Goal: Information Seeking & Learning: Understand process/instructions

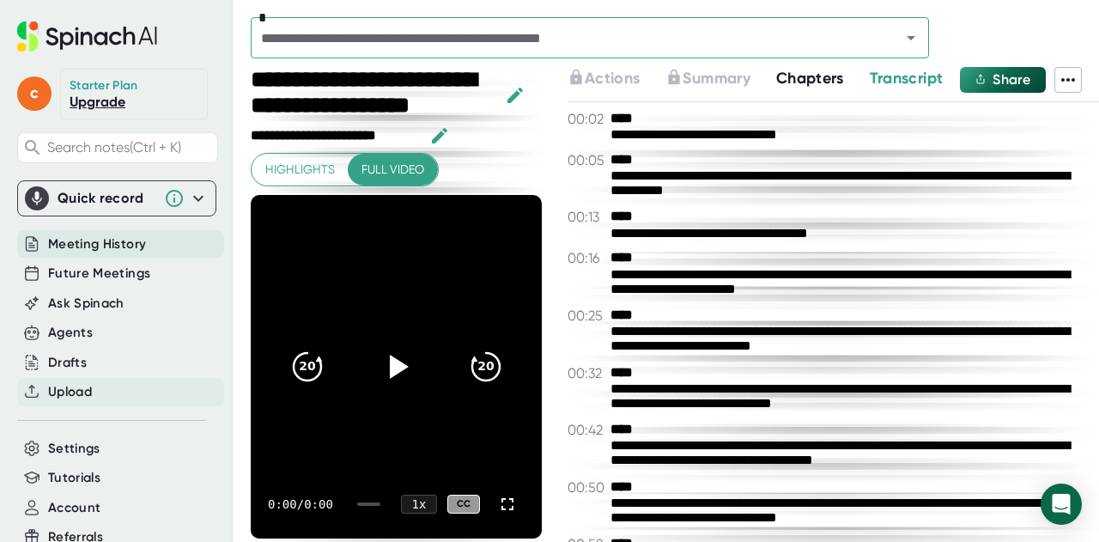
click at [107, 384] on div "Upload" at bounding box center [120, 392] width 207 height 28
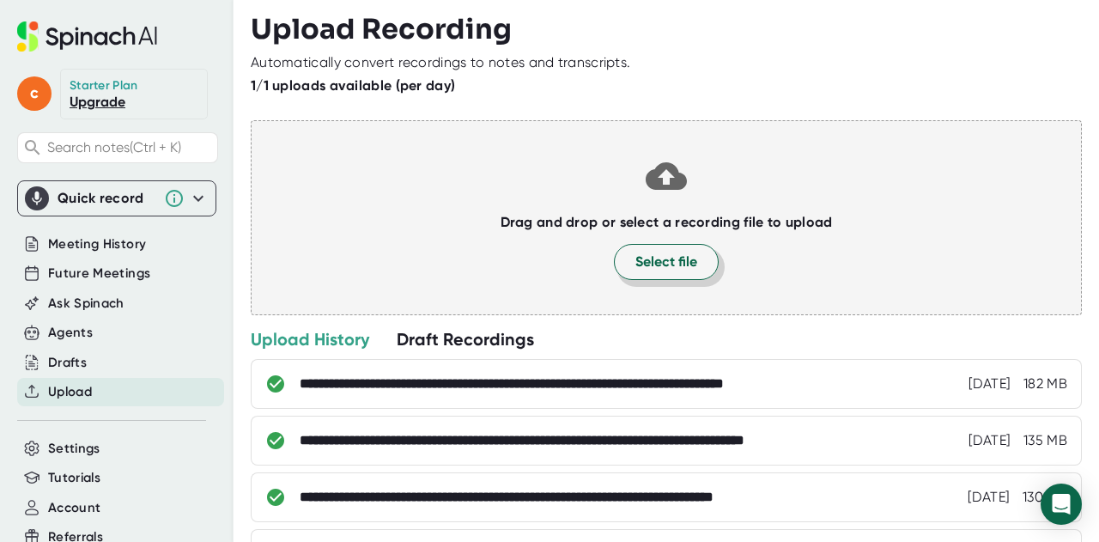
click at [662, 258] on span "Select file" at bounding box center [666, 262] width 62 height 21
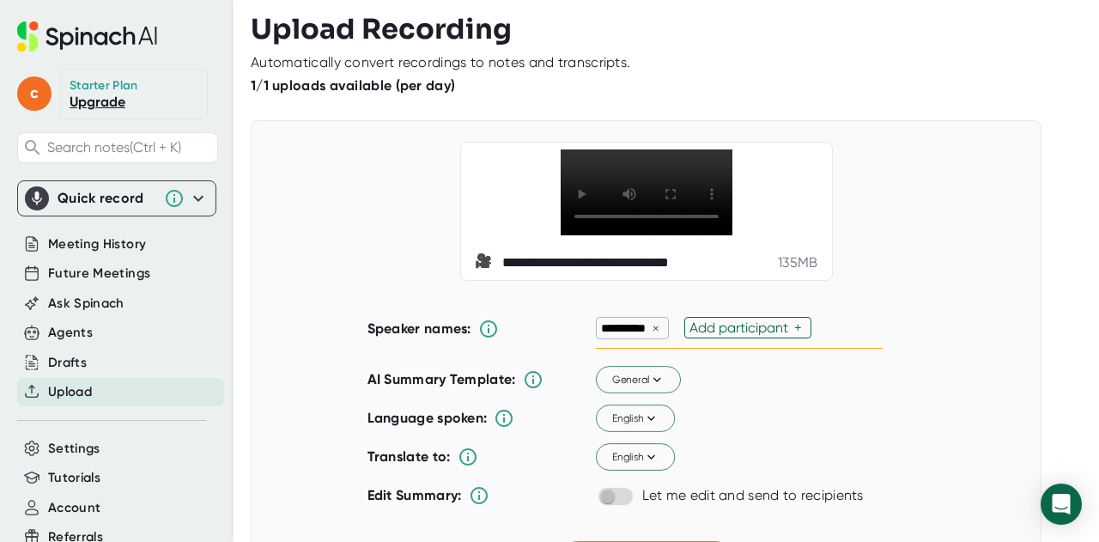
click at [653, 337] on div "×" at bounding box center [655, 328] width 15 height 16
click at [634, 336] on div "Add participant" at bounding box center [653, 327] width 105 height 16
type input "prof"
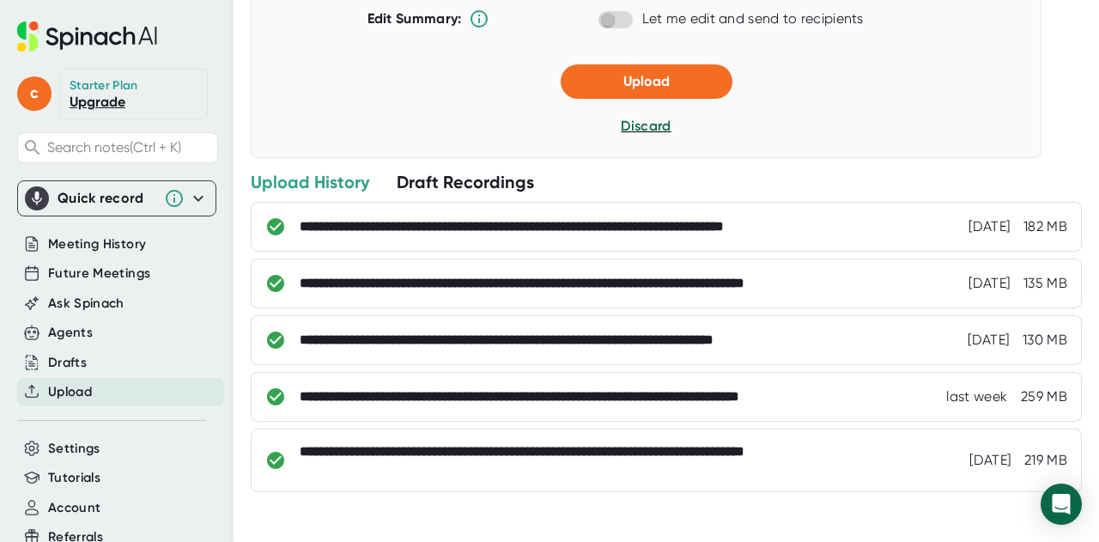
scroll to position [466, 0]
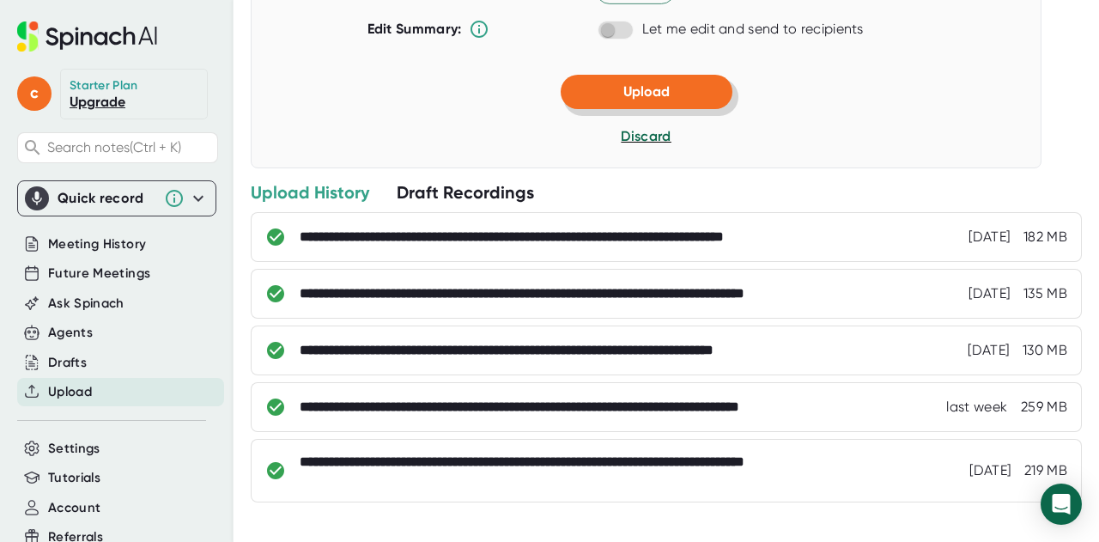
click at [660, 100] on span "Upload" at bounding box center [646, 91] width 46 height 16
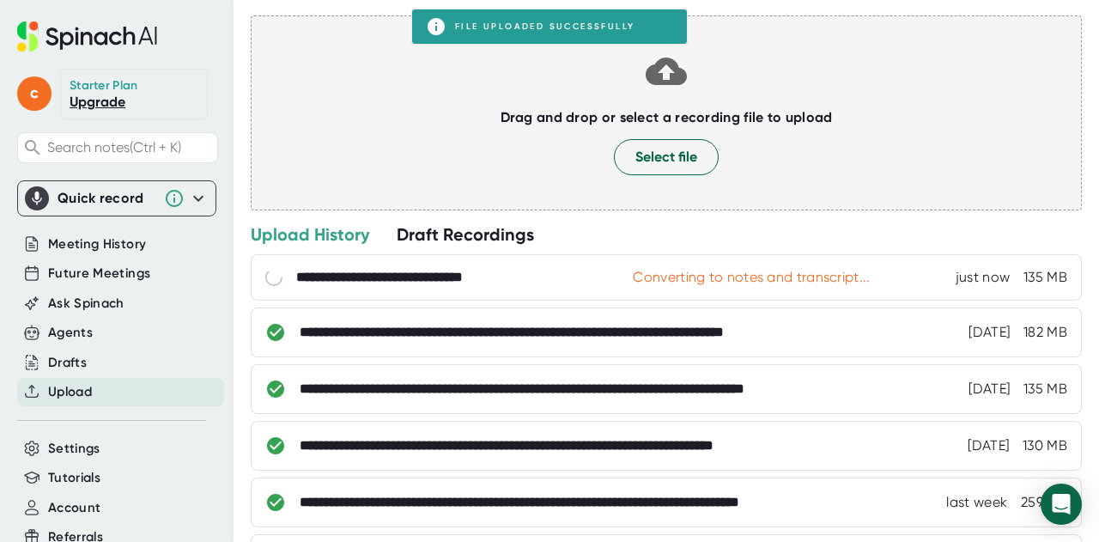
scroll to position [0, 0]
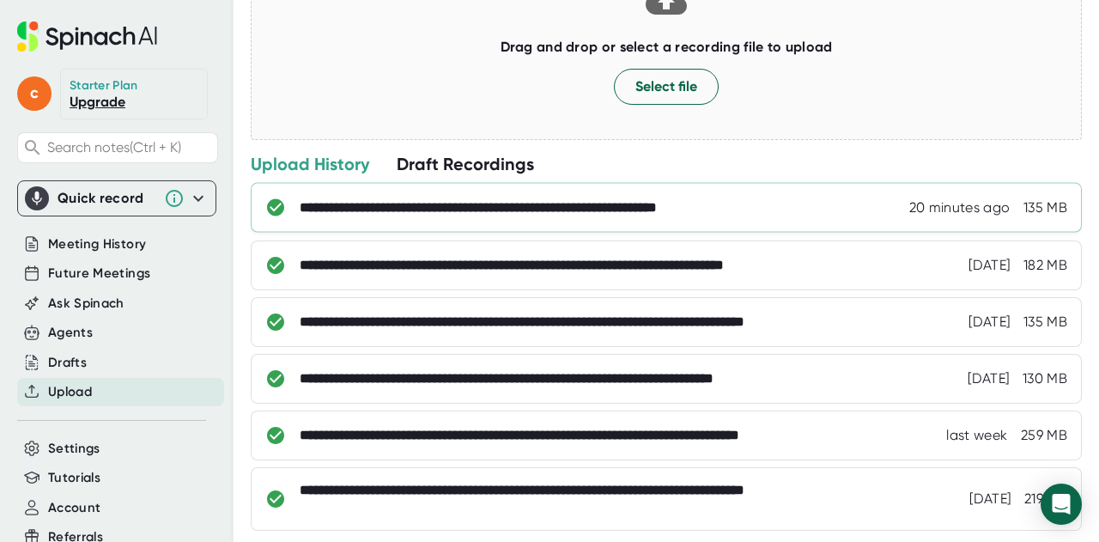
scroll to position [177, 0]
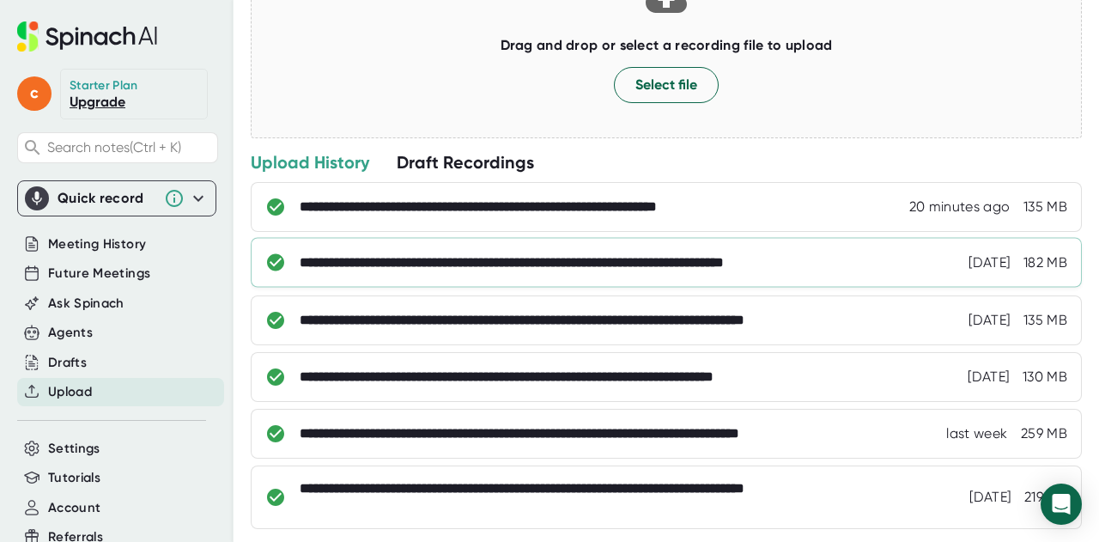
click at [605, 268] on div "**********" at bounding box center [598, 262] width 596 height 17
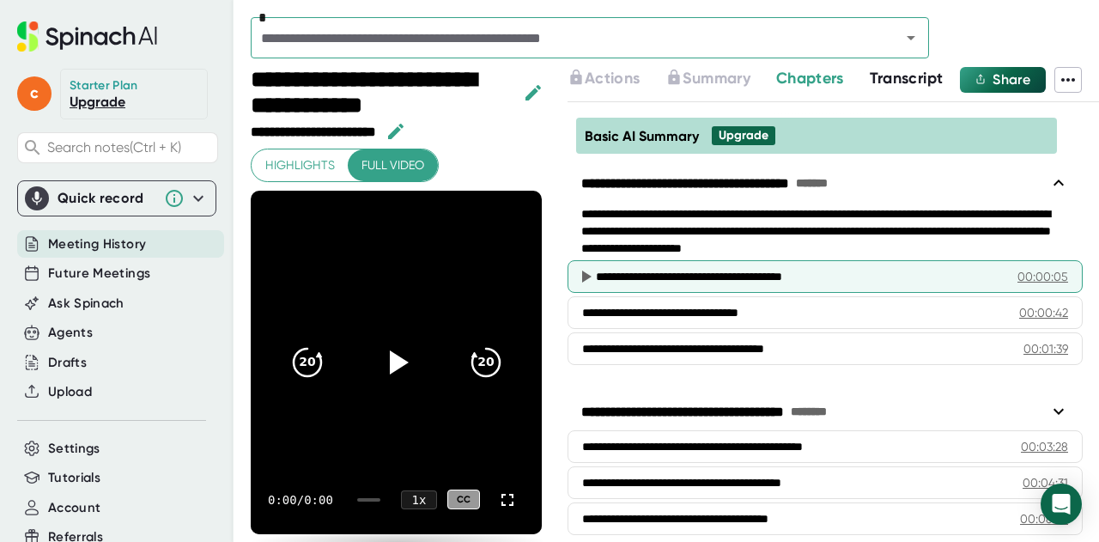
click at [604, 270] on div "**********" at bounding box center [800, 276] width 408 height 17
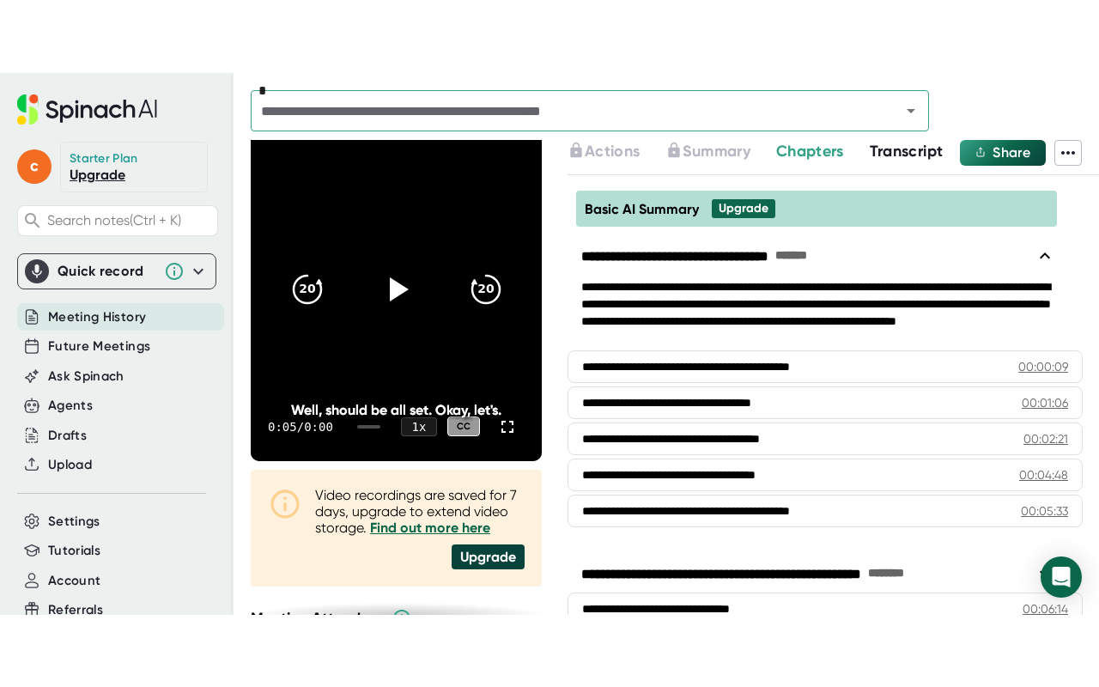
scroll to position [176, 0]
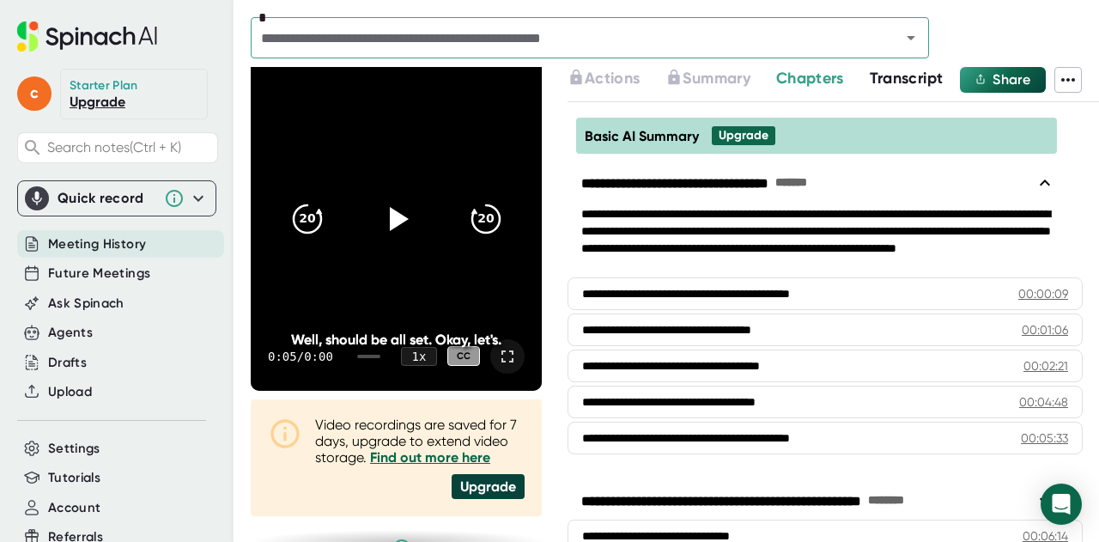
click at [497, 353] on icon at bounding box center [507, 356] width 21 height 21
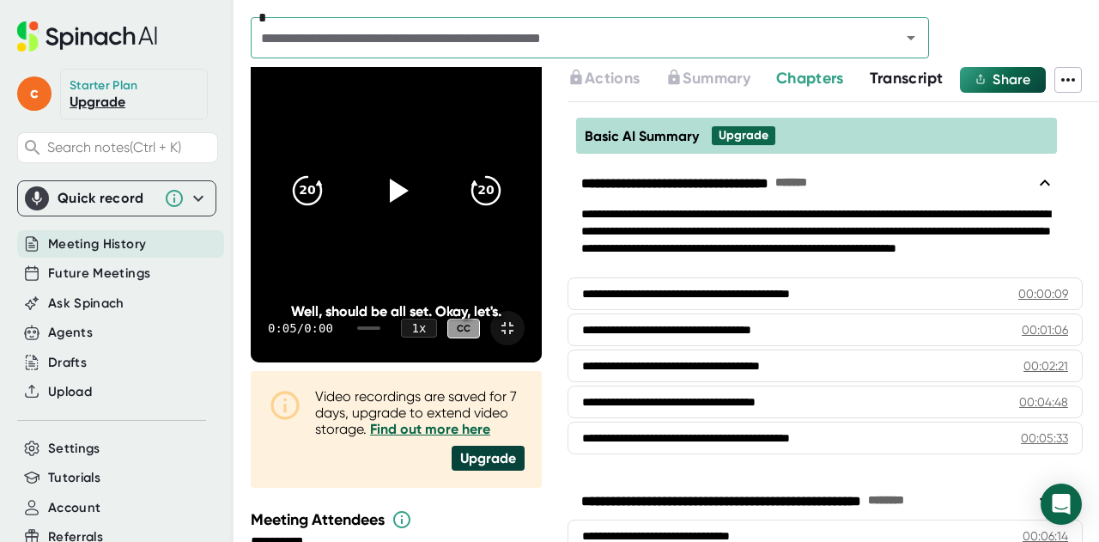
scroll to position [0, 0]
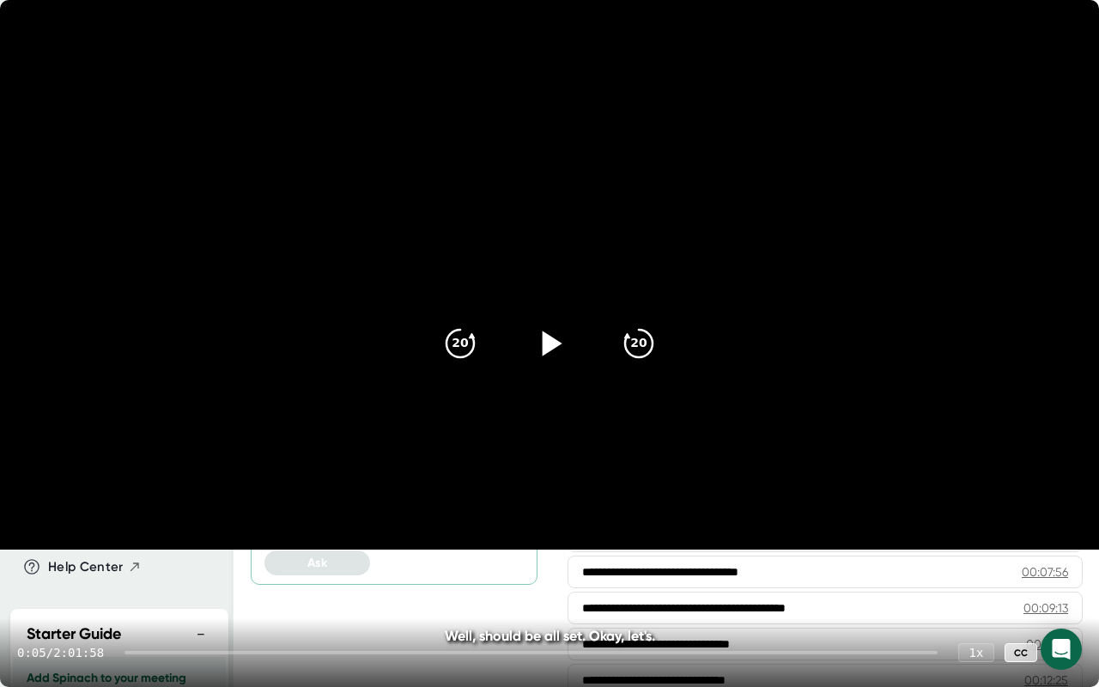
click at [536, 350] on icon at bounding box center [549, 343] width 43 height 43
click at [234, 541] on div "0:02 / 2:01:58 1 x CC" at bounding box center [549, 652] width 1099 height 69
click at [243, 541] on div "0:03 / 2:01:58 1 x CC" at bounding box center [549, 652] width 1099 height 69
click at [554, 350] on icon at bounding box center [548, 343] width 21 height 25
click at [275, 541] on div "0:04 / 2:01:58 1 x CC" at bounding box center [549, 652] width 1099 height 69
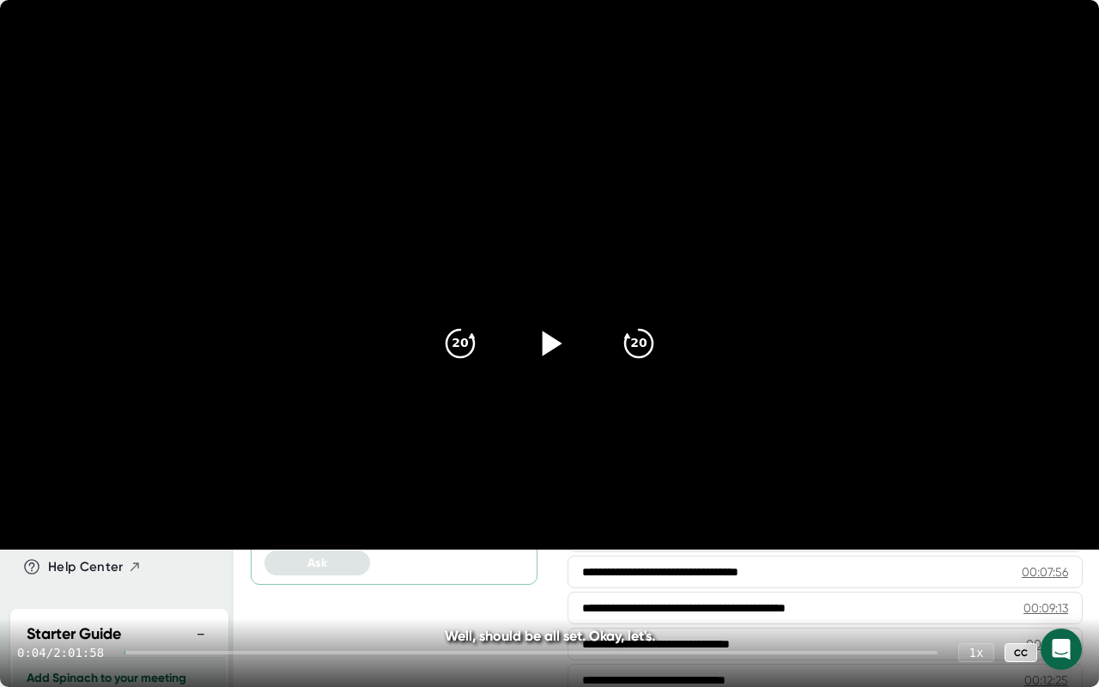
click at [286, 541] on div at bounding box center [531, 652] width 813 height 3
click at [321, 541] on div at bounding box center [534, 652] width 805 height 3
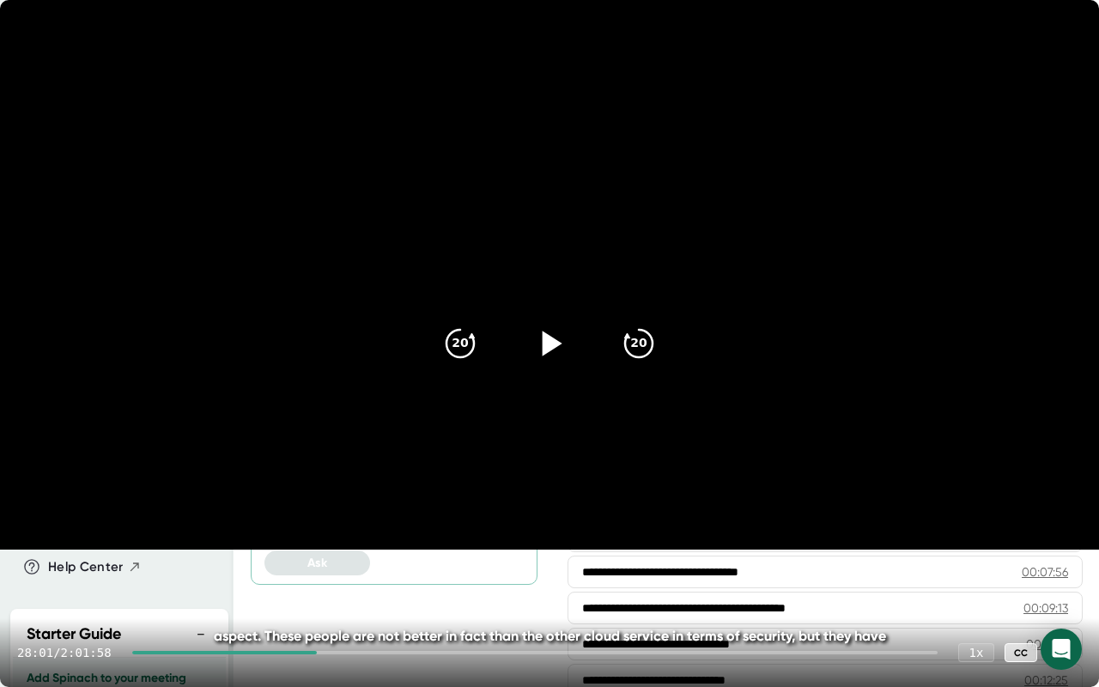
click at [369, 541] on div at bounding box center [534, 652] width 805 height 3
click at [402, 541] on div at bounding box center [534, 652] width 805 height 3
click at [447, 541] on div at bounding box center [534, 652] width 805 height 3
click at [479, 541] on div "47:05 / 2:01:58 1 x CC" at bounding box center [549, 652] width 1099 height 69
click at [497, 541] on div at bounding box center [534, 652] width 805 height 3
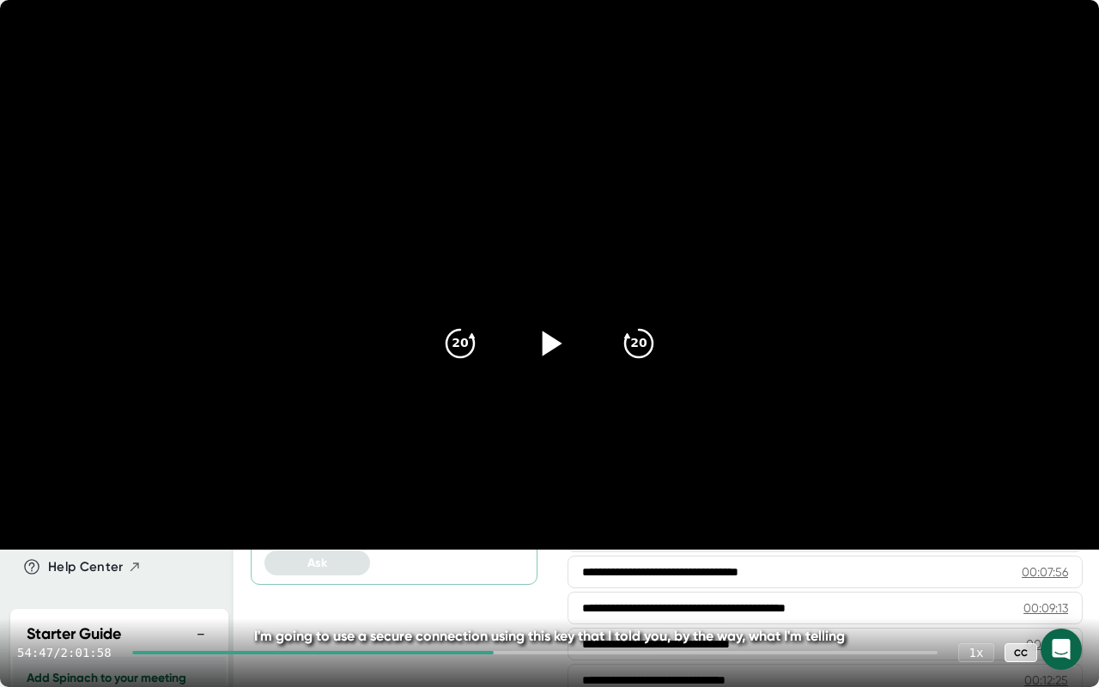
click at [546, 541] on div at bounding box center [534, 652] width 805 height 3
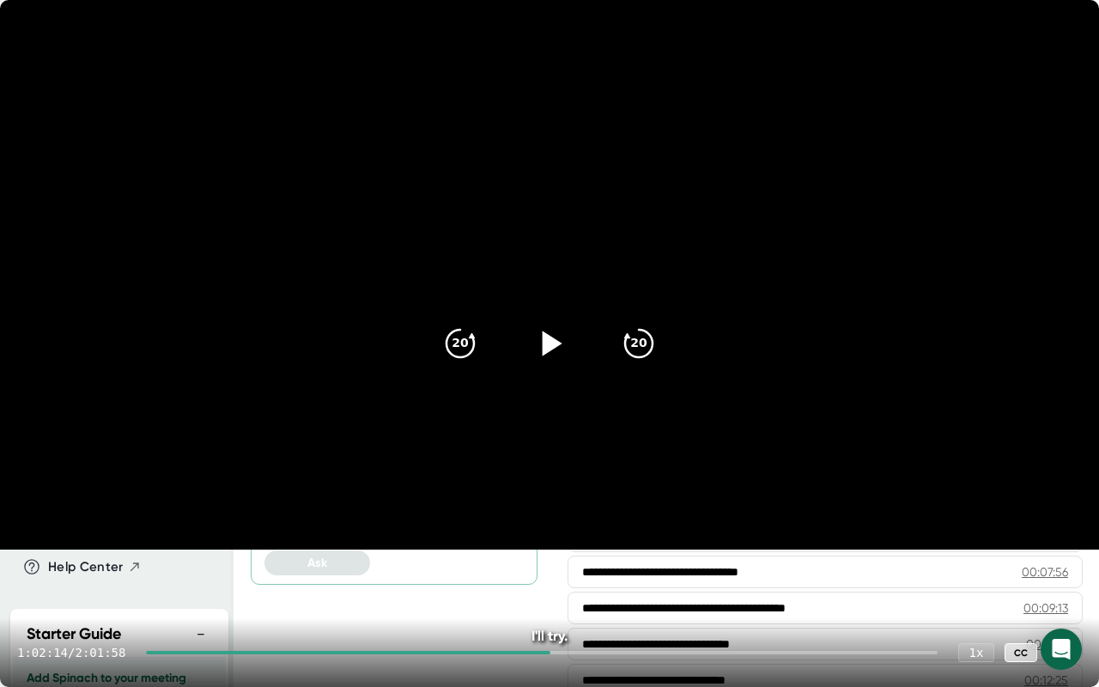
click at [572, 541] on div at bounding box center [542, 652] width 792 height 3
click at [1058, 541] on icon at bounding box center [1065, 652] width 21 height 21
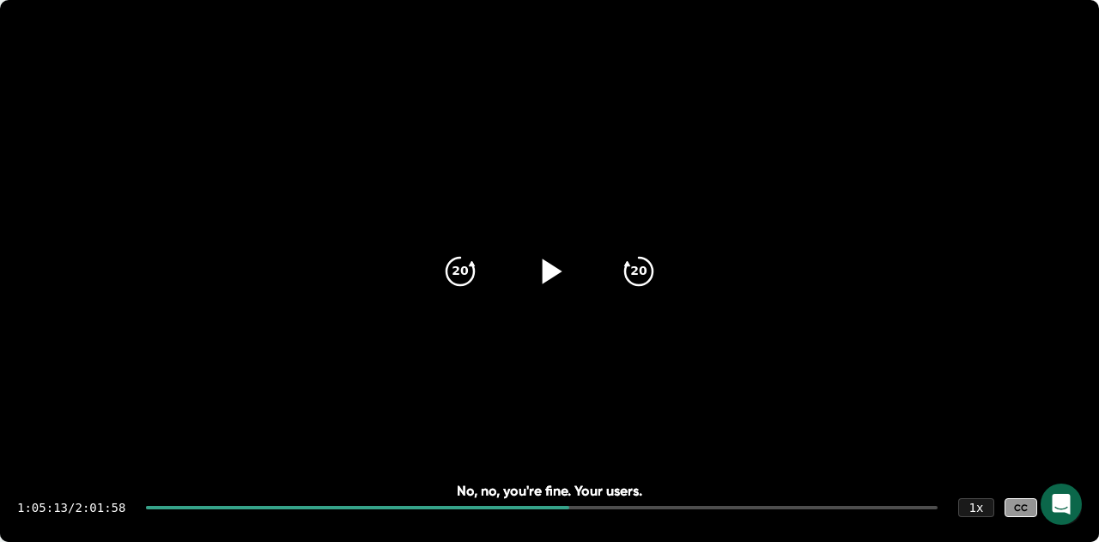
scroll to position [177, 0]
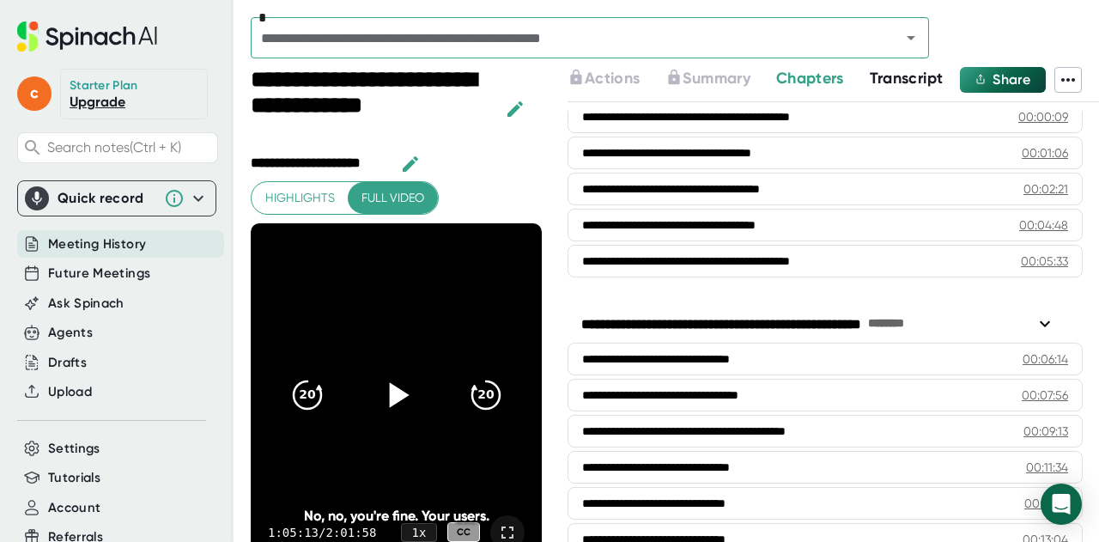
click at [333, 508] on div "No, no, you're fine. Your users." at bounding box center [396, 516] width 233 height 16
click at [497, 528] on icon at bounding box center [507, 532] width 21 height 21
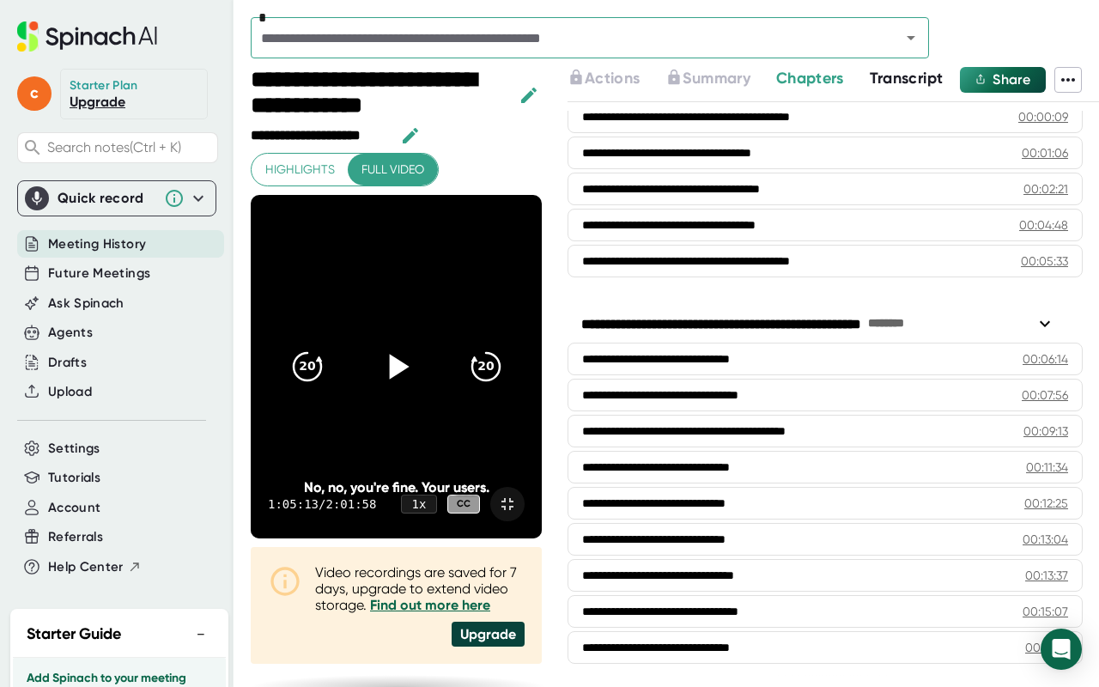
click at [409, 354] on icon at bounding box center [399, 366] width 20 height 25
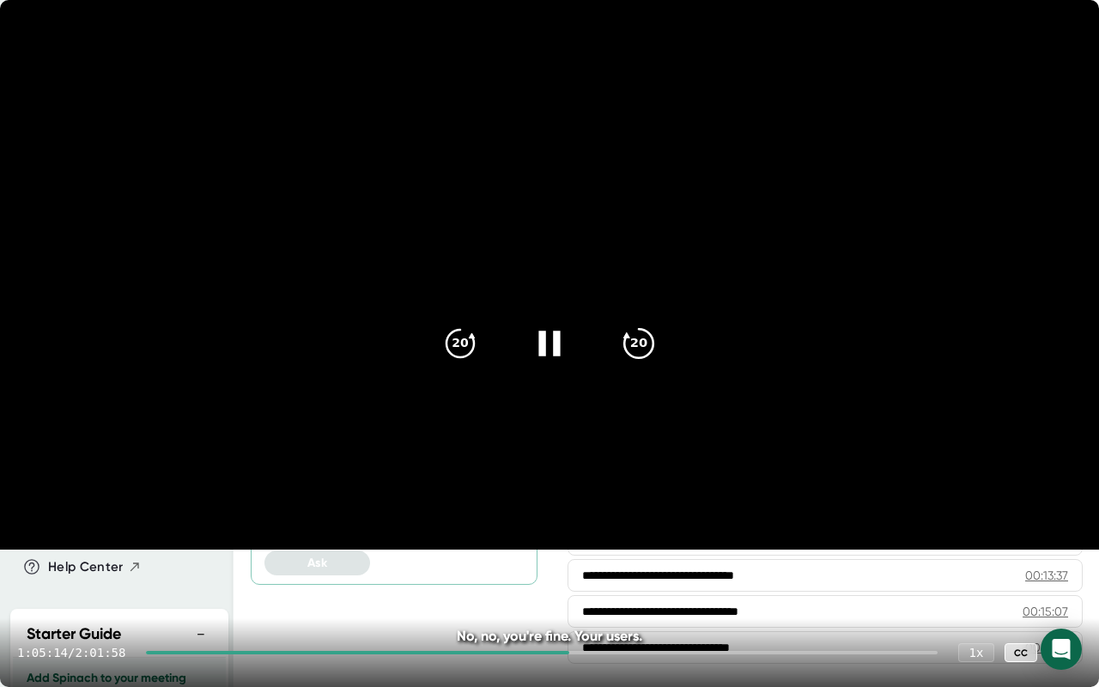
click at [645, 342] on icon "20" at bounding box center [638, 343] width 43 height 43
click at [527, 337] on div at bounding box center [550, 343] width 72 height 72
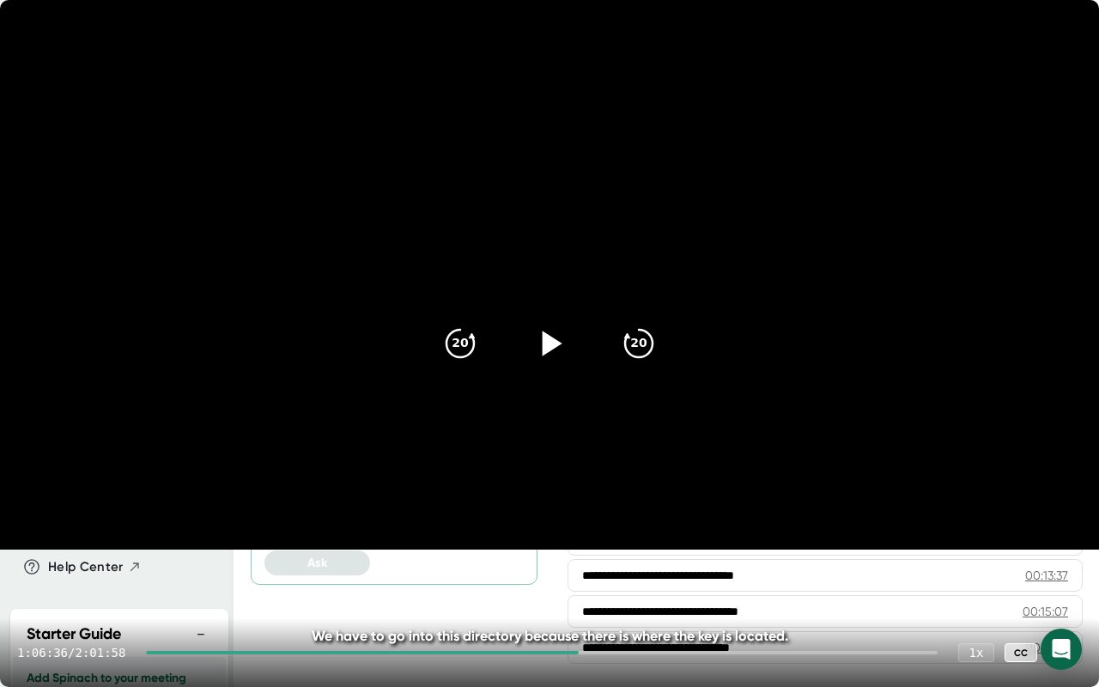
click at [553, 340] on icon at bounding box center [553, 343] width 20 height 25
click at [471, 342] on icon "20" at bounding box center [460, 343] width 43 height 43
click at [460, 340] on icon "20" at bounding box center [460, 343] width 43 height 43
click at [543, 347] on icon at bounding box center [548, 343] width 21 height 25
click at [1071, 541] on icon at bounding box center [1065, 652] width 21 height 21
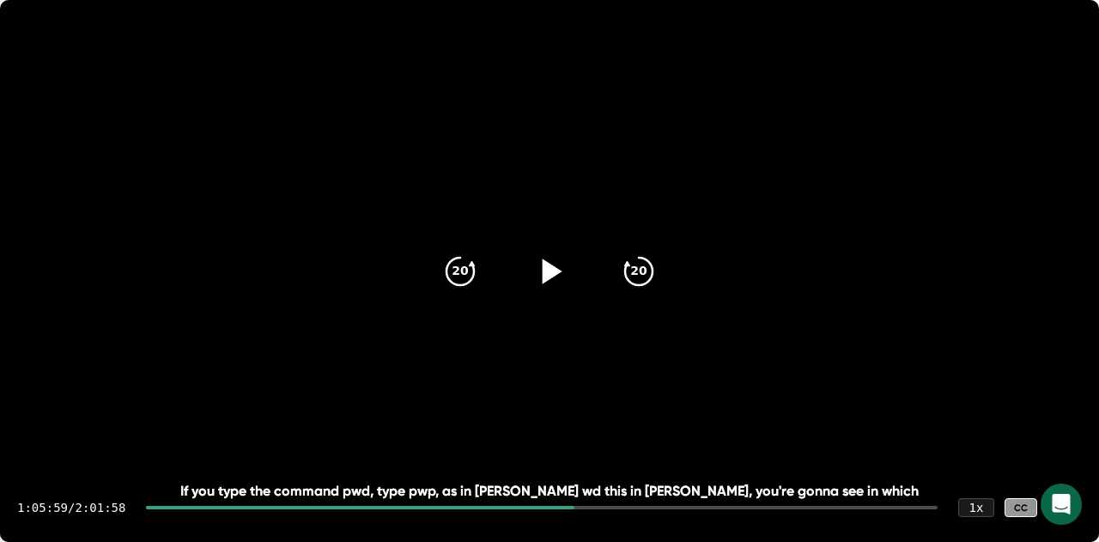
scroll to position [344, 0]
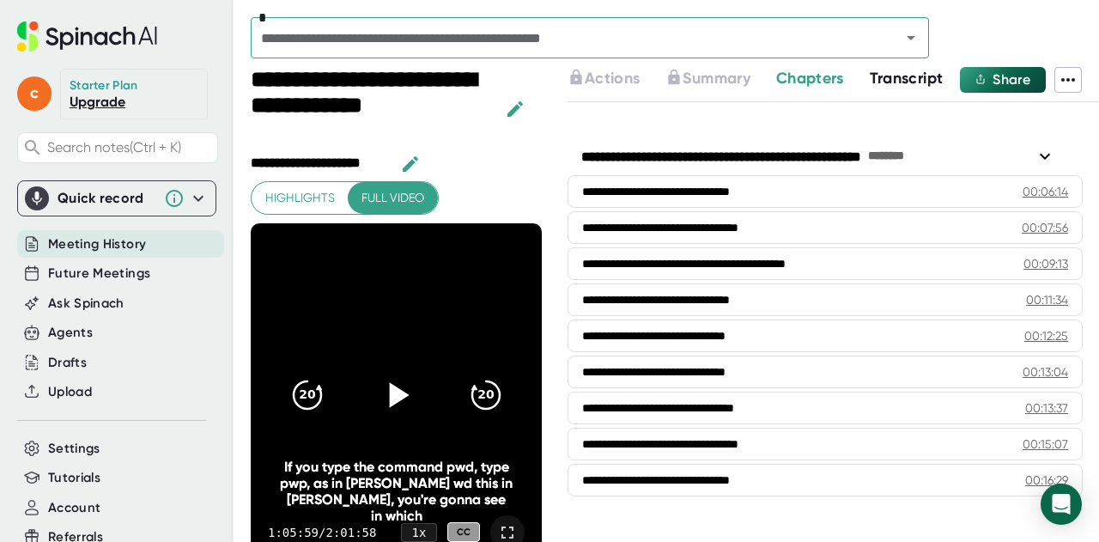
click at [556, 516] on div "**********" at bounding box center [675, 304] width 848 height 475
click at [497, 531] on icon at bounding box center [507, 532] width 21 height 21
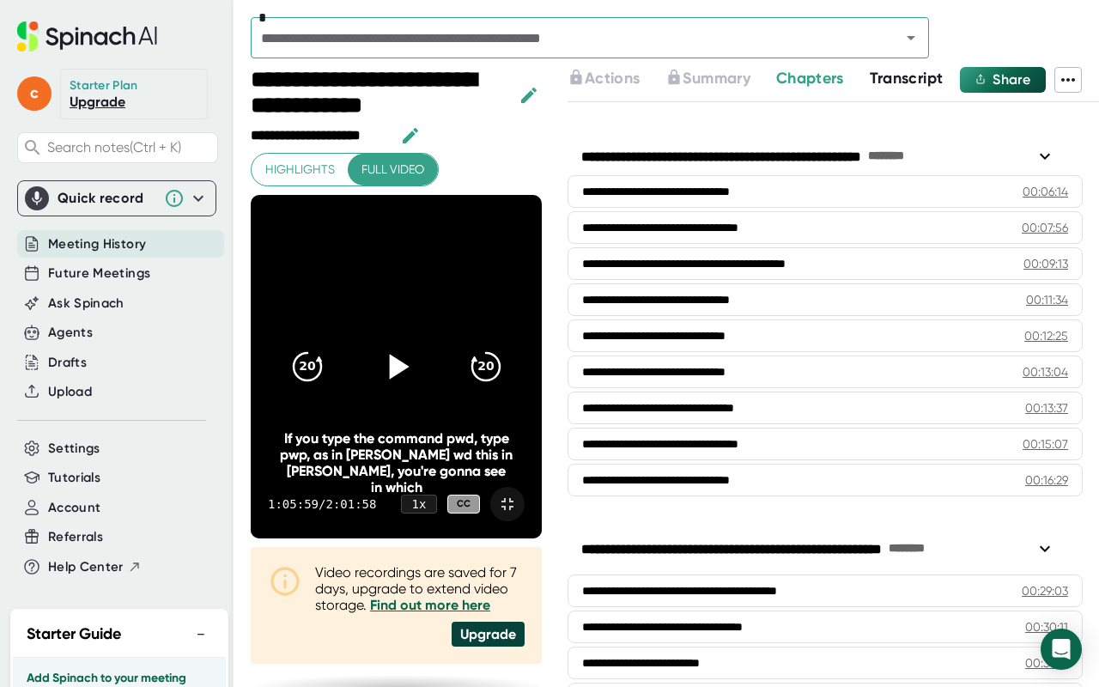
click at [518, 514] on icon at bounding box center [507, 504] width 21 height 21
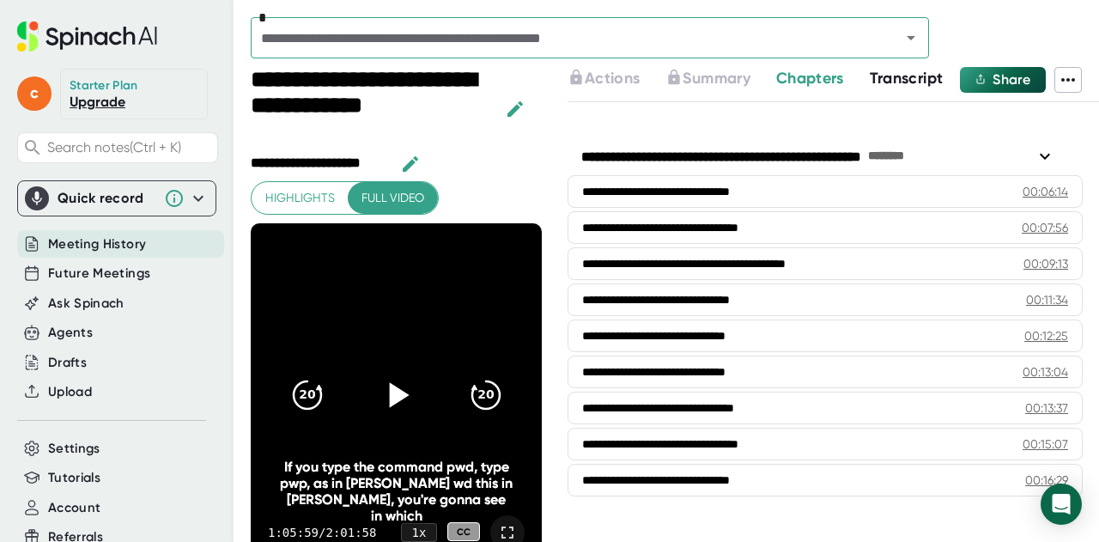
click at [543, 514] on div "**********" at bounding box center [675, 304] width 848 height 475
click at [497, 523] on icon at bounding box center [507, 532] width 21 height 21
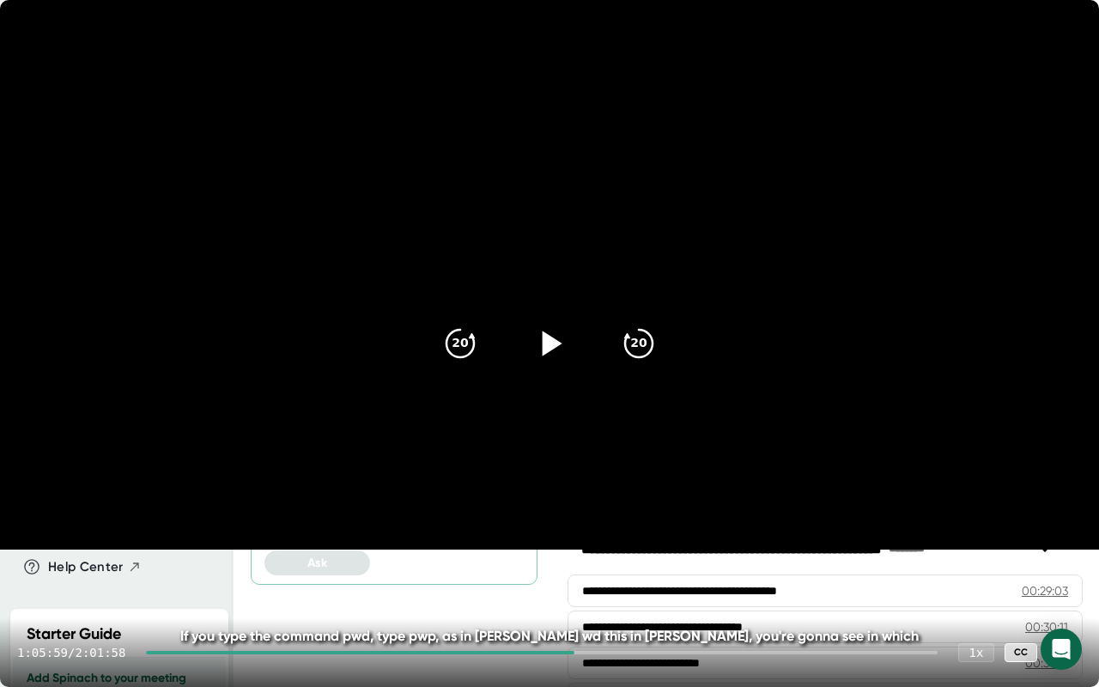
click at [1061, 541] on icon at bounding box center [1065, 652] width 21 height 21
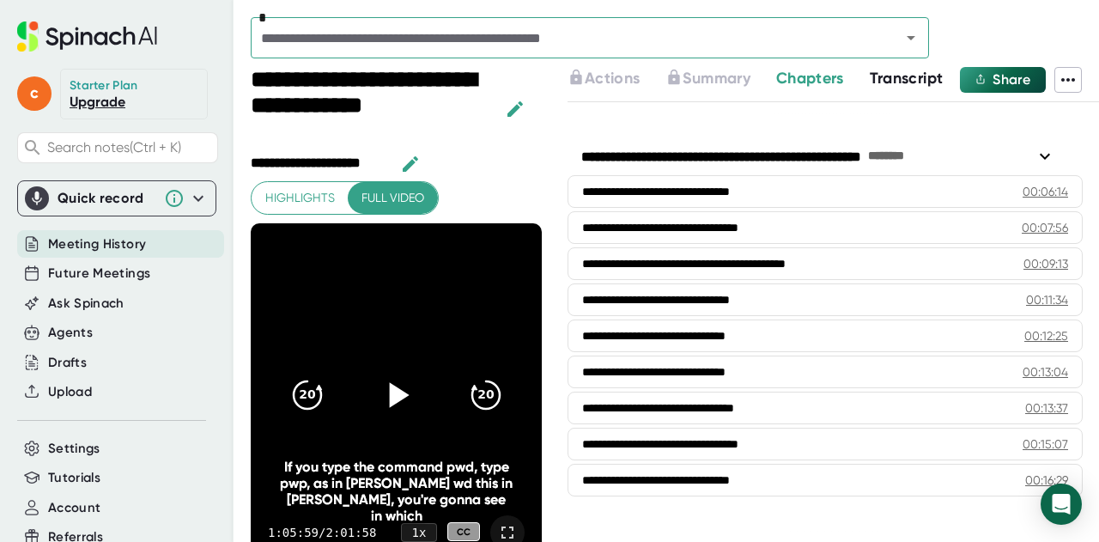
scroll to position [416, 0]
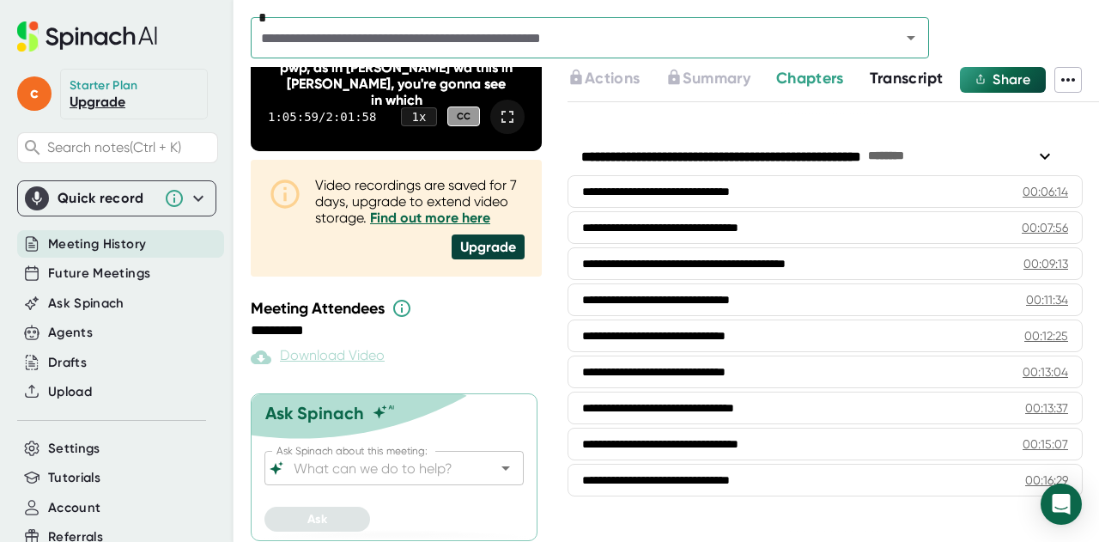
click at [605, 494] on div "**********" at bounding box center [825, 320] width 515 height 373
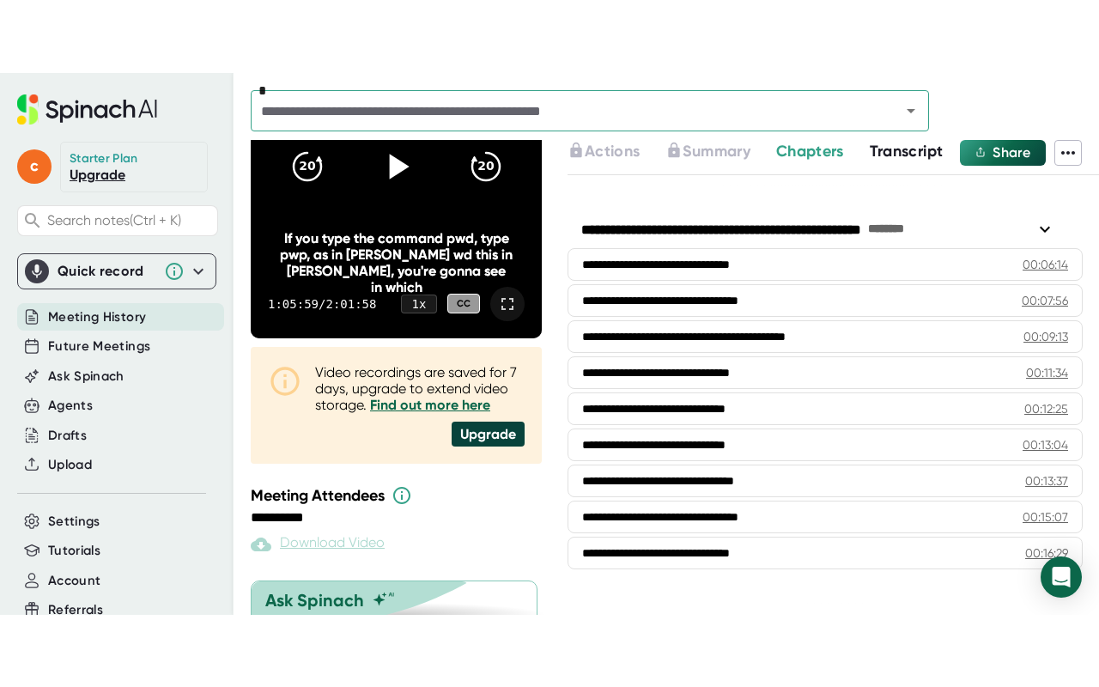
scroll to position [297, 0]
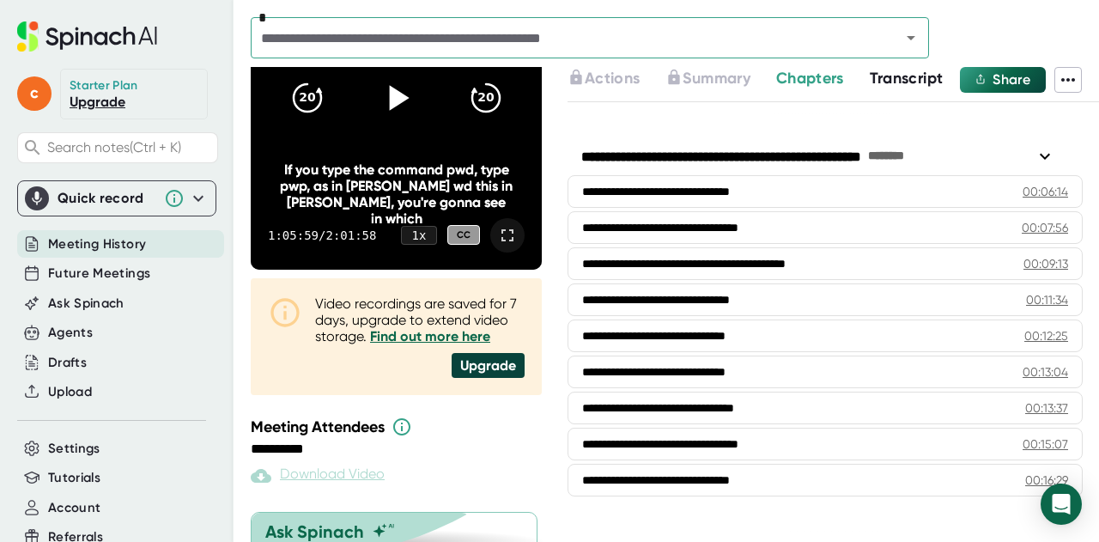
click at [501, 230] on icon at bounding box center [507, 235] width 12 height 12
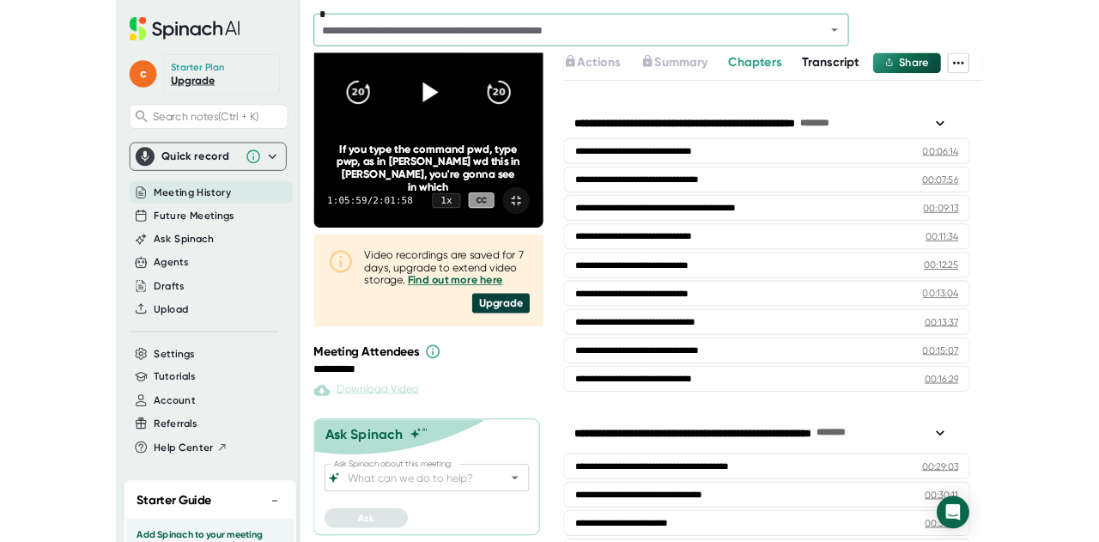
scroll to position [0, 0]
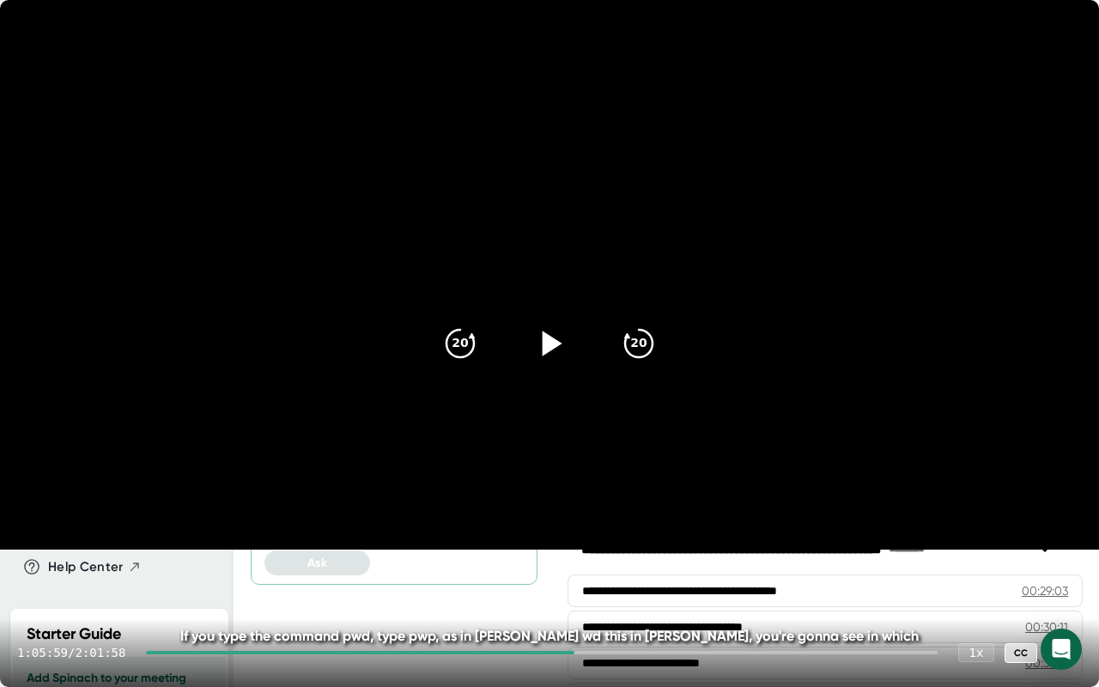
click at [552, 347] on icon at bounding box center [553, 343] width 20 height 25
click at [618, 325] on div "20" at bounding box center [639, 343] width 72 height 72
click at [647, 345] on icon "20" at bounding box center [638, 343] width 43 height 43
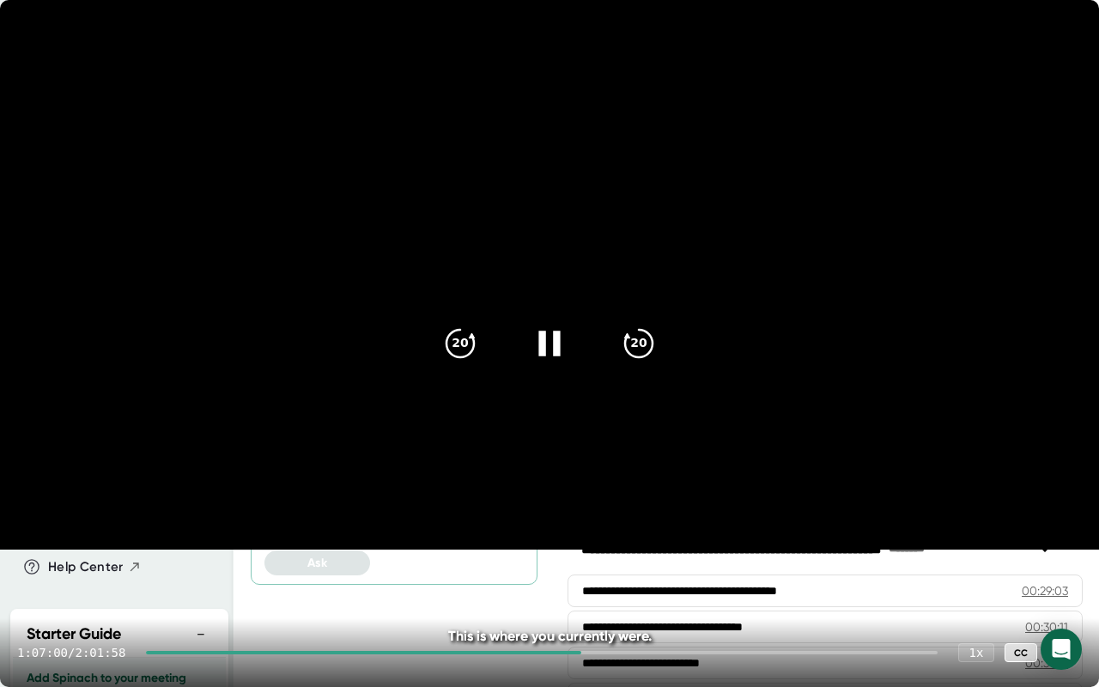
click at [546, 347] on icon at bounding box center [549, 343] width 43 height 43
click at [1067, 541] on icon at bounding box center [1065, 652] width 21 height 21
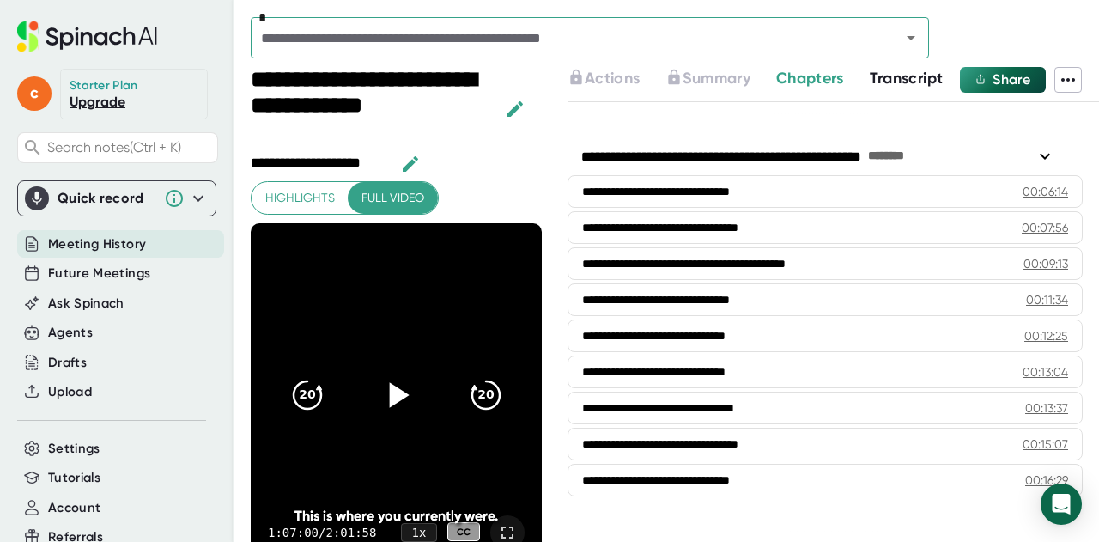
click at [497, 537] on icon at bounding box center [507, 532] width 21 height 21
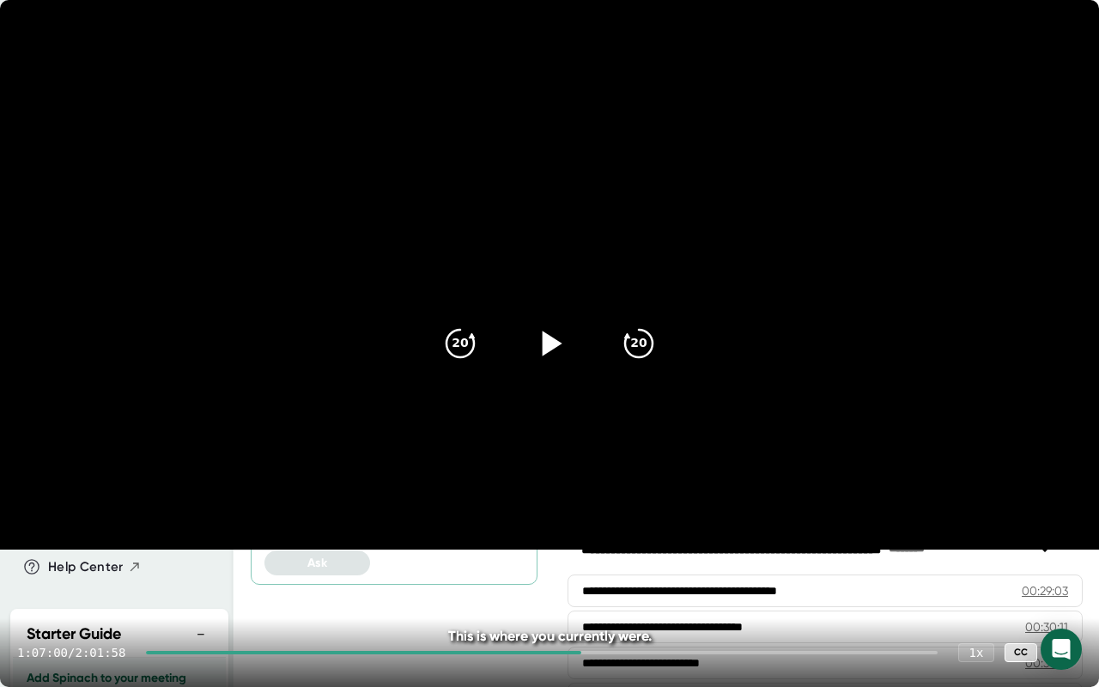
click at [550, 349] on icon at bounding box center [553, 343] width 20 height 25
click at [661, 541] on div at bounding box center [542, 652] width 792 height 3
click at [732, 541] on div at bounding box center [542, 652] width 792 height 3
click at [634, 341] on icon "20" at bounding box center [638, 343] width 43 height 43
click at [981, 541] on div "1 x" at bounding box center [976, 652] width 38 height 20
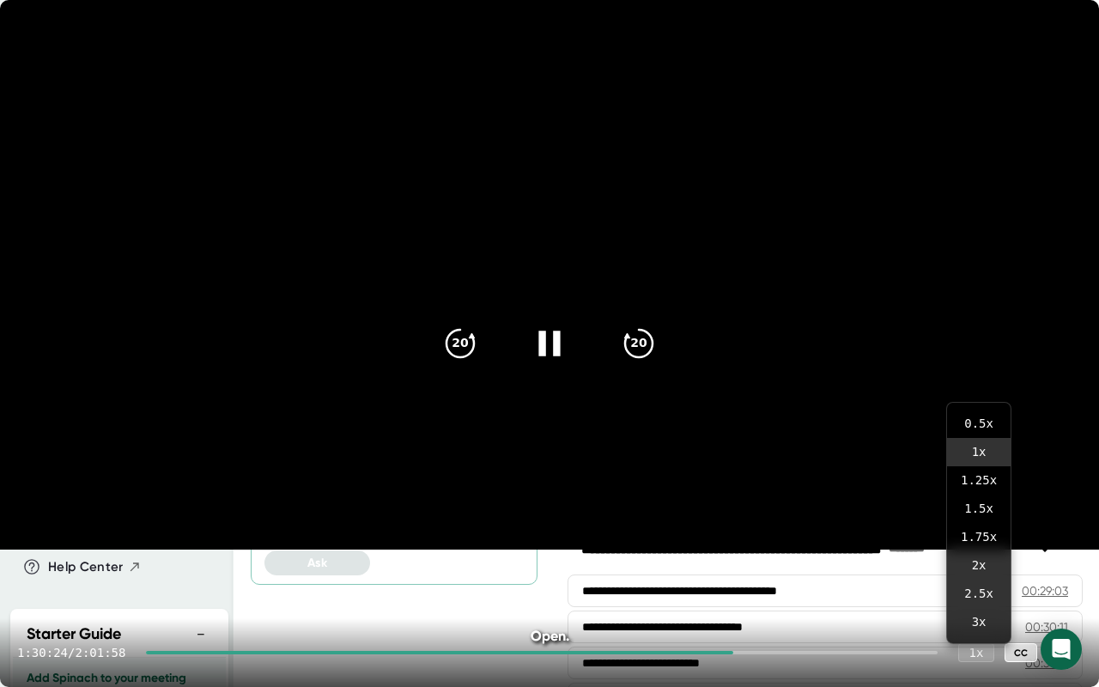
click at [1068, 541] on icon at bounding box center [1065, 652] width 21 height 21
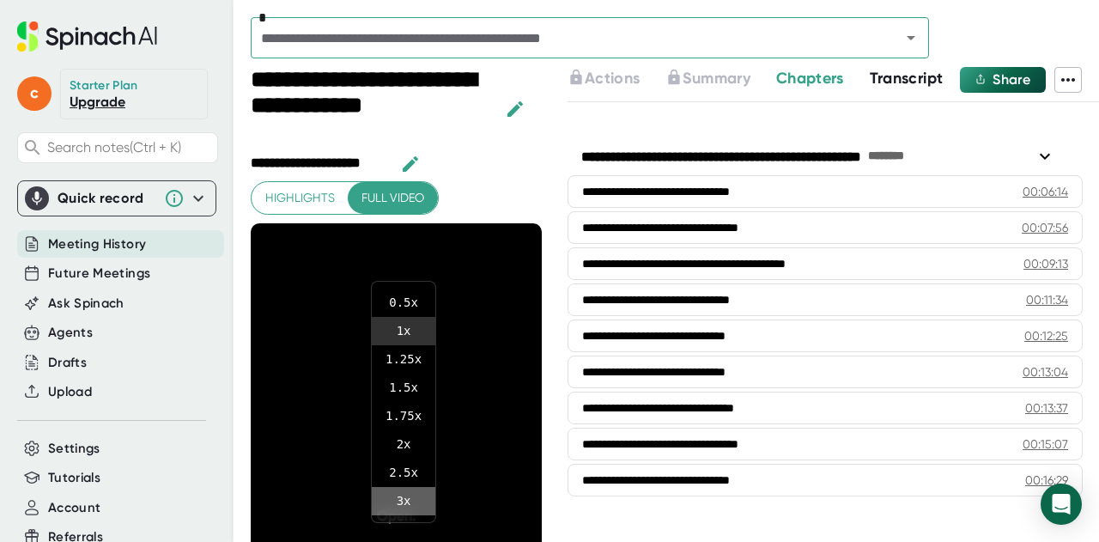
click at [410, 506] on li "3 x" at bounding box center [404, 501] width 64 height 28
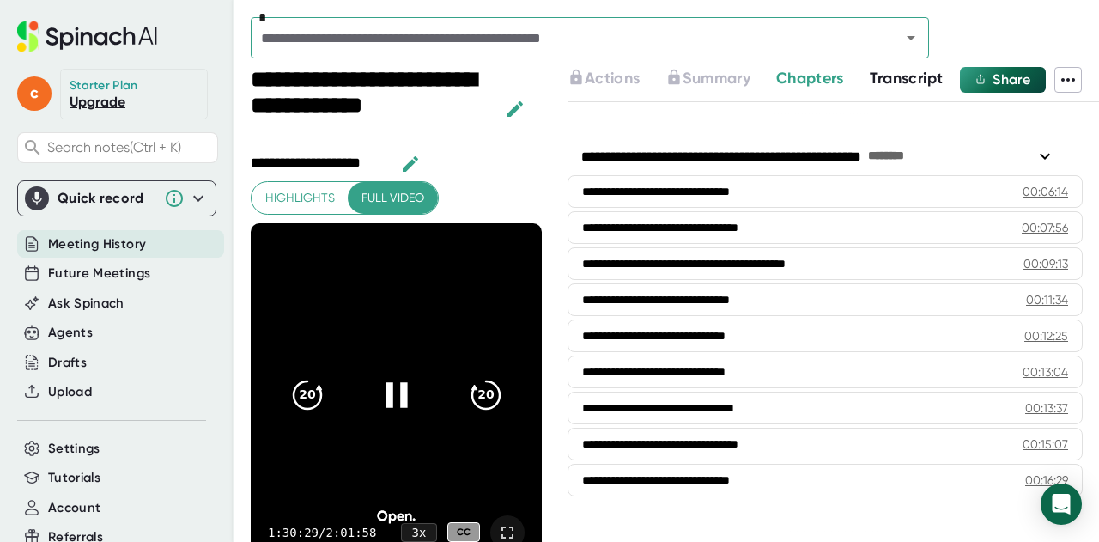
click at [516, 439] on video at bounding box center [396, 394] width 291 height 343
click at [501, 526] on icon at bounding box center [507, 532] width 12 height 12
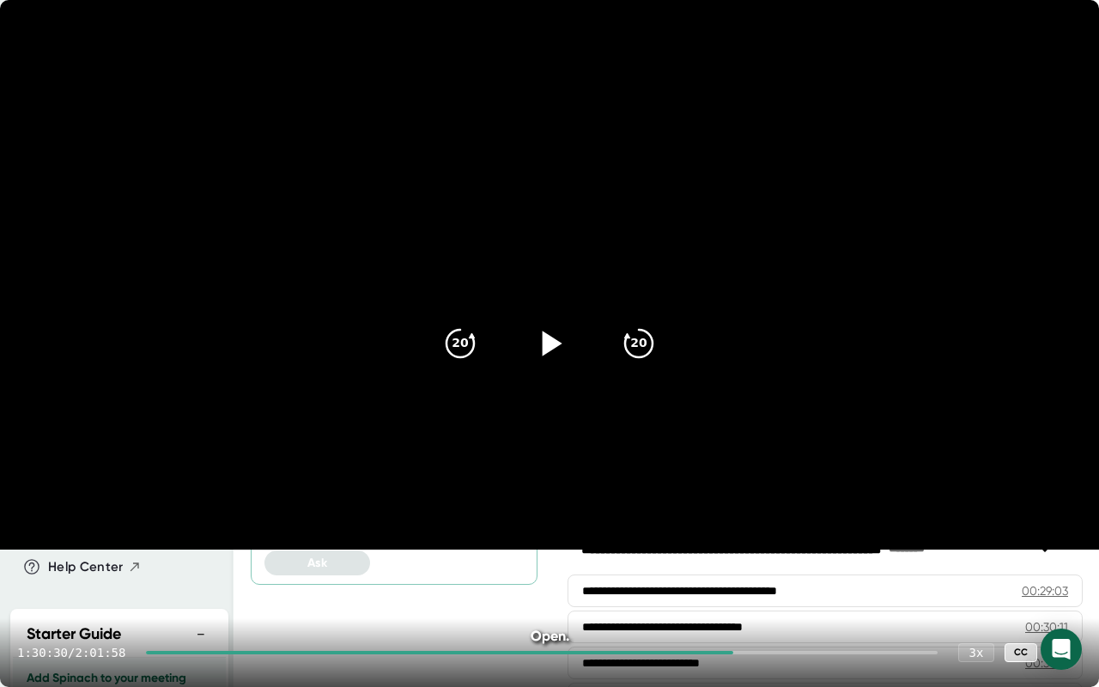
click at [539, 338] on icon at bounding box center [549, 343] width 43 height 43
click at [742, 541] on div at bounding box center [542, 652] width 792 height 3
click at [756, 541] on div at bounding box center [542, 652] width 792 height 3
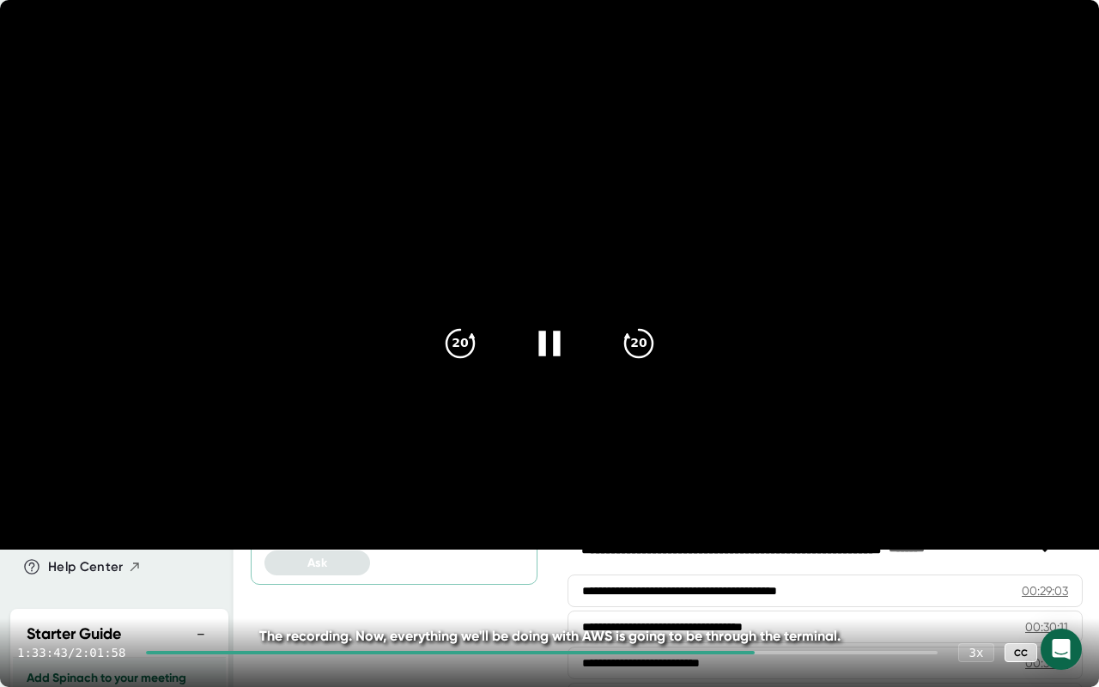
click at [538, 350] on icon at bounding box center [549, 343] width 43 height 43
click at [766, 541] on div at bounding box center [542, 652] width 792 height 3
click at [775, 541] on div at bounding box center [542, 652] width 792 height 3
click at [788, 541] on div at bounding box center [542, 652] width 792 height 3
click at [801, 541] on div at bounding box center [542, 652] width 792 height 3
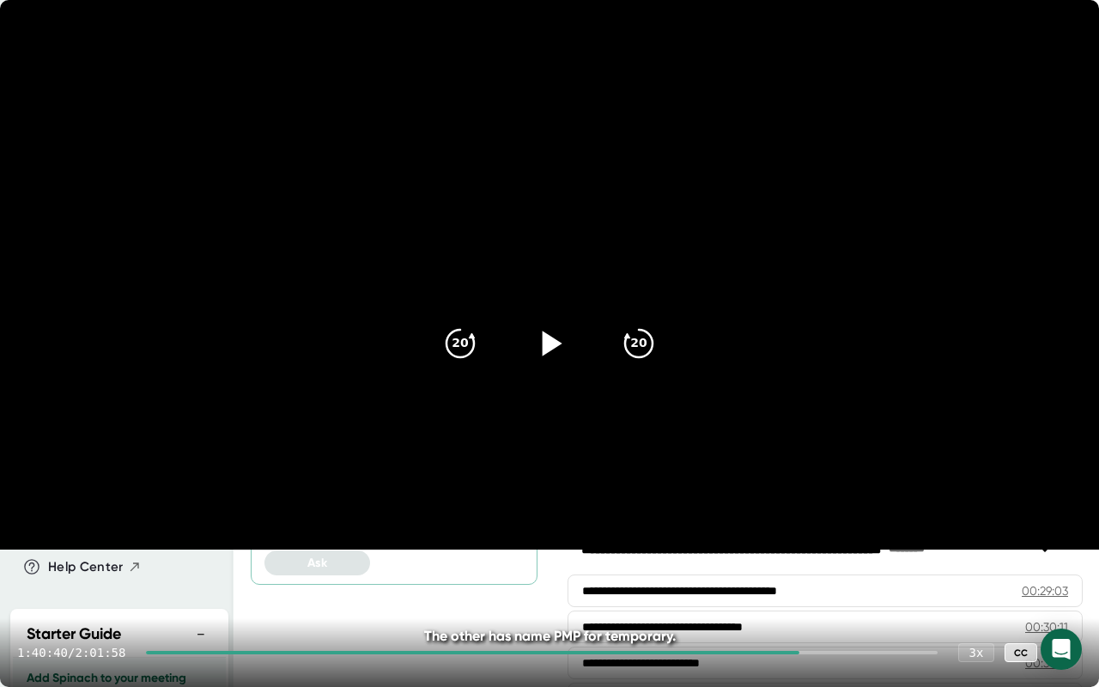
click at [809, 541] on div at bounding box center [542, 652] width 792 height 3
click at [821, 541] on div at bounding box center [542, 652] width 792 height 3
click at [1068, 541] on icon at bounding box center [1065, 652] width 21 height 21
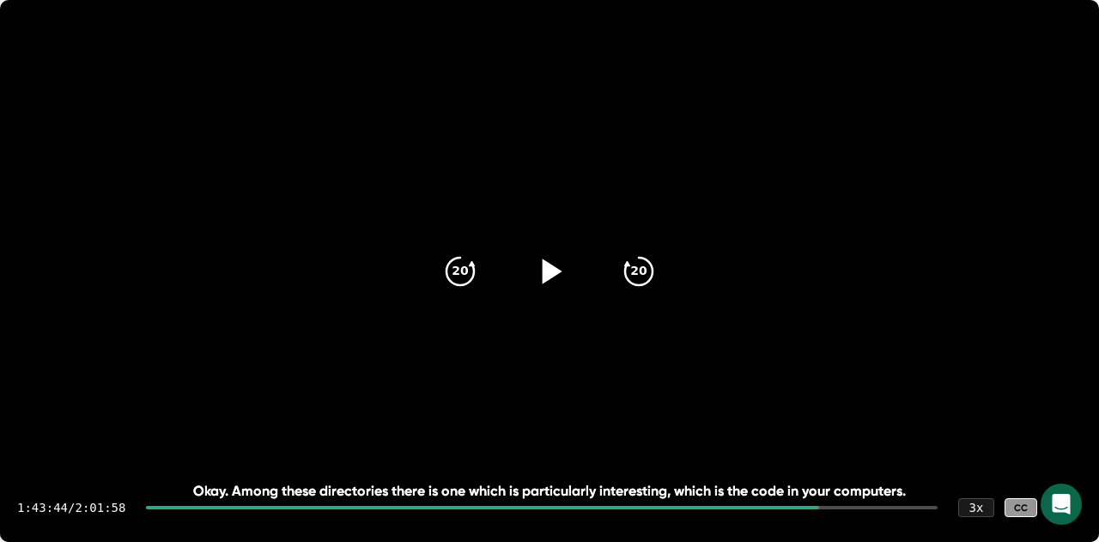
click at [44, 78] on div "c" at bounding box center [38, 94] width 43 height 51
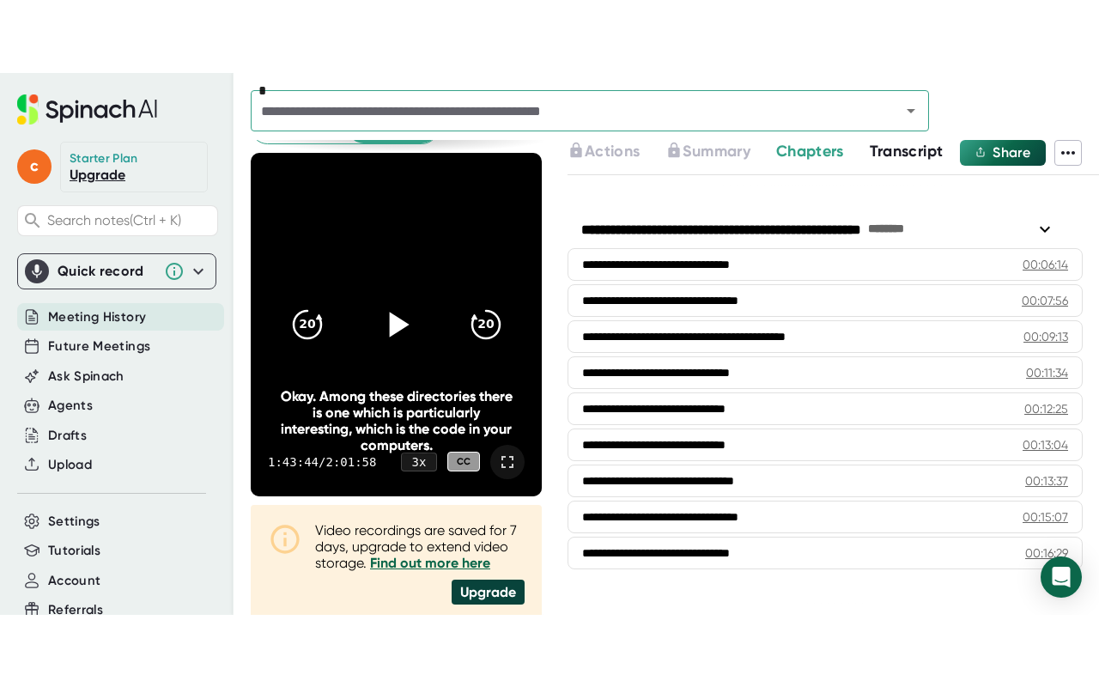
scroll to position [130, 0]
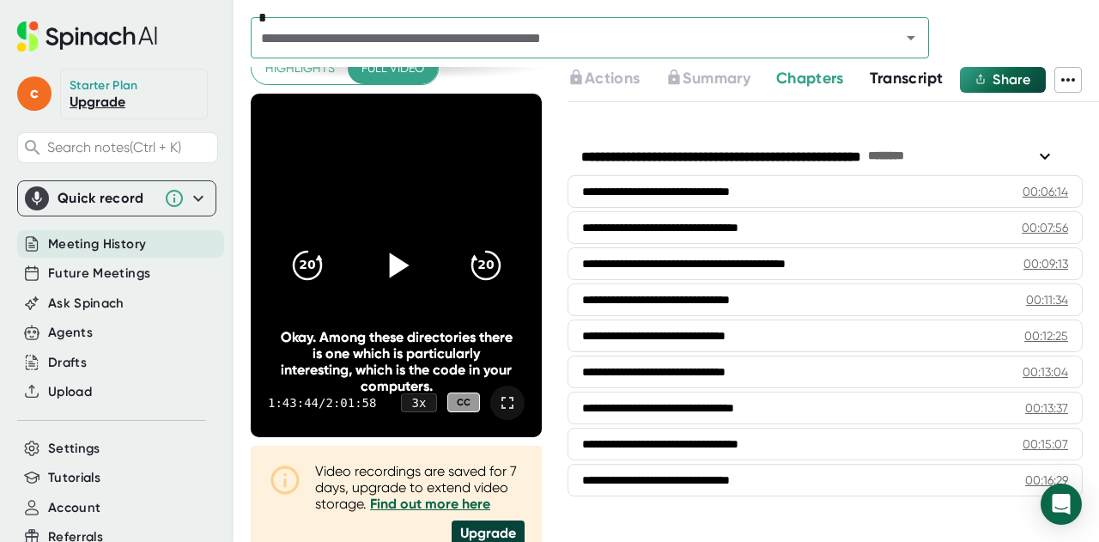
click at [481, 390] on div "Okay. Among these directories there is one which is particularly interesting, w…" at bounding box center [396, 361] width 233 height 65
click at [497, 398] on icon at bounding box center [507, 402] width 21 height 21
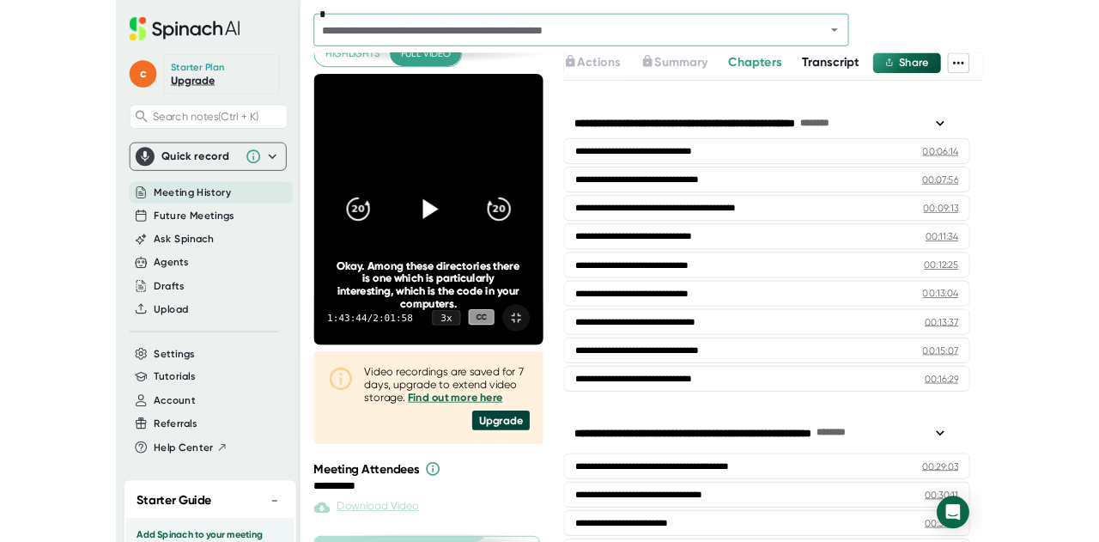
scroll to position [0, 0]
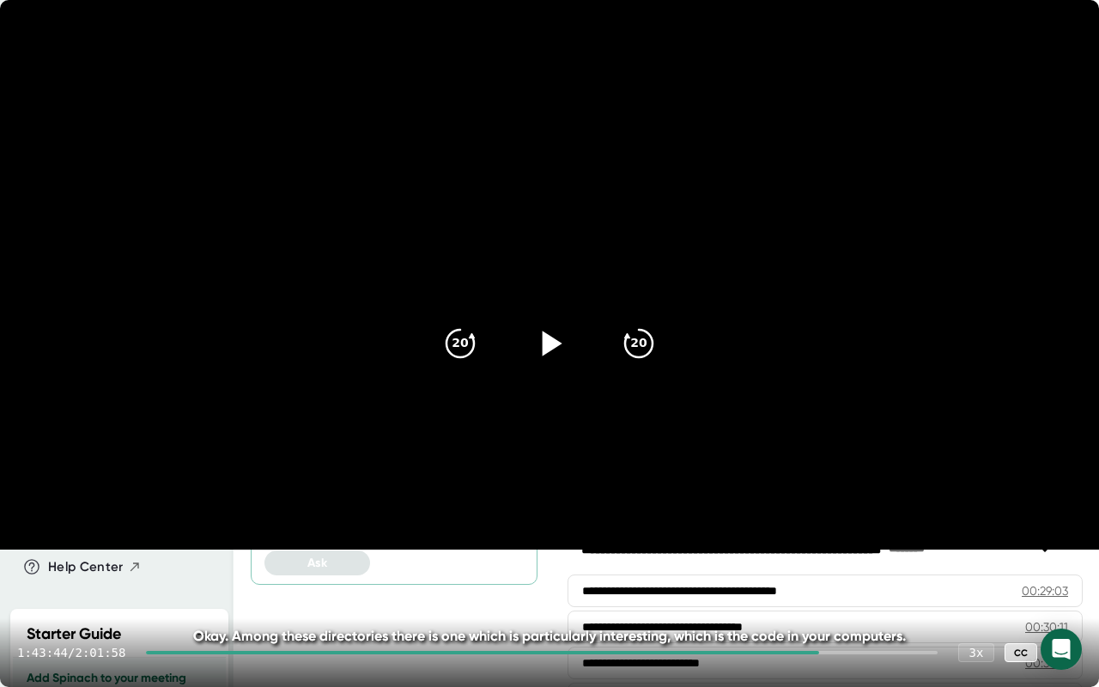
click at [1066, 541] on icon at bounding box center [1065, 652] width 21 height 21
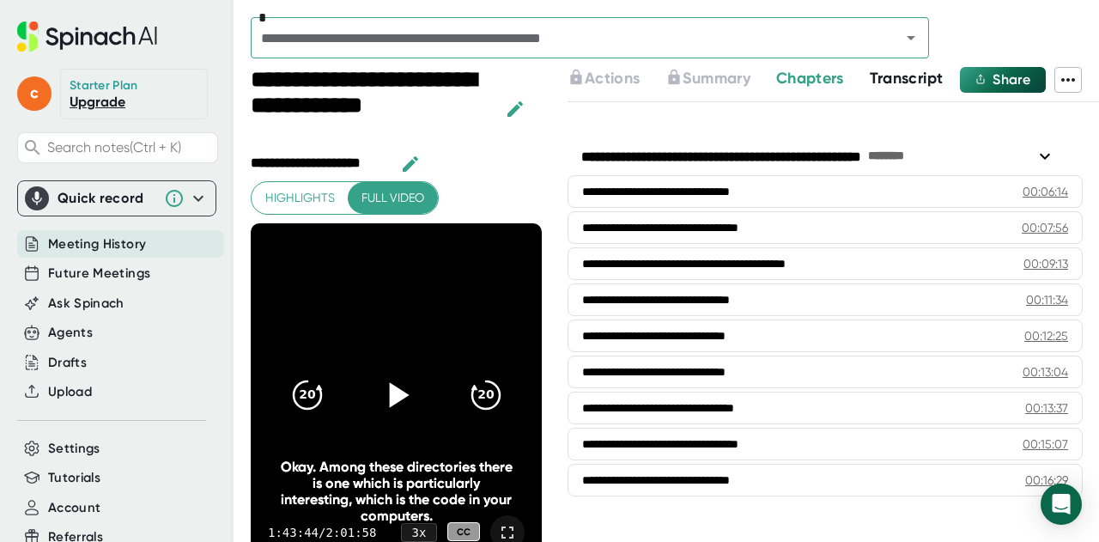
click at [41, 118] on div "c" at bounding box center [38, 94] width 43 height 51
click at [497, 530] on icon at bounding box center [507, 532] width 21 height 21
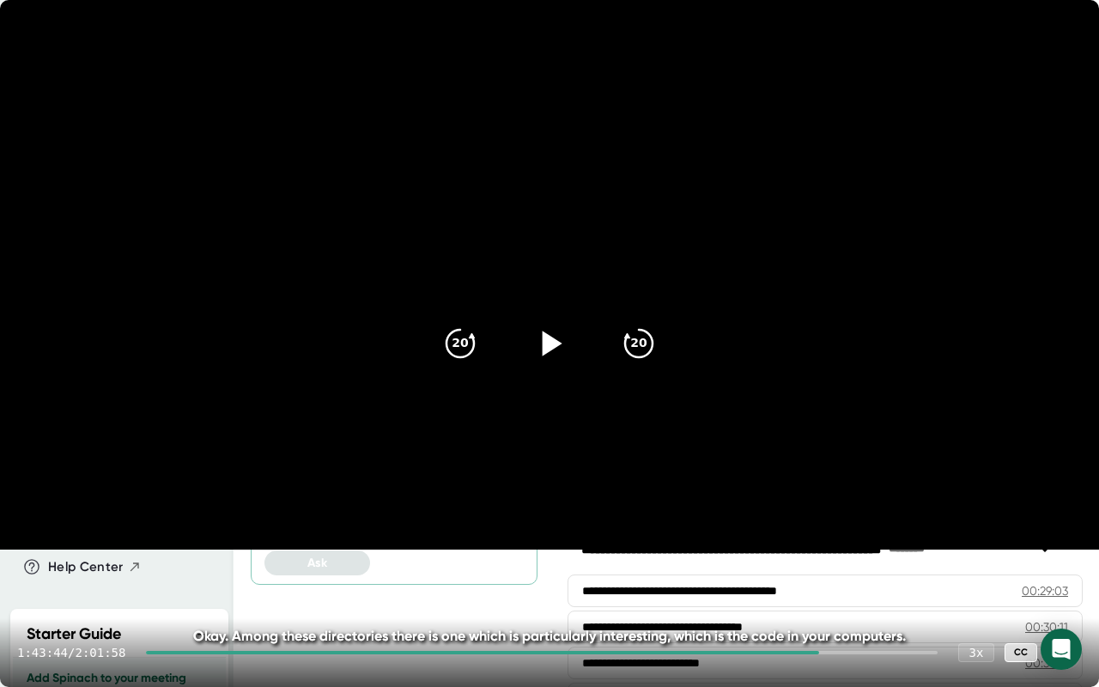
click at [543, 326] on icon at bounding box center [549, 343] width 43 height 43
click at [636, 344] on icon "20" at bounding box center [638, 343] width 43 height 43
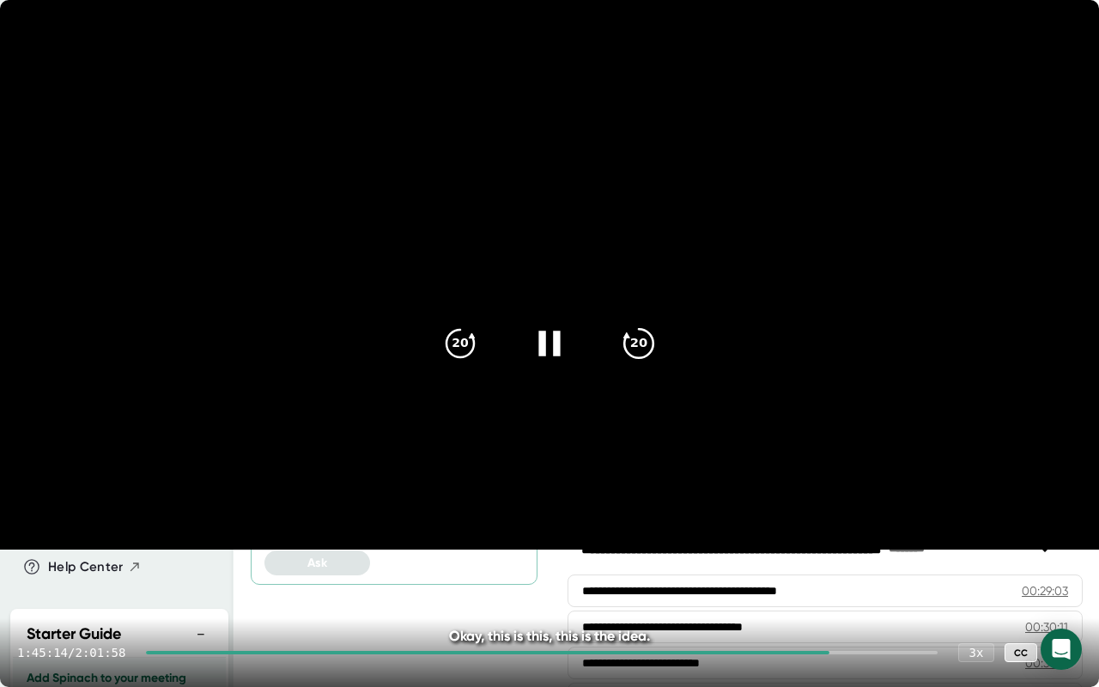
click at [634, 347] on icon "20" at bounding box center [638, 343] width 43 height 43
click at [535, 333] on icon at bounding box center [549, 343] width 43 height 43
click at [1064, 541] on icon at bounding box center [1065, 652] width 21 height 21
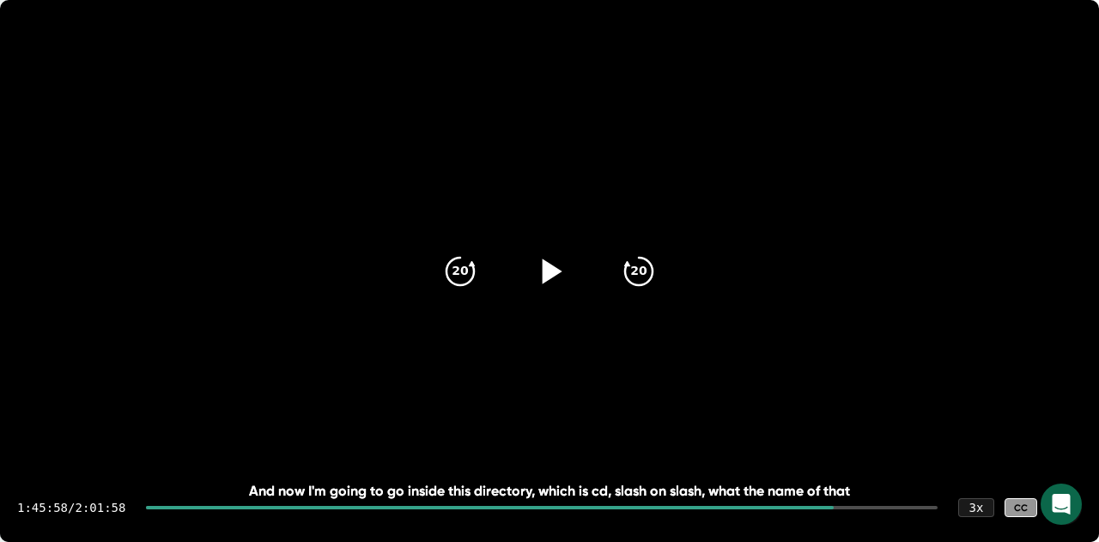
click at [64, 171] on div "c Starter Plan Upgrade Search notes (Ctrl + K) Quick record Include tab audio S…" at bounding box center [117, 288] width 234 height 576
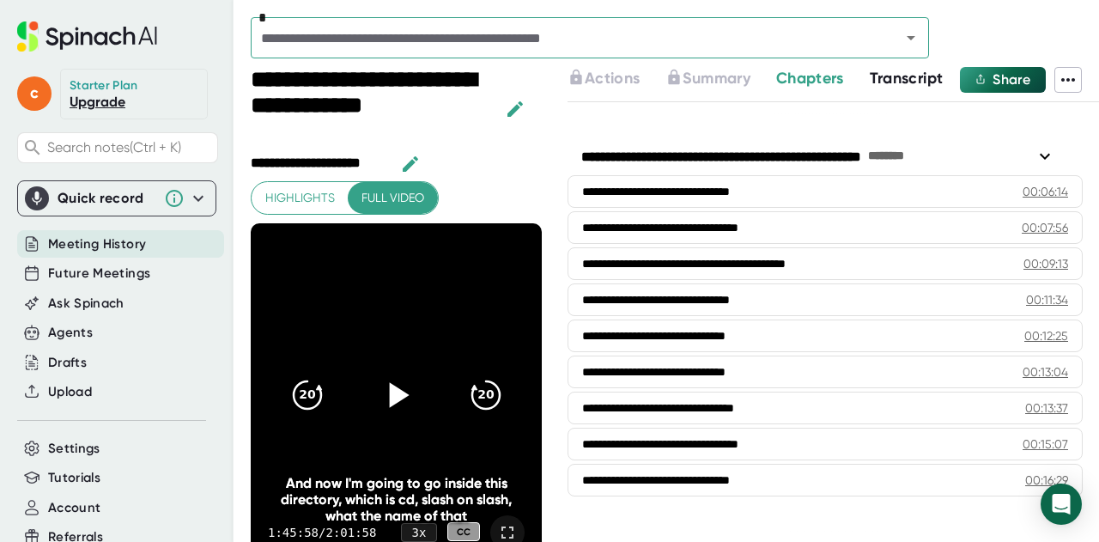
click at [497, 530] on icon at bounding box center [507, 532] width 21 height 21
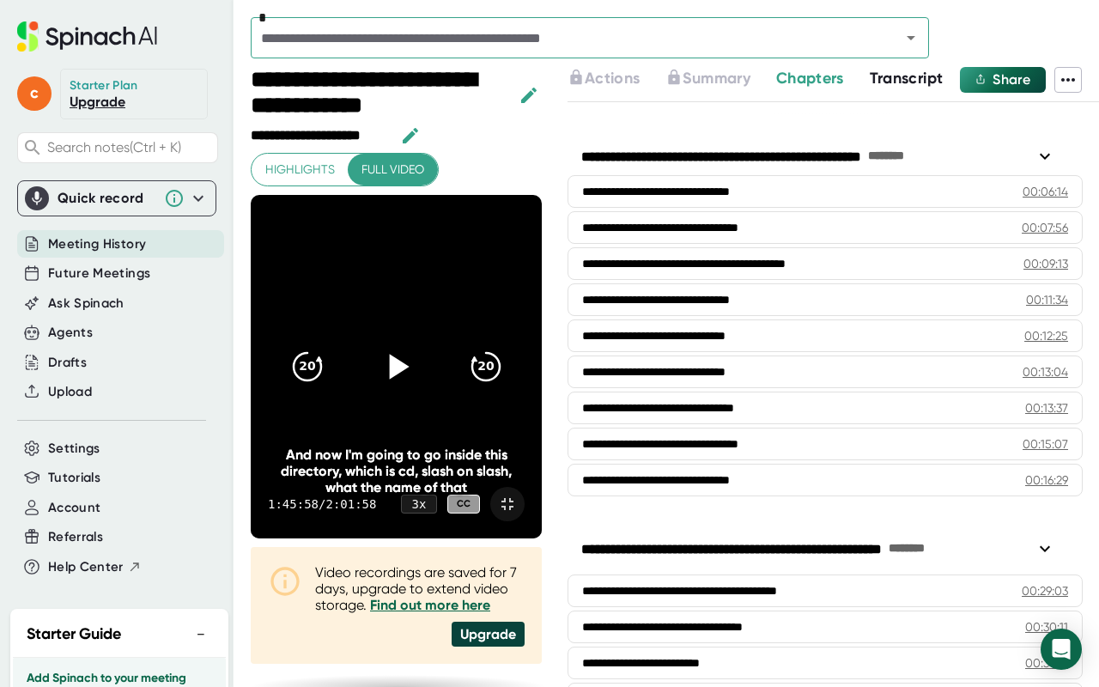
click at [525, 521] on div at bounding box center [507, 504] width 34 height 34
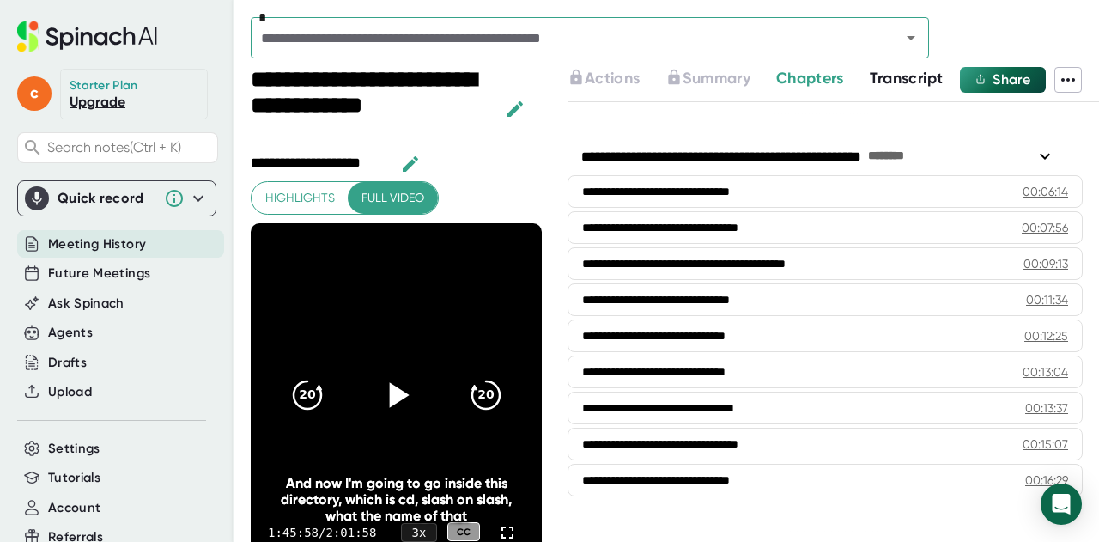
click at [69, 171] on div "c Starter Plan Upgrade Search notes (Ctrl + K) Quick record Include tab audio S…" at bounding box center [117, 288] width 234 height 576
click at [497, 536] on icon at bounding box center [507, 532] width 21 height 21
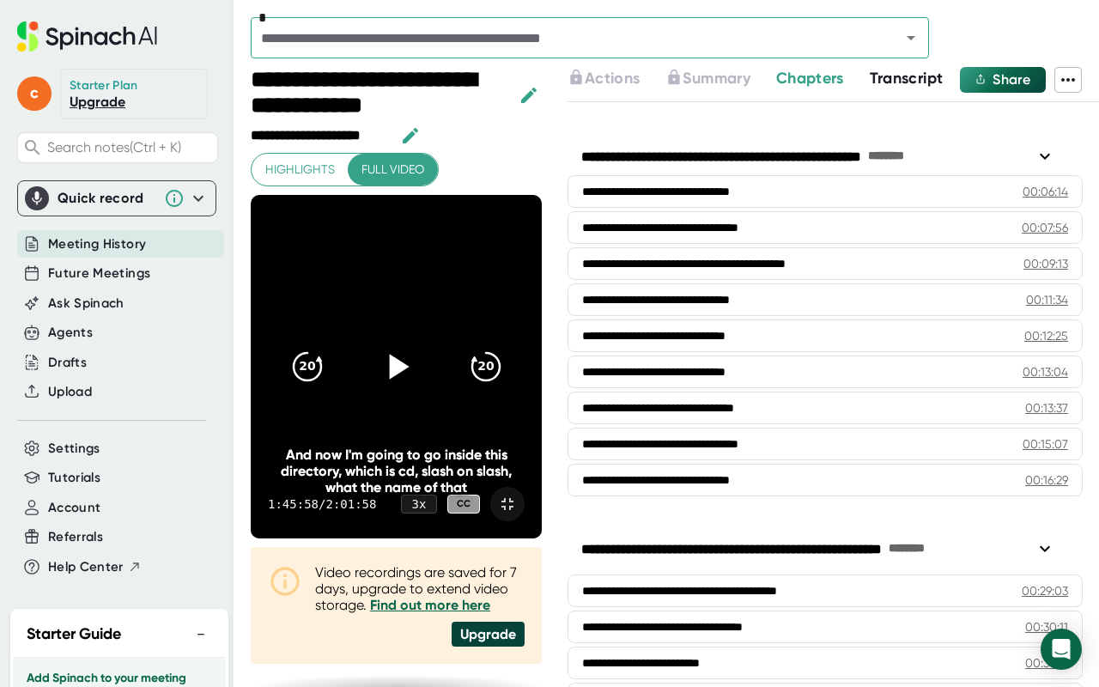
click at [409, 354] on icon at bounding box center [399, 366] width 20 height 25
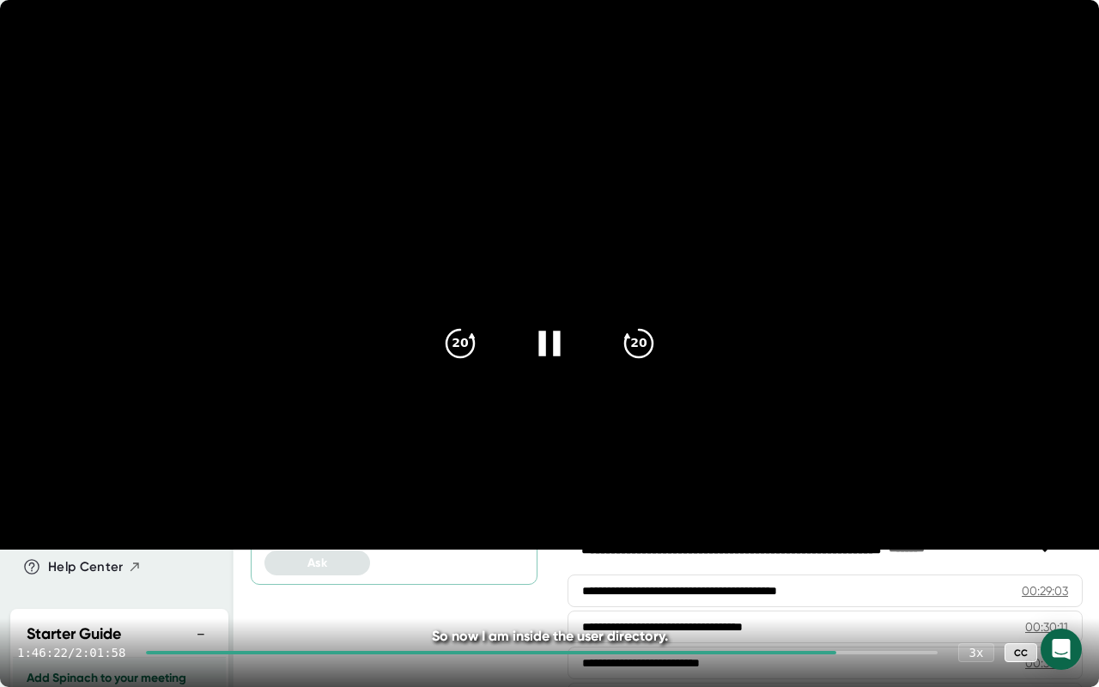
click at [549, 343] on icon at bounding box center [549, 343] width 43 height 43
click at [1067, 541] on icon at bounding box center [1065, 653] width 12 height 12
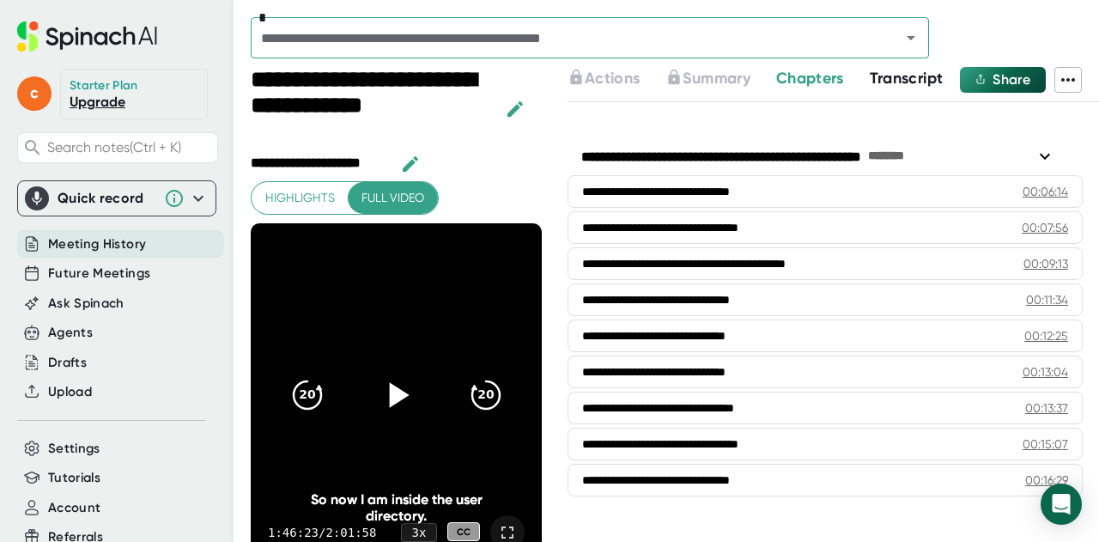
click at [80, 166] on div "c Starter Plan Upgrade Search notes (Ctrl + K) Quick record Include tab audio S…" at bounding box center [117, 288] width 234 height 576
click at [497, 525] on icon at bounding box center [507, 532] width 21 height 21
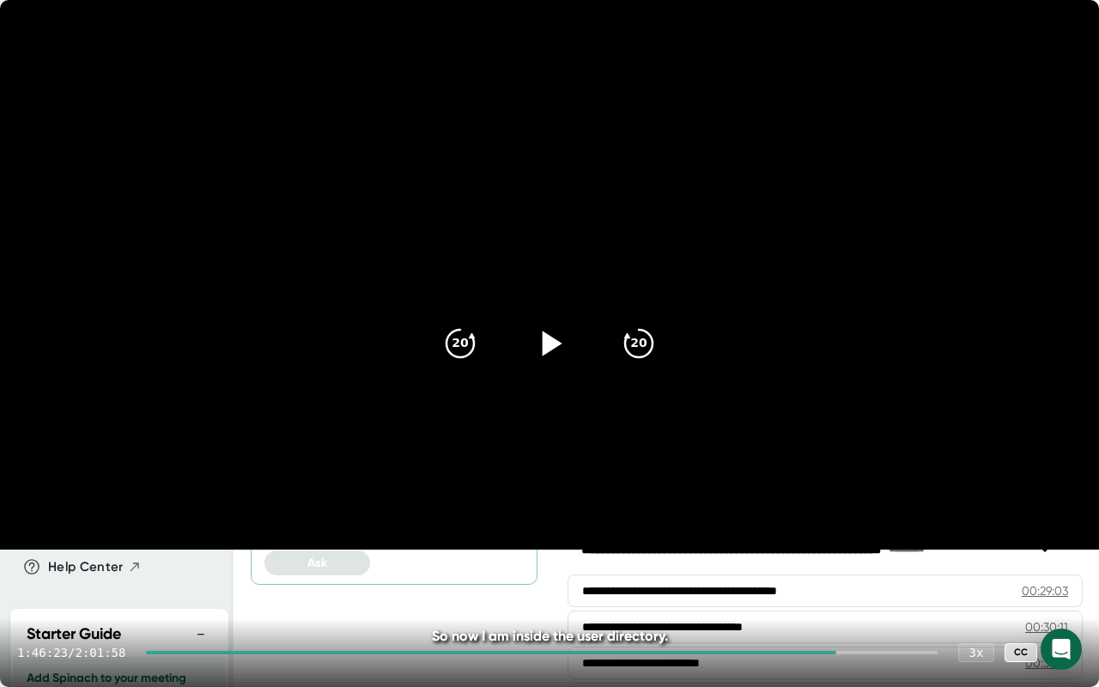
click at [1069, 541] on icon at bounding box center [1065, 653] width 12 height 12
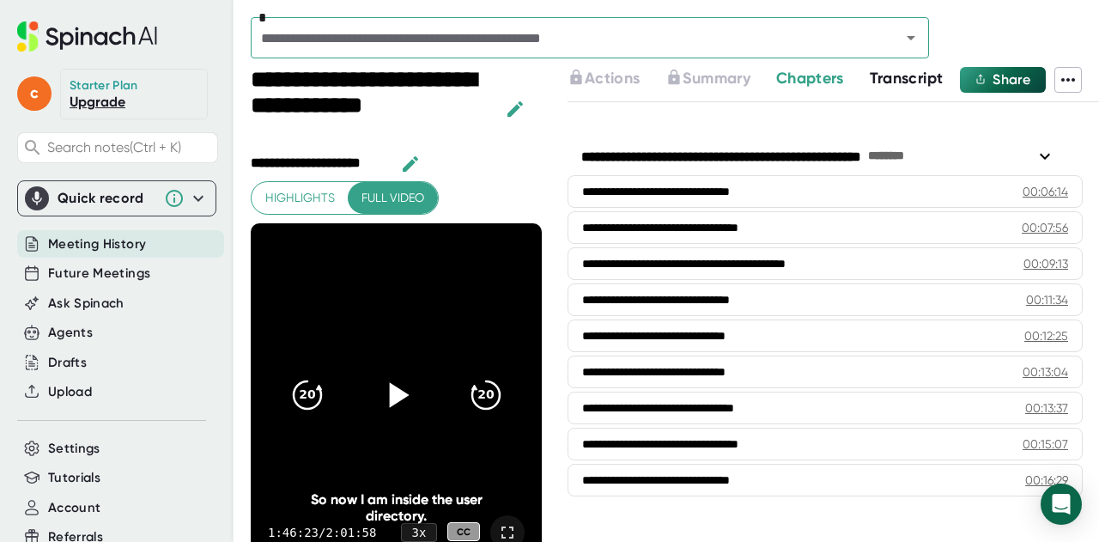
click at [92, 167] on div "c Starter Plan Upgrade Search notes (Ctrl + K) Quick record Include tab audio S…" at bounding box center [117, 288] width 234 height 576
click at [497, 525] on icon at bounding box center [507, 532] width 21 height 21
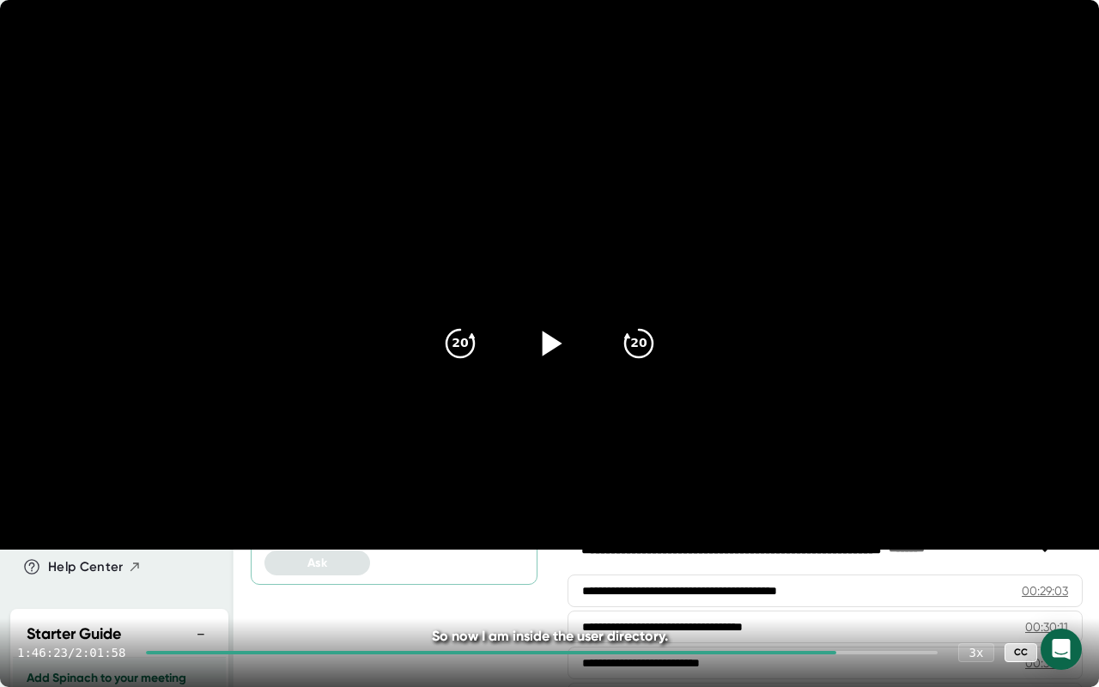
click at [538, 348] on icon at bounding box center [549, 343] width 43 height 43
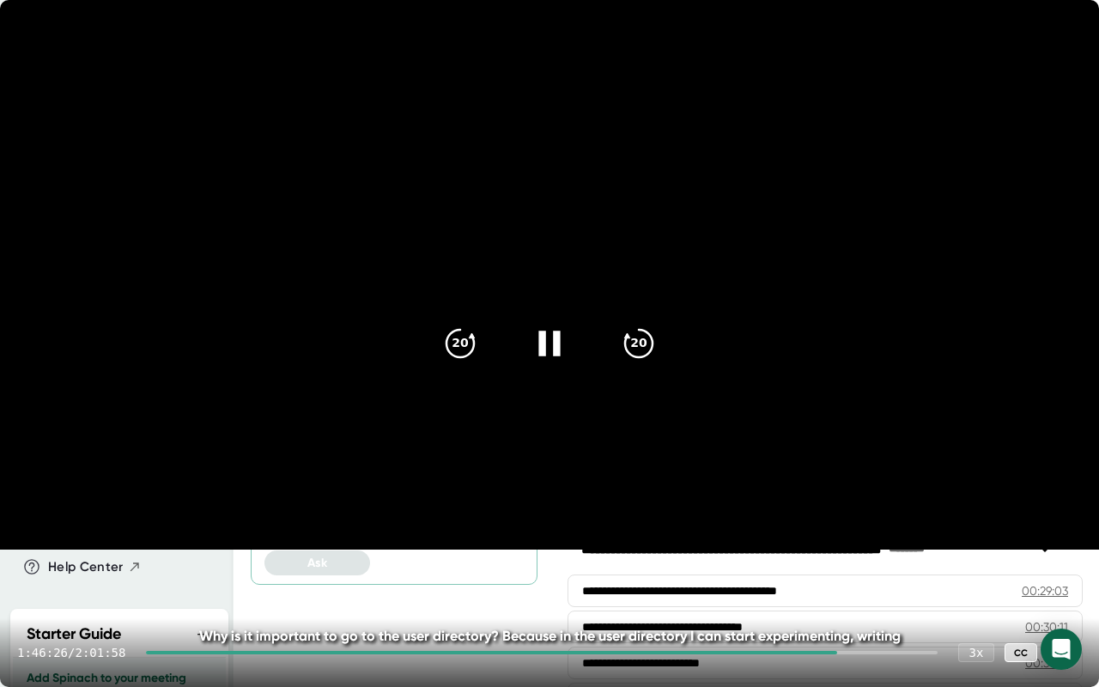
click at [541, 329] on icon at bounding box center [549, 343] width 43 height 43
click at [1065, 541] on icon at bounding box center [1065, 652] width 21 height 21
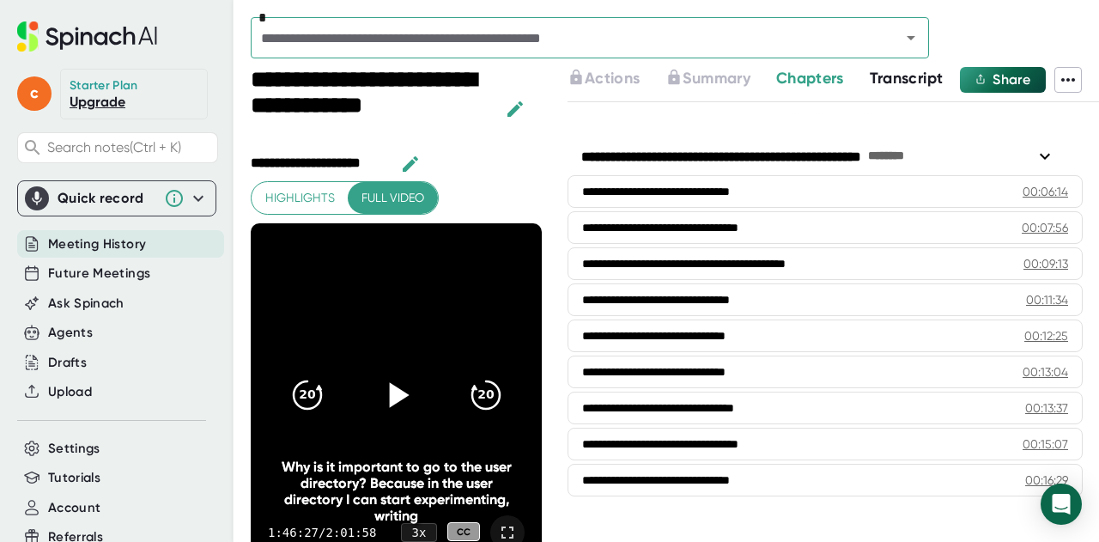
click at [88, 173] on div "c Starter Plan Upgrade Search notes (Ctrl + K) Quick record Include tab audio S…" at bounding box center [117, 288] width 234 height 576
click at [497, 529] on icon at bounding box center [507, 532] width 21 height 21
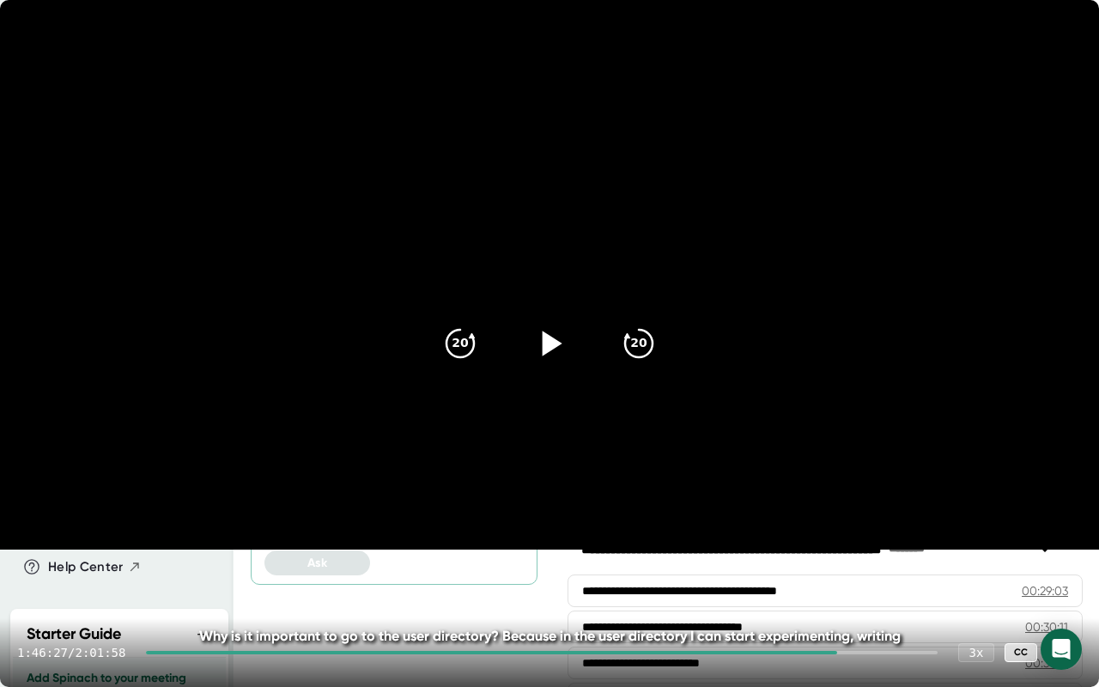
click at [1064, 541] on icon at bounding box center [1065, 652] width 21 height 21
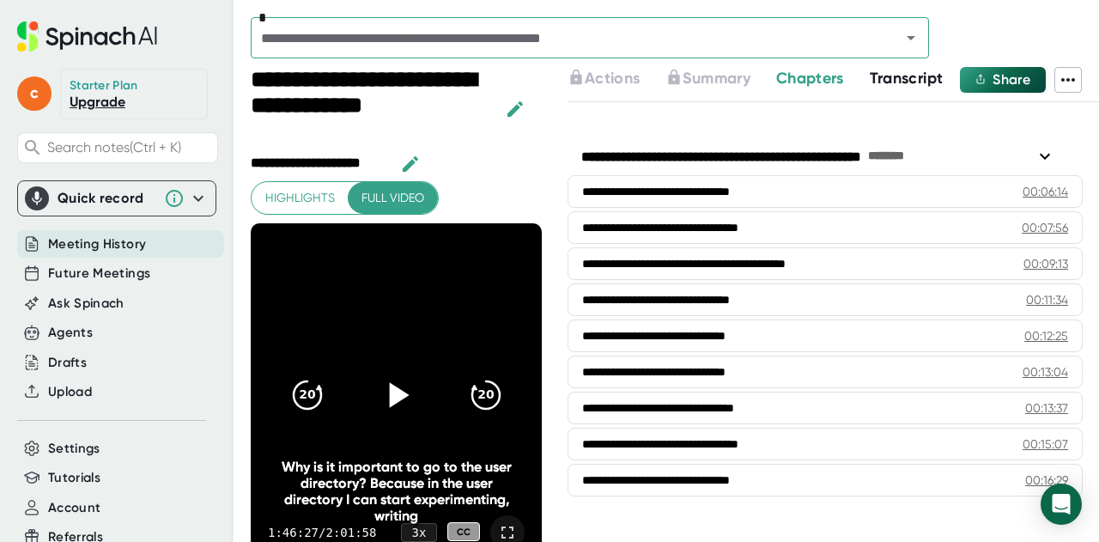
click at [81, 171] on div "c Starter Plan Upgrade Search notes (Ctrl + K) Quick record Include tab audio S…" at bounding box center [117, 288] width 234 height 576
click at [483, 520] on div "Why is it important to go to the user directory? Because in the user directory …" at bounding box center [396, 491] width 233 height 65
click at [497, 524] on icon at bounding box center [507, 532] width 21 height 21
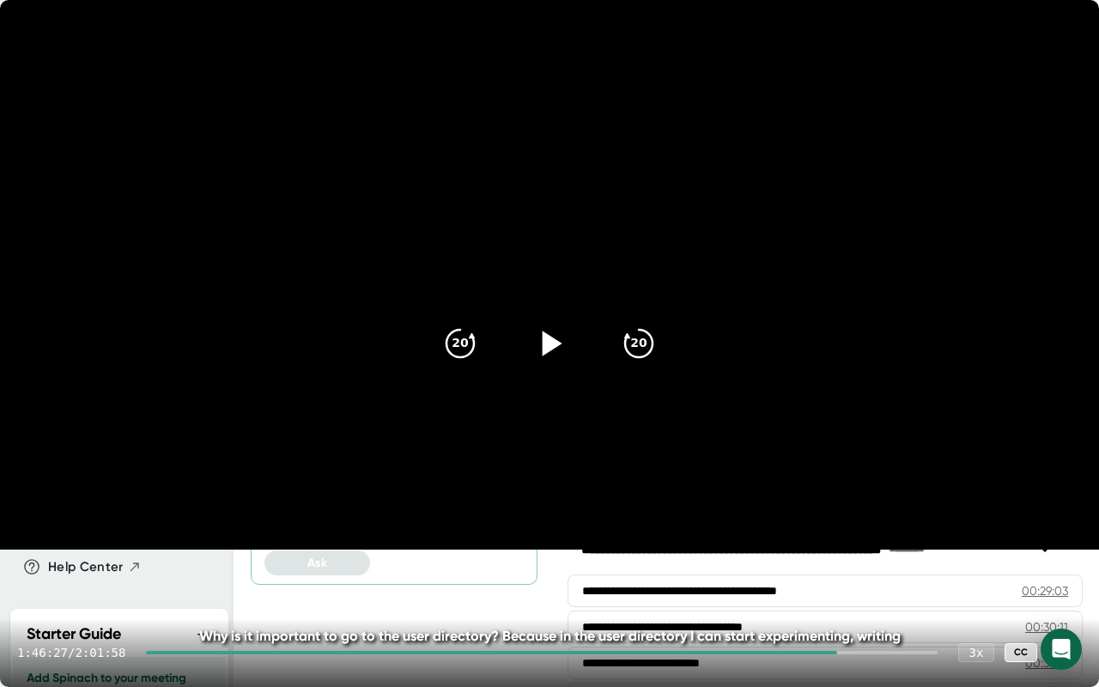
click at [1056, 541] on icon at bounding box center [1065, 652] width 21 height 21
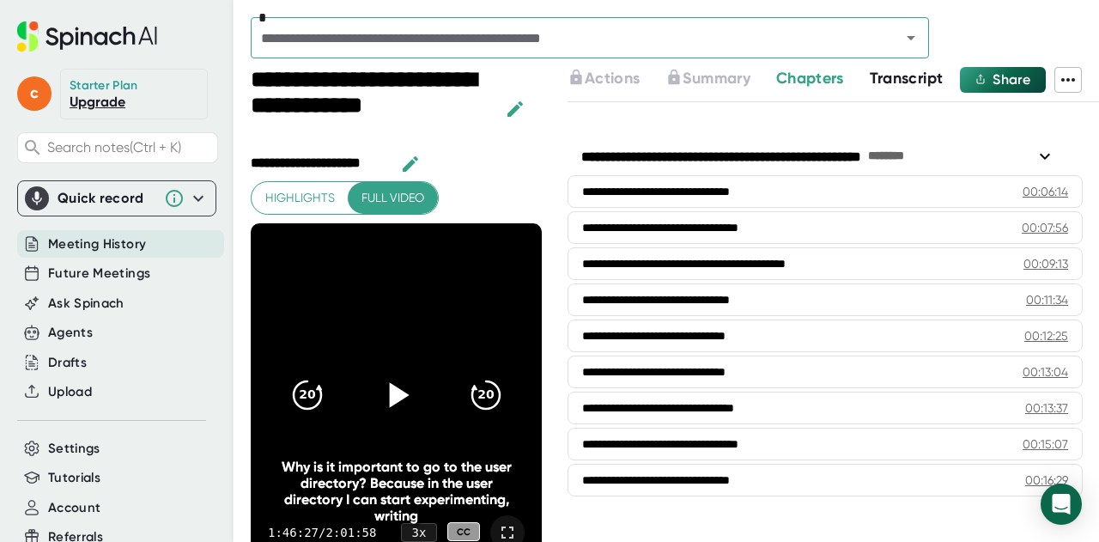
click at [87, 169] on div "c Starter Plan Upgrade Search notes (Ctrl + K) Quick record Include tab audio S…" at bounding box center [117, 288] width 234 height 576
click at [497, 535] on icon at bounding box center [507, 532] width 21 height 21
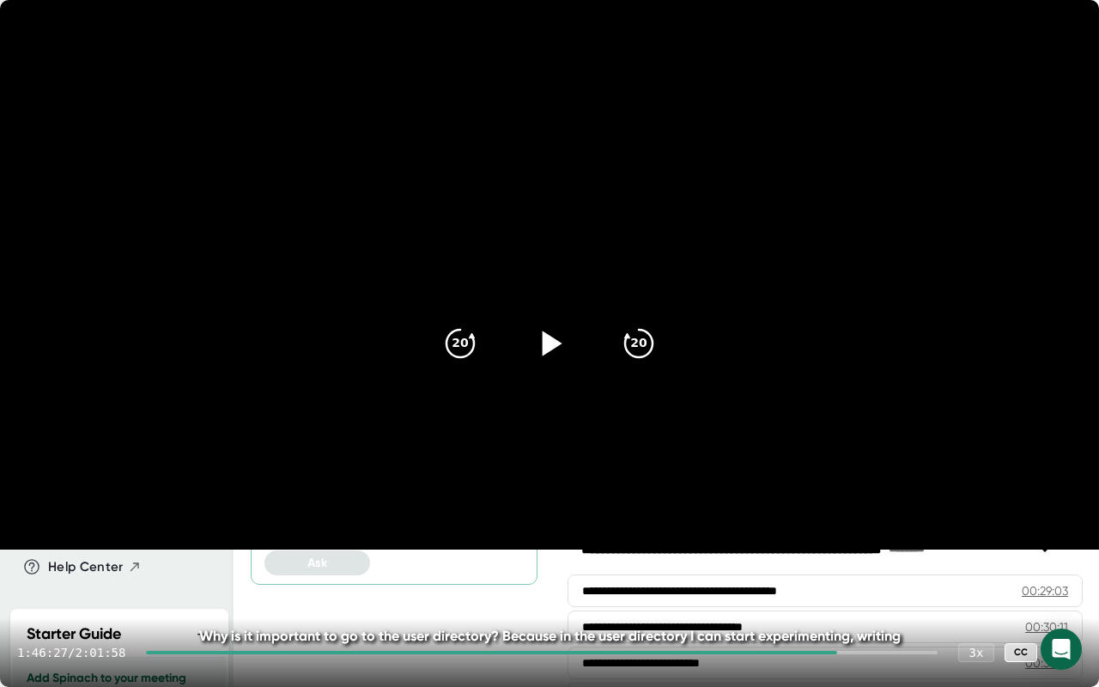
click at [520, 356] on div at bounding box center [550, 343] width 72 height 72
click at [544, 340] on icon at bounding box center [548, 343] width 21 height 25
click at [544, 340] on icon at bounding box center [553, 343] width 20 height 25
click at [556, 347] on icon at bounding box center [548, 343] width 21 height 25
click at [1057, 541] on icon at bounding box center [1065, 652] width 21 height 21
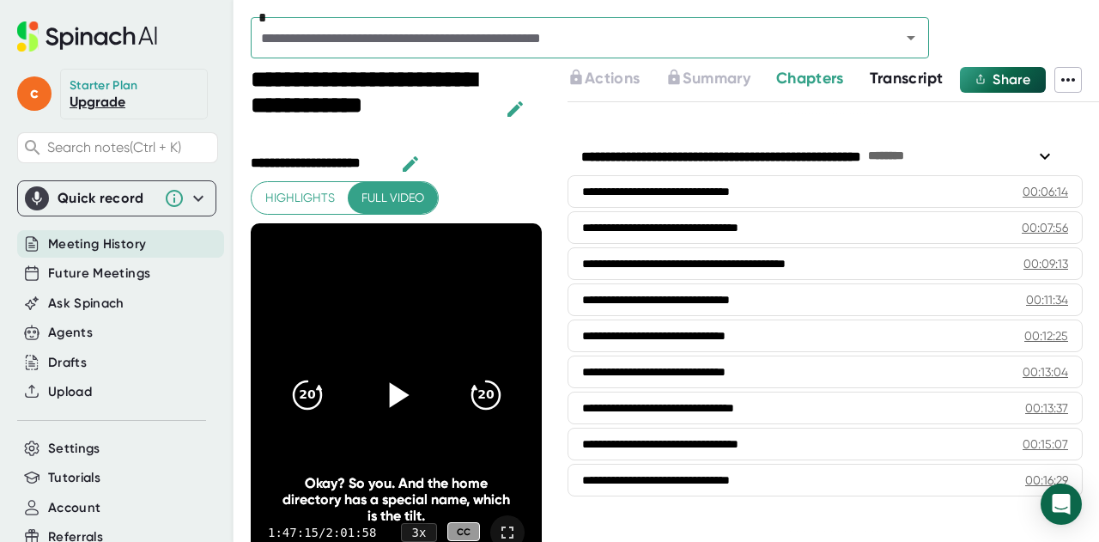
click at [74, 171] on div "c Starter Plan Upgrade Search notes (Ctrl + K) Quick record Include tab audio S…" at bounding box center [117, 288] width 234 height 576
click at [497, 527] on icon at bounding box center [507, 532] width 21 height 21
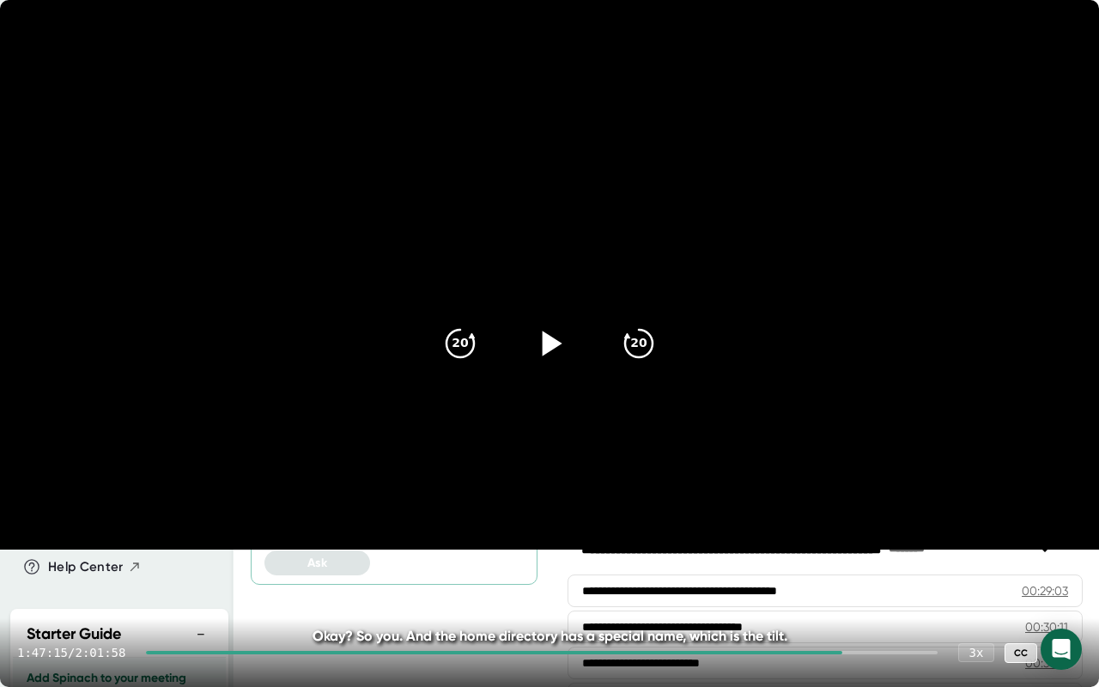
click at [551, 333] on icon at bounding box center [549, 343] width 43 height 43
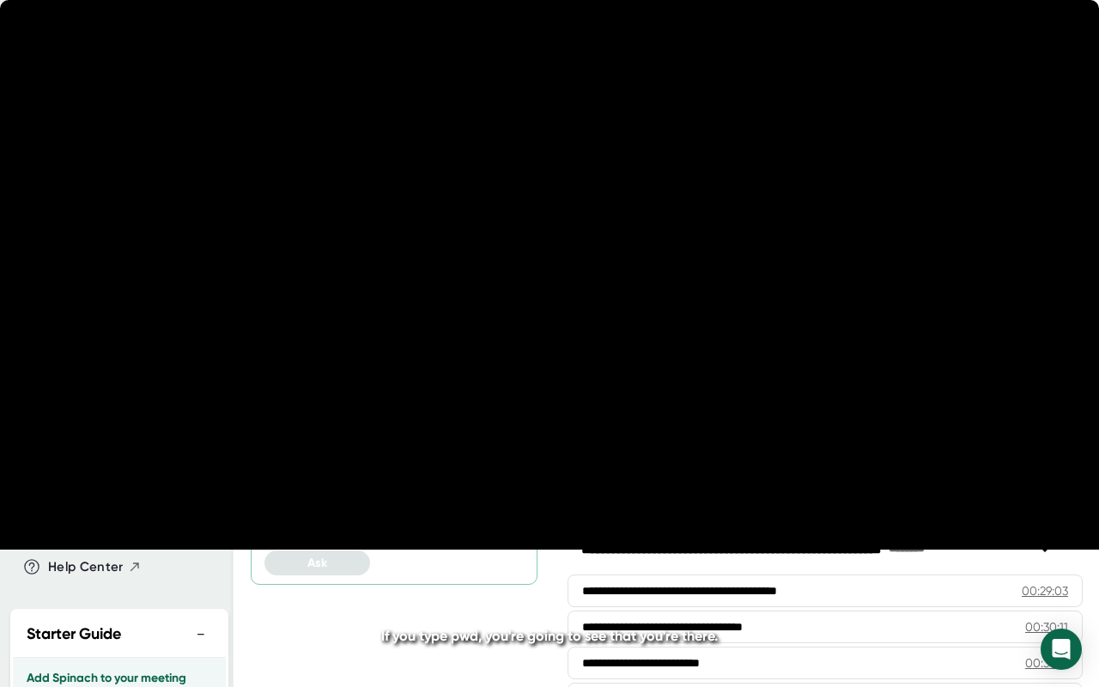
click at [548, 331] on icon at bounding box center [549, 343] width 43 height 43
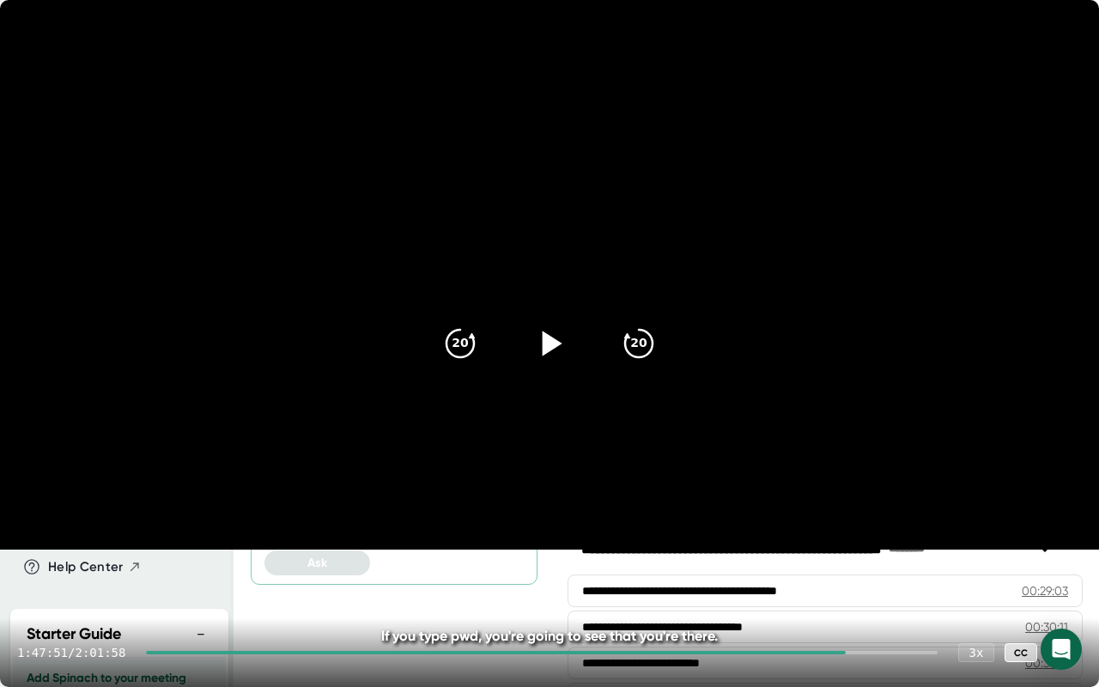
click at [550, 350] on icon at bounding box center [549, 343] width 43 height 43
click at [553, 345] on icon at bounding box center [549, 343] width 43 height 43
click at [558, 340] on icon at bounding box center [549, 343] width 43 height 43
click at [558, 341] on icon at bounding box center [549, 343] width 43 height 43
click at [1061, 541] on div at bounding box center [1065, 652] width 34 height 34
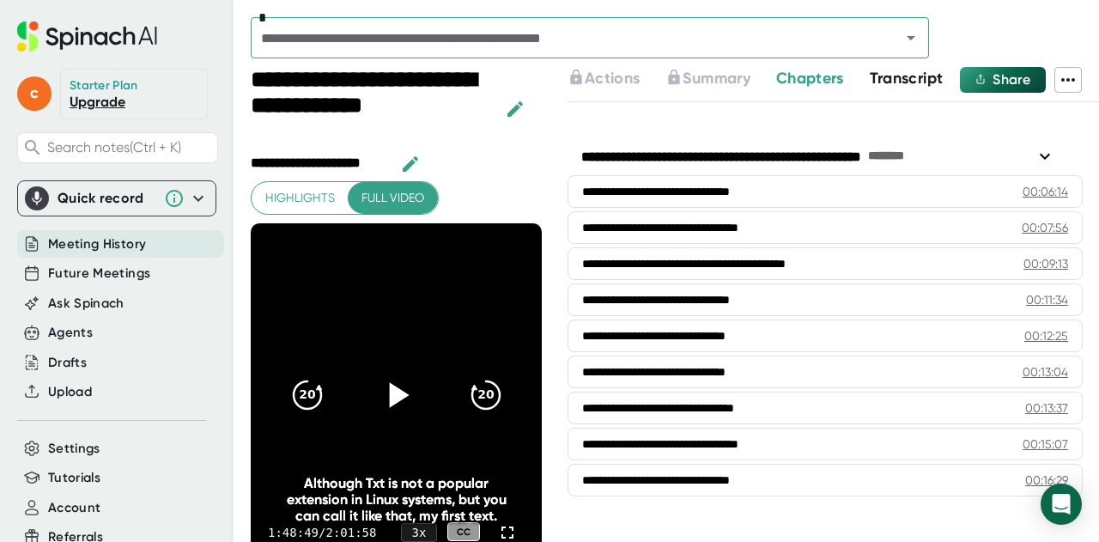
drag, startPoint x: 43, startPoint y: 112, endPoint x: 52, endPoint y: 97, distance: 17.7
click at [43, 112] on div "c" at bounding box center [38, 94] width 43 height 51
click at [497, 532] on icon at bounding box center [507, 532] width 21 height 21
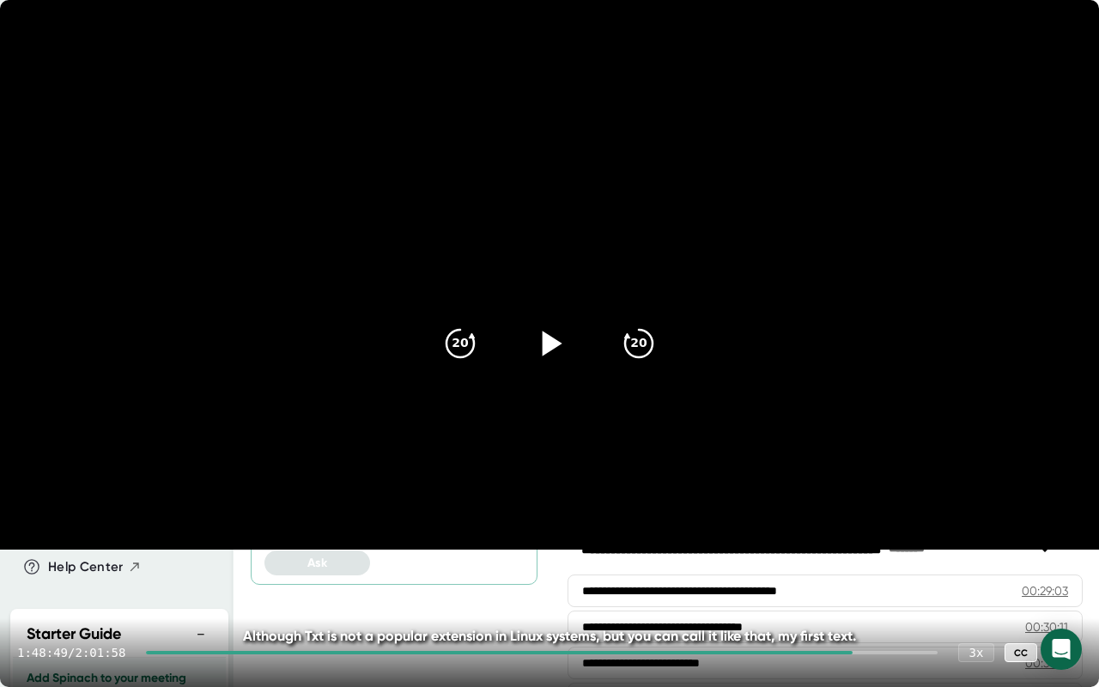
click at [543, 346] on icon at bounding box center [549, 343] width 43 height 43
click at [642, 339] on icon "20" at bounding box center [638, 343] width 43 height 43
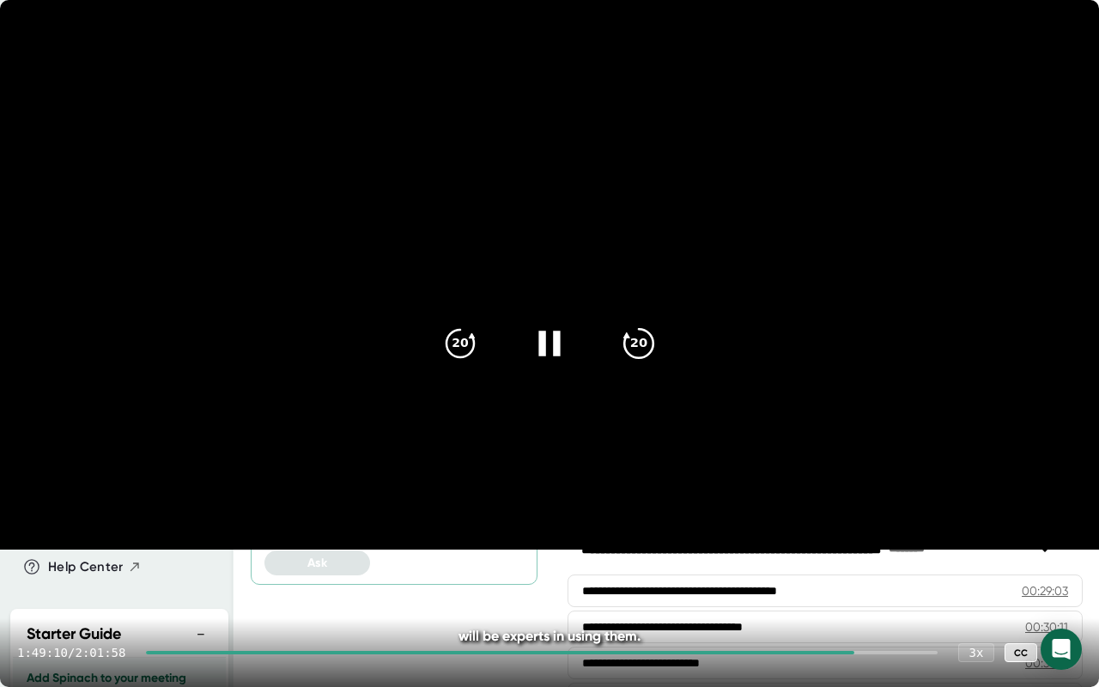
click at [642, 339] on icon "20" at bounding box center [638, 343] width 43 height 43
click at [551, 343] on icon at bounding box center [549, 343] width 43 height 43
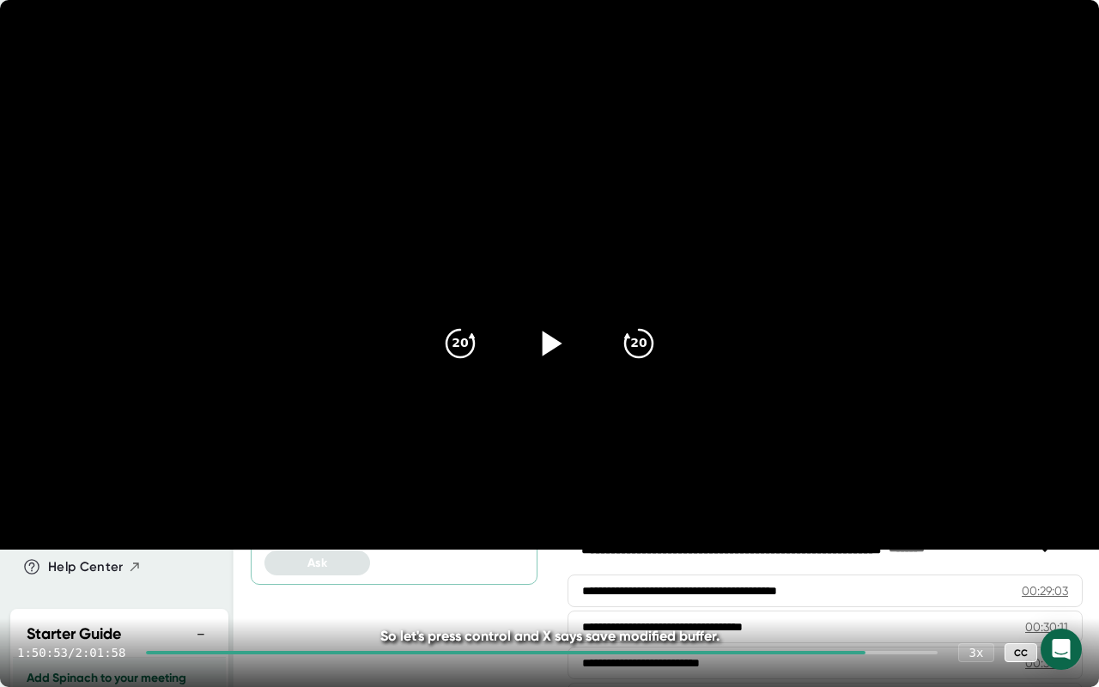
click at [1070, 541] on icon at bounding box center [1065, 652] width 21 height 21
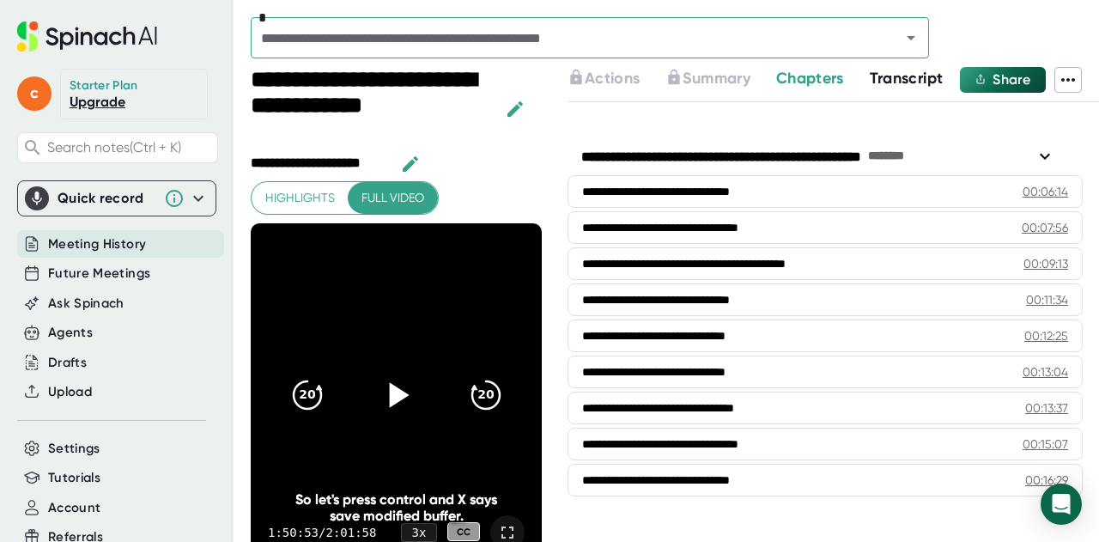
click at [497, 524] on icon at bounding box center [507, 532] width 21 height 21
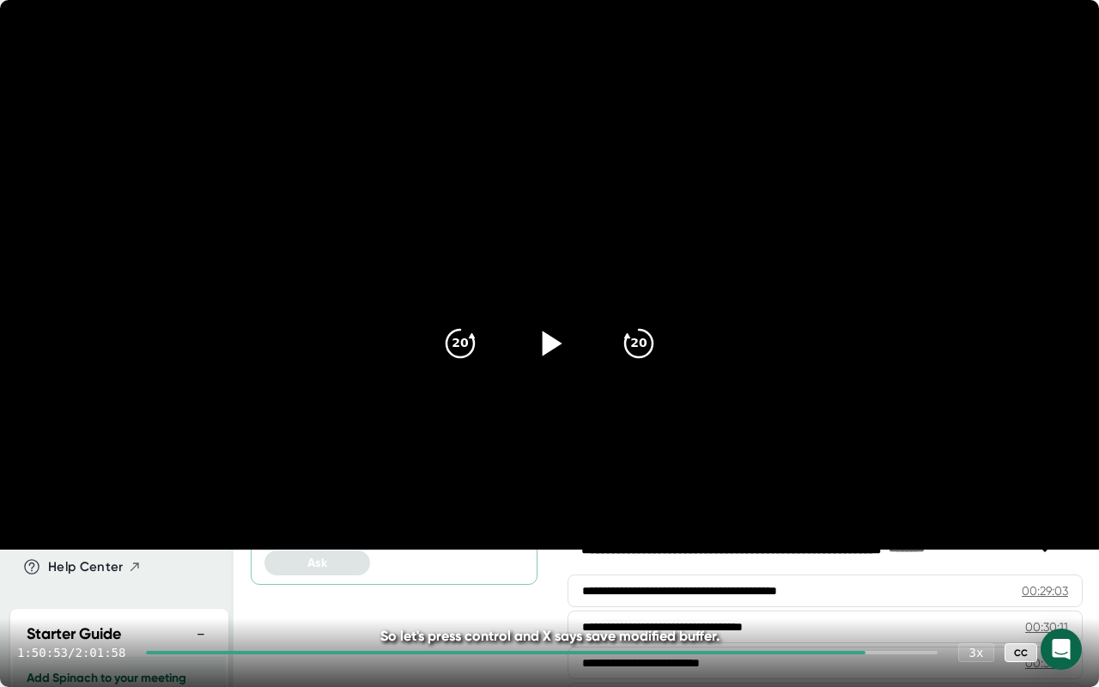
click at [551, 353] on icon at bounding box center [549, 343] width 43 height 43
click at [642, 335] on icon "20" at bounding box center [638, 343] width 43 height 43
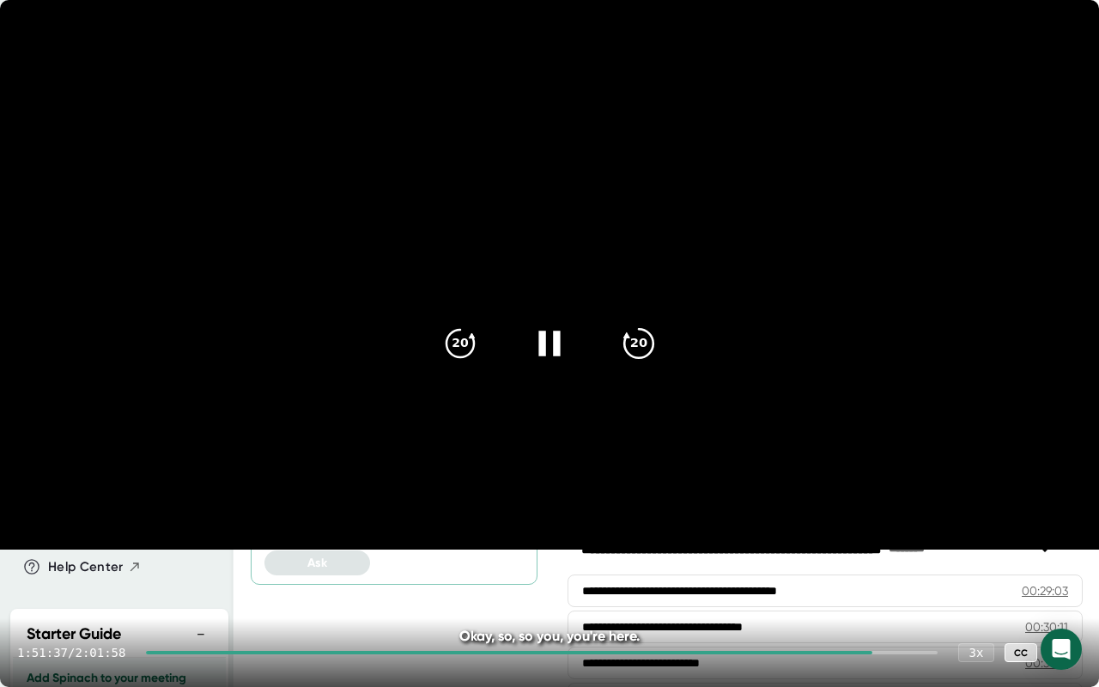
click at [642, 335] on icon "20" at bounding box center [638, 343] width 43 height 43
click at [453, 343] on icon "20" at bounding box center [460, 343] width 43 height 43
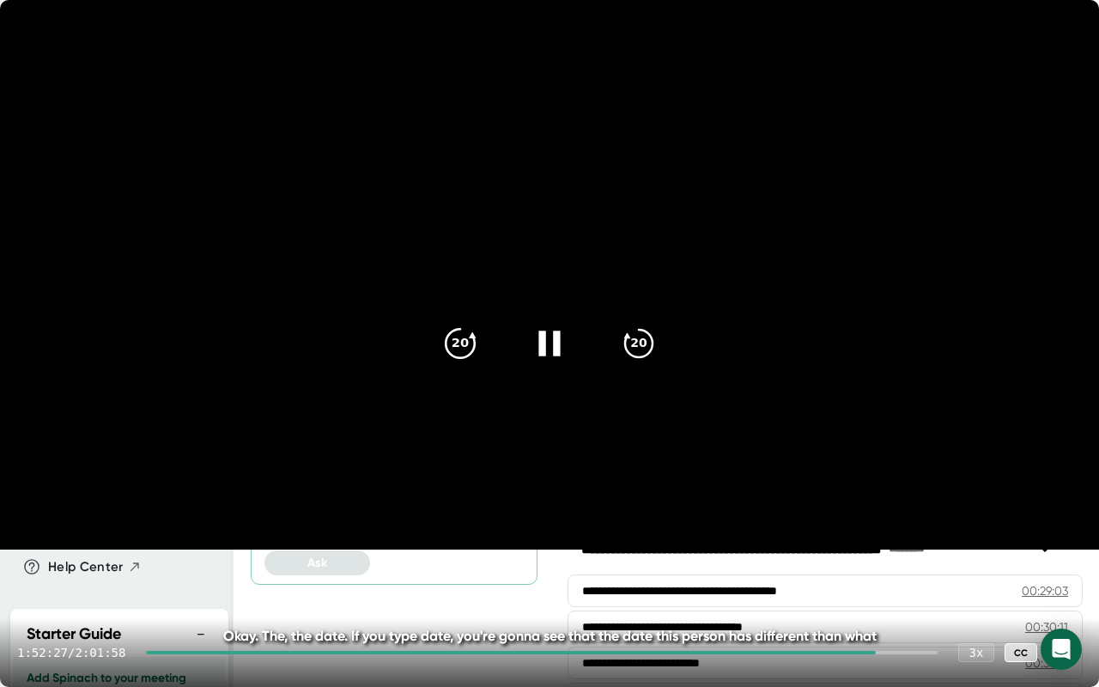
click at [453, 343] on icon "20" at bounding box center [460, 343] width 43 height 43
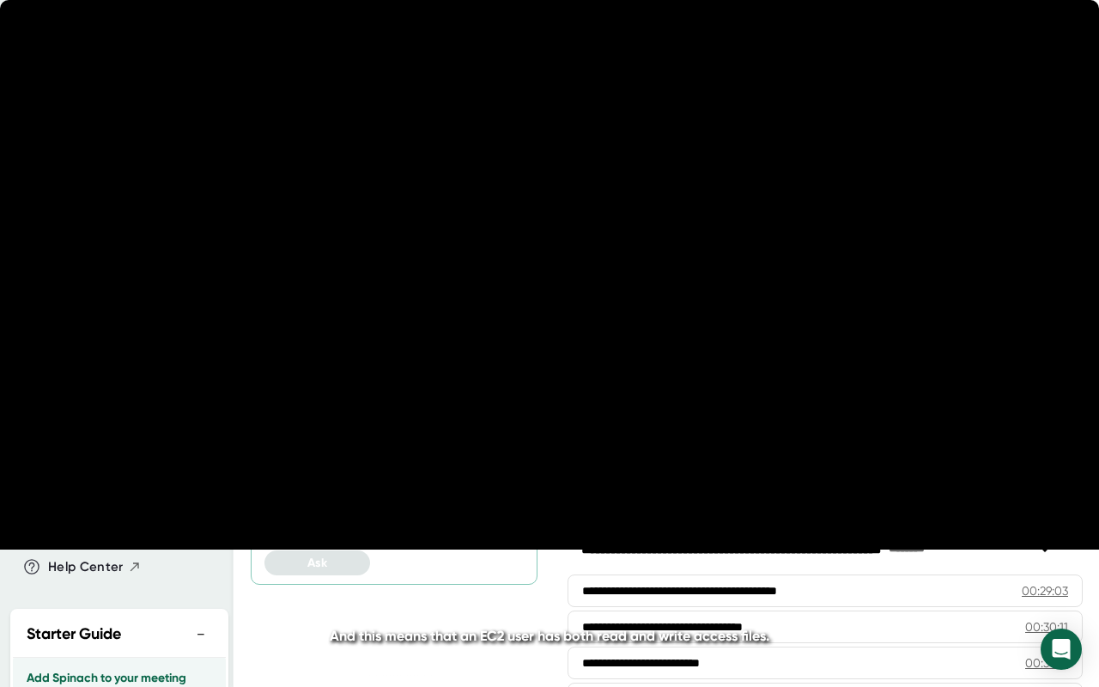
click at [453, 343] on icon "20" at bounding box center [460, 343] width 43 height 43
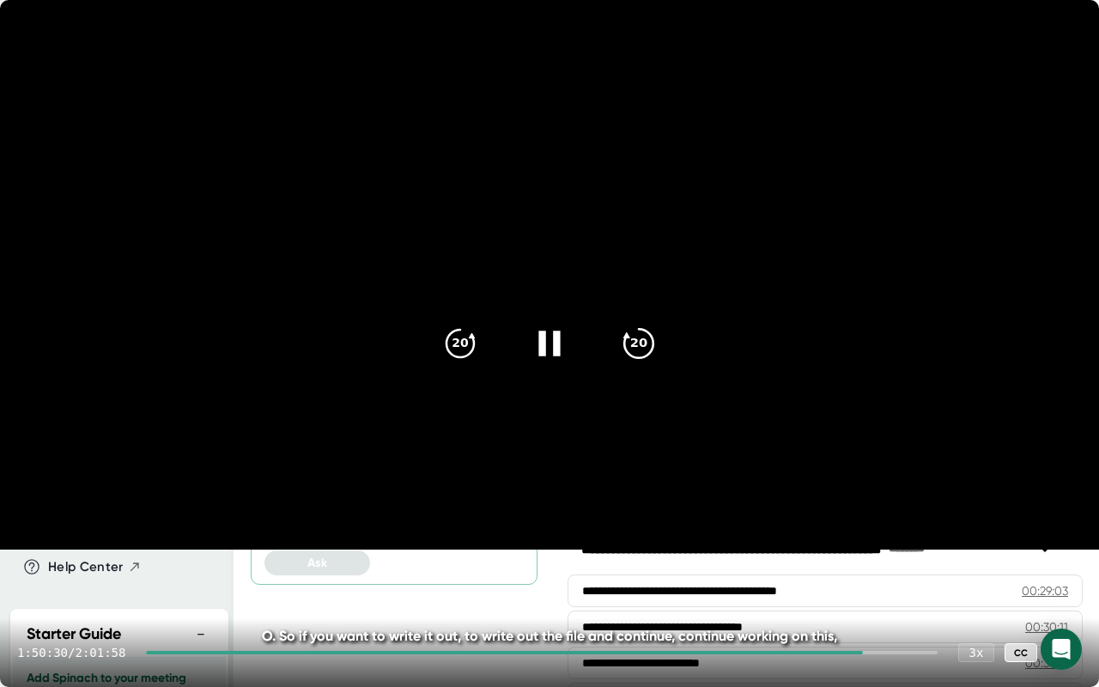
click at [669, 358] on div "20 20" at bounding box center [549, 343] width 247 height 69
drag, startPoint x: 562, startPoint y: 352, endPoint x: 542, endPoint y: 338, distance: 24.1
click at [542, 338] on icon at bounding box center [548, 343] width 21 height 25
click at [449, 335] on icon "20" at bounding box center [460, 343] width 43 height 43
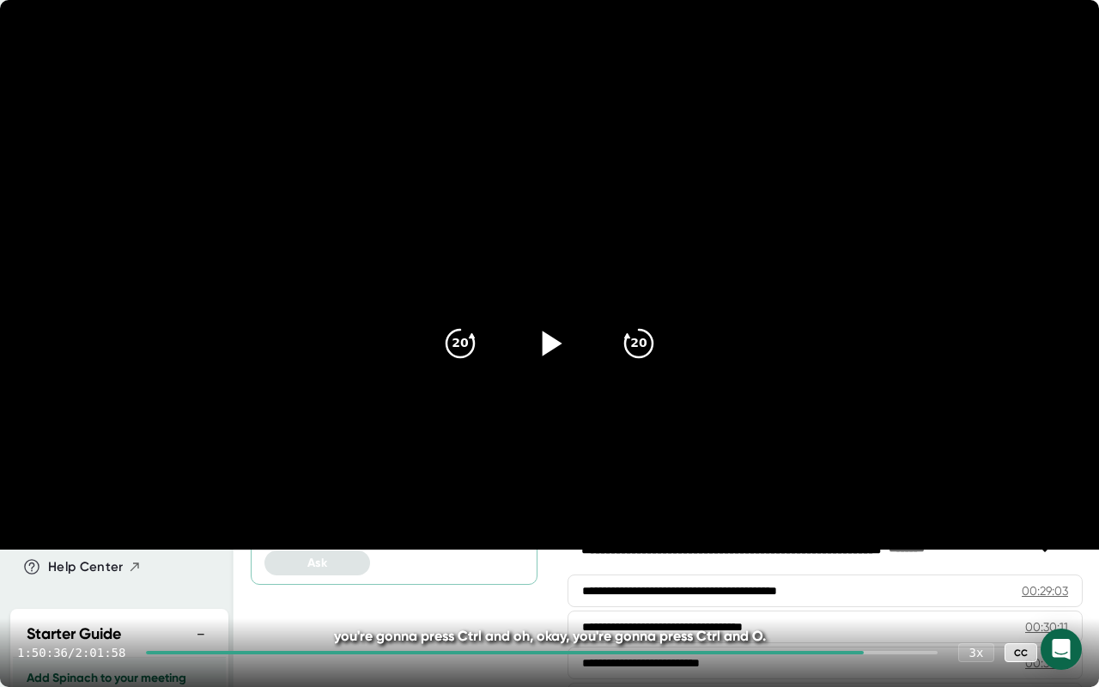
click at [543, 350] on icon at bounding box center [549, 343] width 43 height 43
click at [451, 361] on icon "20" at bounding box center [460, 343] width 43 height 43
click at [557, 338] on icon at bounding box center [548, 343] width 21 height 25
click at [547, 348] on icon at bounding box center [553, 343] width 20 height 25
click at [547, 348] on icon at bounding box center [549, 343] width 43 height 43
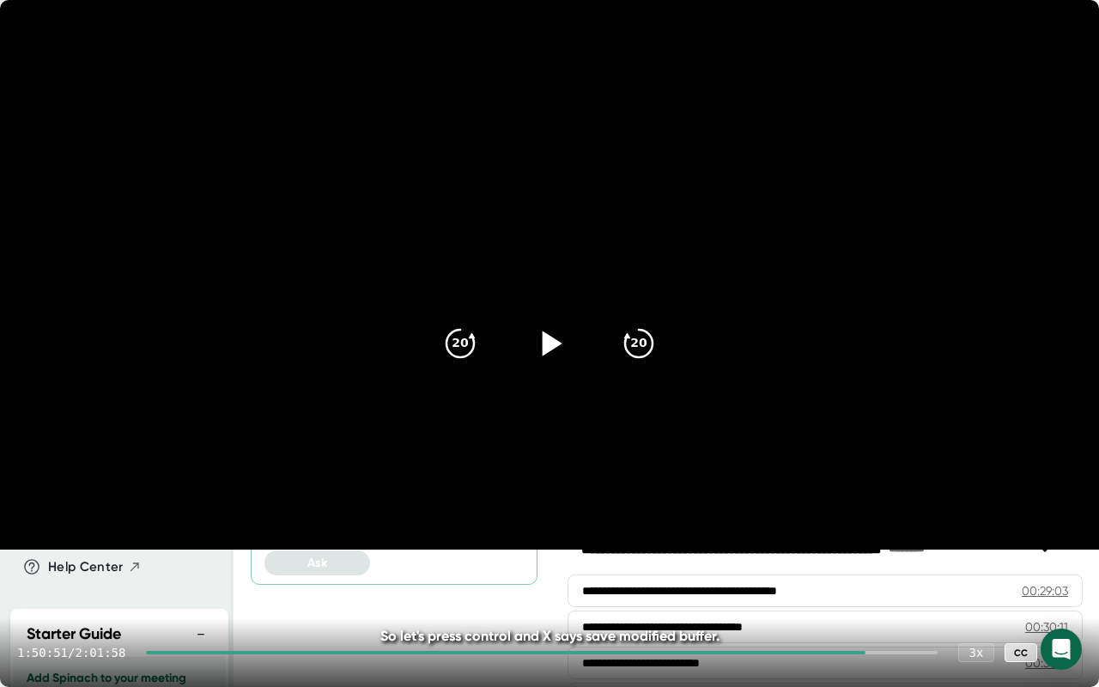
click at [1061, 541] on icon at bounding box center [1065, 653] width 12 height 12
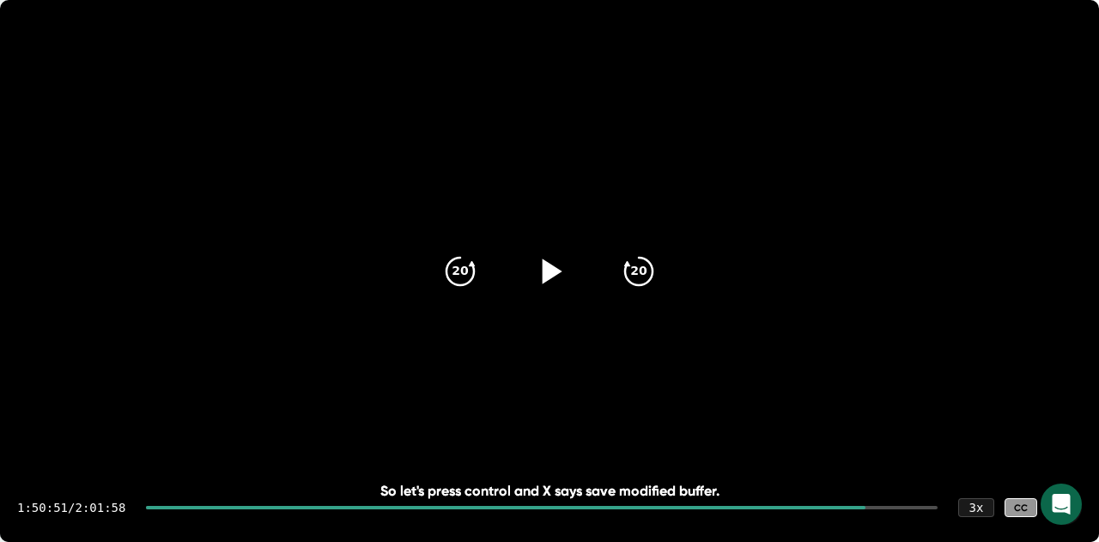
click at [46, 119] on div "c" at bounding box center [38, 94] width 43 height 51
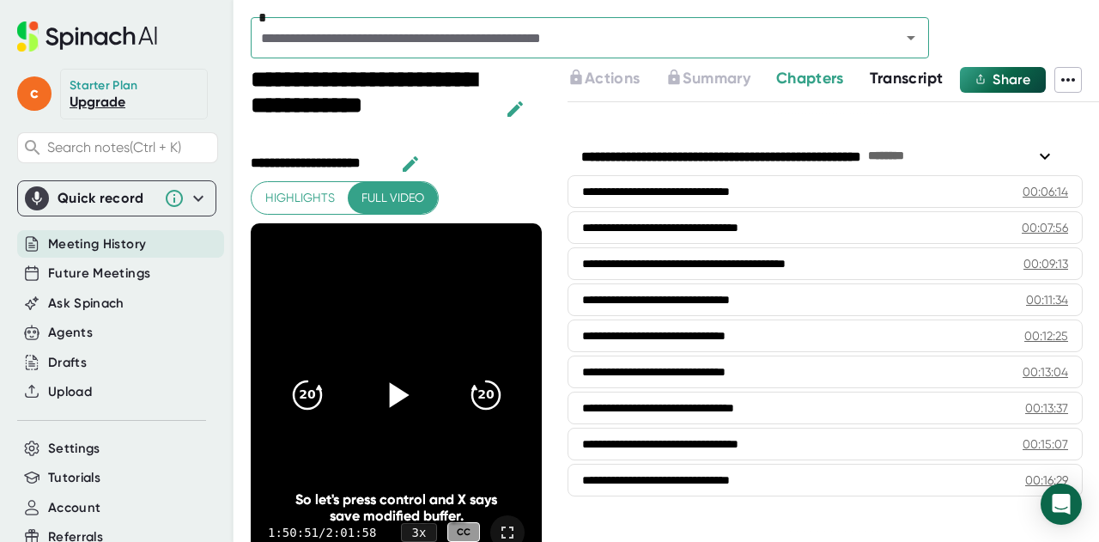
click at [497, 527] on icon at bounding box center [507, 532] width 21 height 21
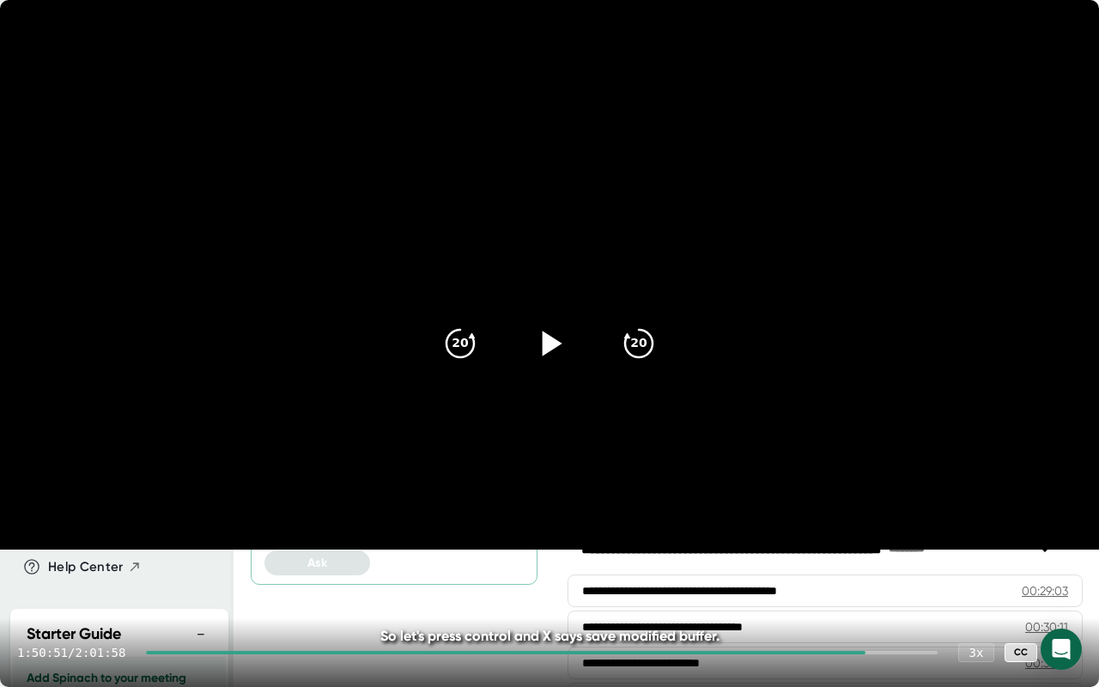
click at [550, 333] on icon at bounding box center [549, 343] width 43 height 43
click at [544, 350] on icon at bounding box center [548, 343] width 21 height 25
click at [544, 350] on icon at bounding box center [553, 343] width 20 height 25
click at [544, 350] on icon at bounding box center [548, 343] width 21 height 25
click at [461, 348] on icon "20" at bounding box center [460, 343] width 43 height 43
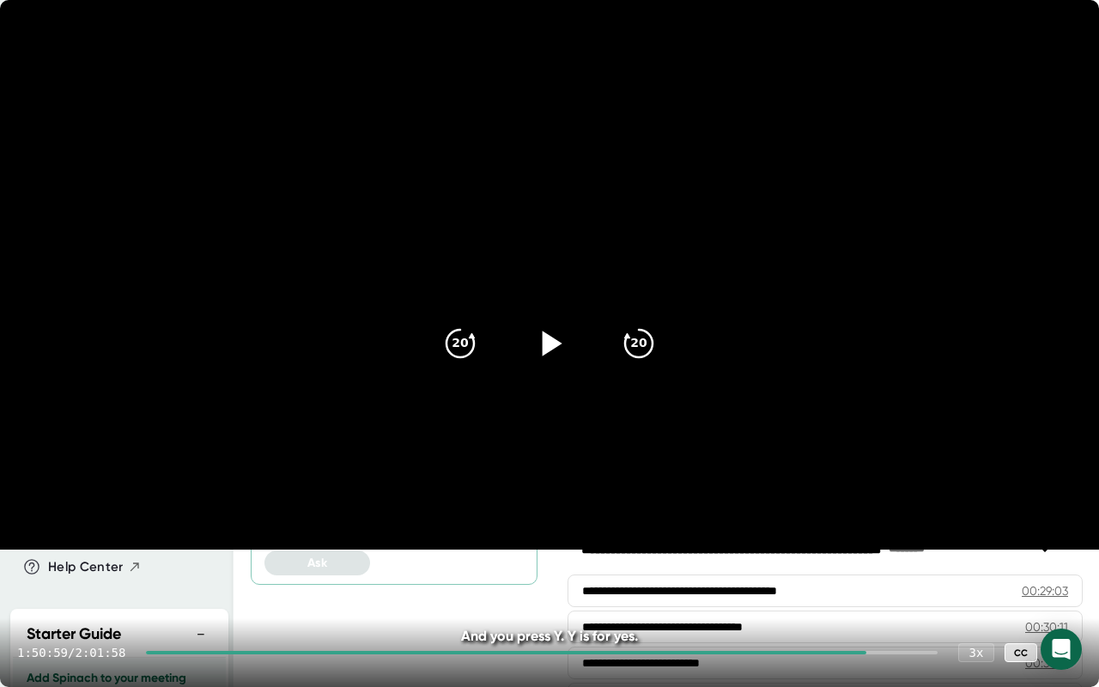
click at [571, 354] on div at bounding box center [550, 343] width 72 height 72
click at [562, 329] on icon at bounding box center [549, 343] width 43 height 43
click at [543, 348] on icon at bounding box center [549, 343] width 43 height 43
click at [543, 348] on icon at bounding box center [548, 343] width 21 height 25
click at [455, 340] on icon "20" at bounding box center [460, 343] width 43 height 43
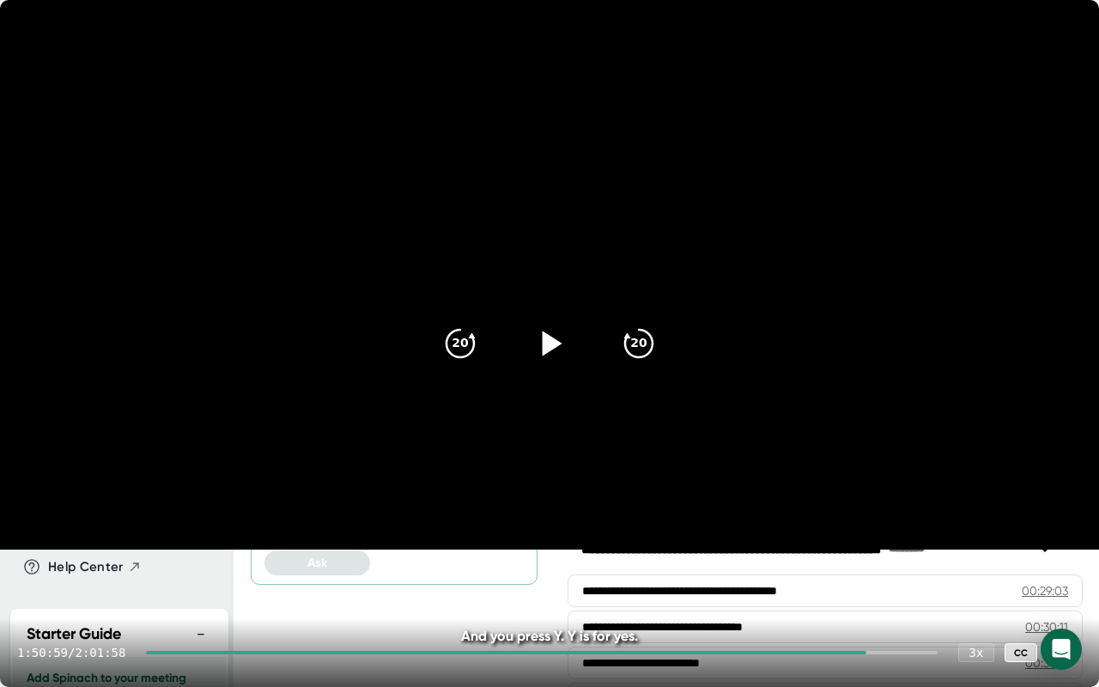
click at [554, 340] on icon at bounding box center [553, 343] width 20 height 25
click at [554, 340] on icon at bounding box center [548, 343] width 21 height 25
click at [554, 340] on icon at bounding box center [553, 343] width 20 height 25
click at [554, 340] on icon at bounding box center [548, 343] width 21 height 25
click at [1055, 541] on div at bounding box center [1065, 652] width 34 height 34
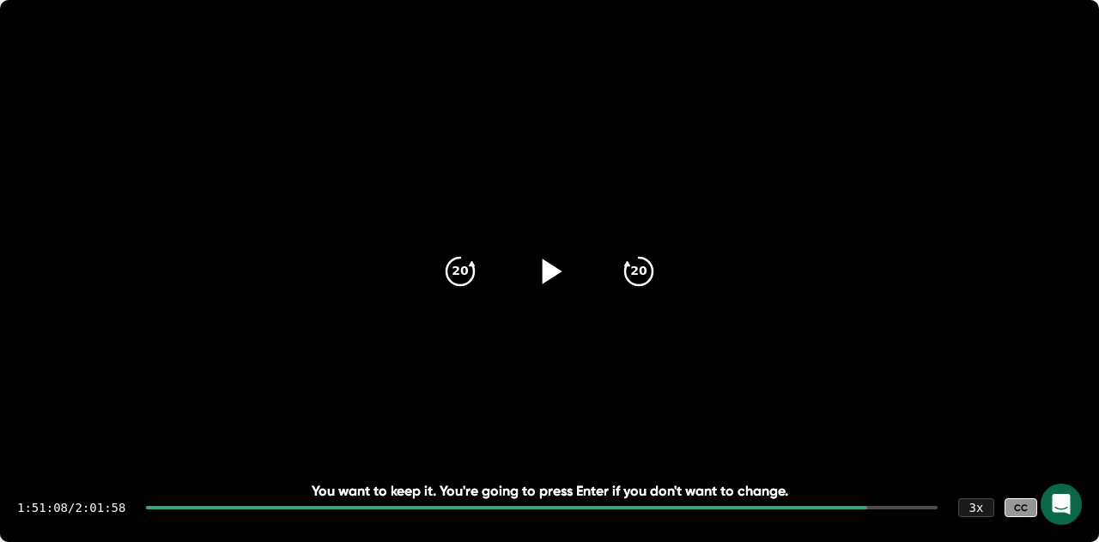
click at [81, 56] on div "c Starter Plan Upgrade Search notes (Ctrl + K) Quick record Include tab audio S…" at bounding box center [117, 288] width 234 height 576
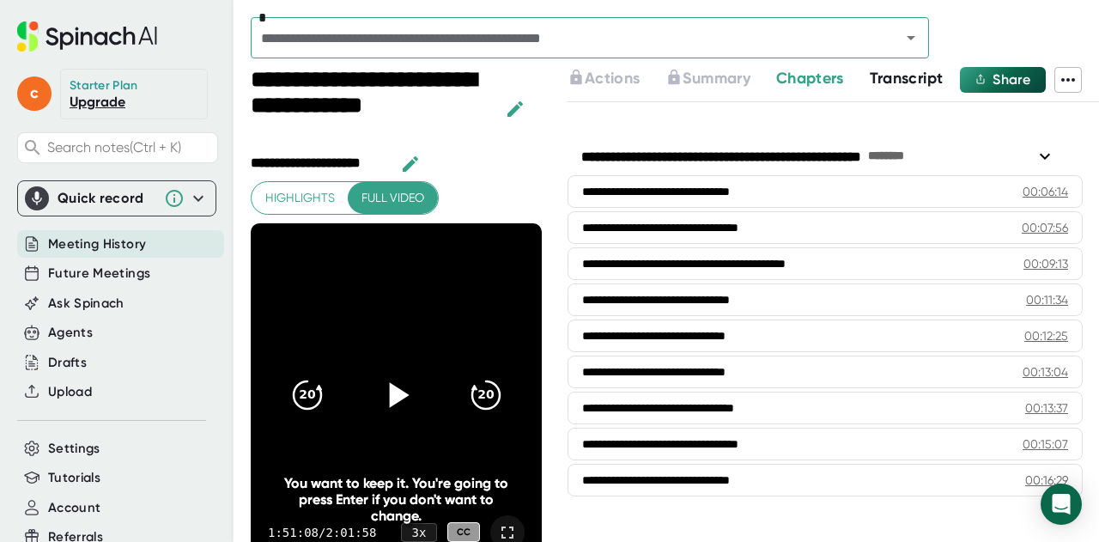
click at [497, 528] on icon at bounding box center [507, 532] width 21 height 21
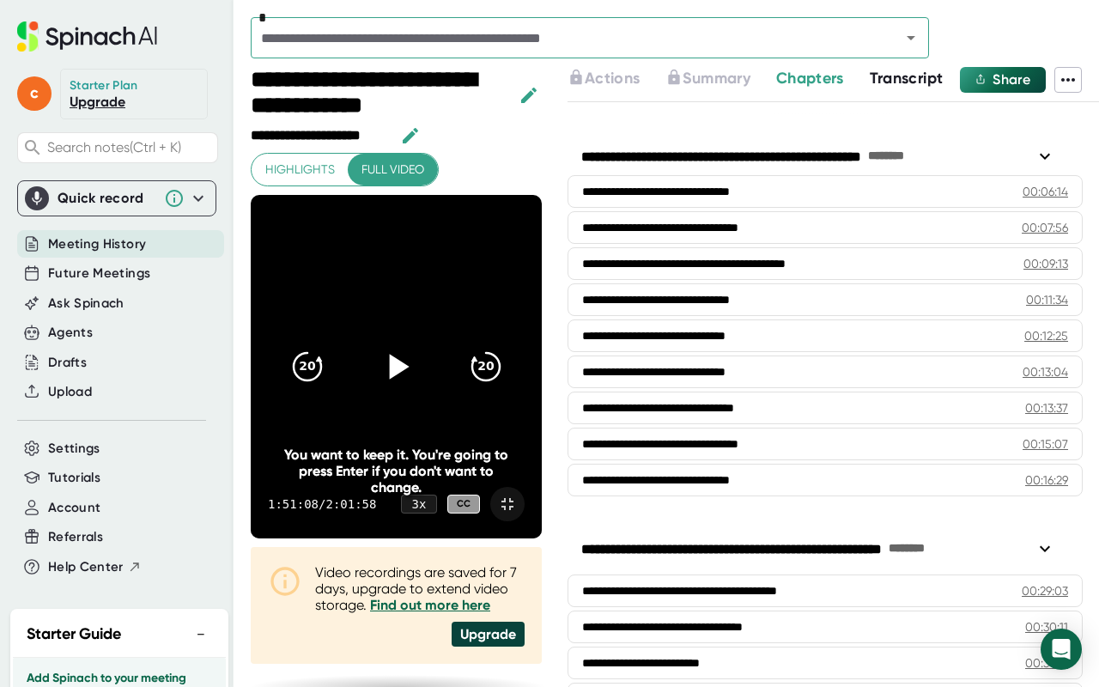
click at [417, 355] on icon at bounding box center [395, 366] width 43 height 43
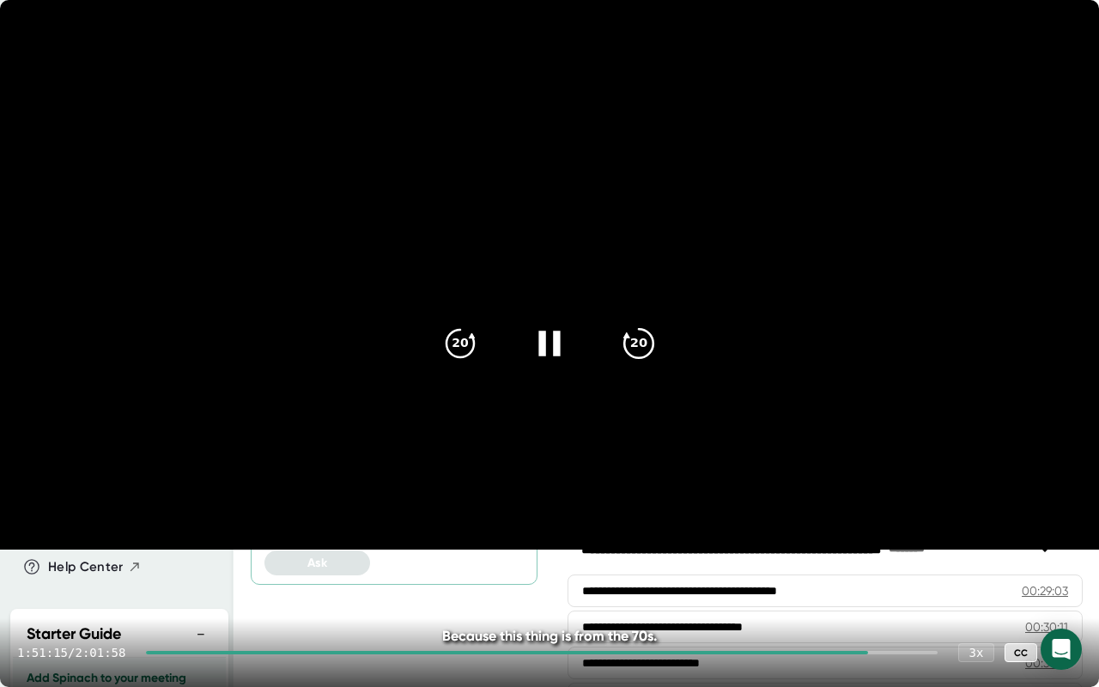
click at [635, 343] on icon "20" at bounding box center [638, 343] width 43 height 43
click at [635, 362] on div "20" at bounding box center [639, 343] width 72 height 72
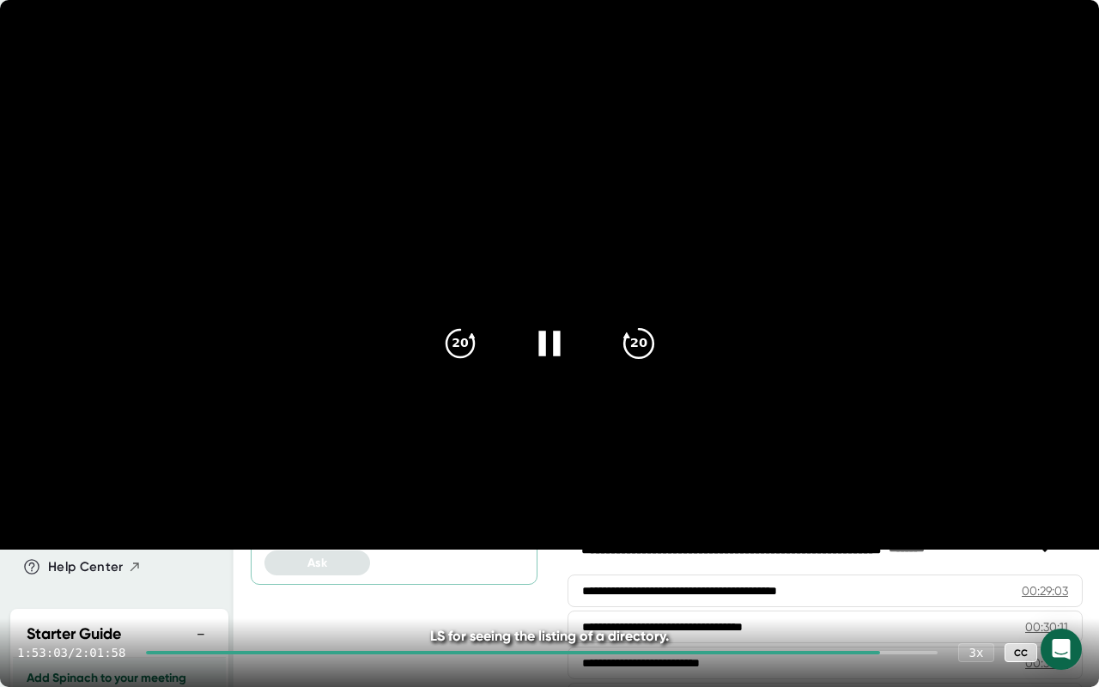
click at [635, 362] on div "20" at bounding box center [639, 343] width 72 height 72
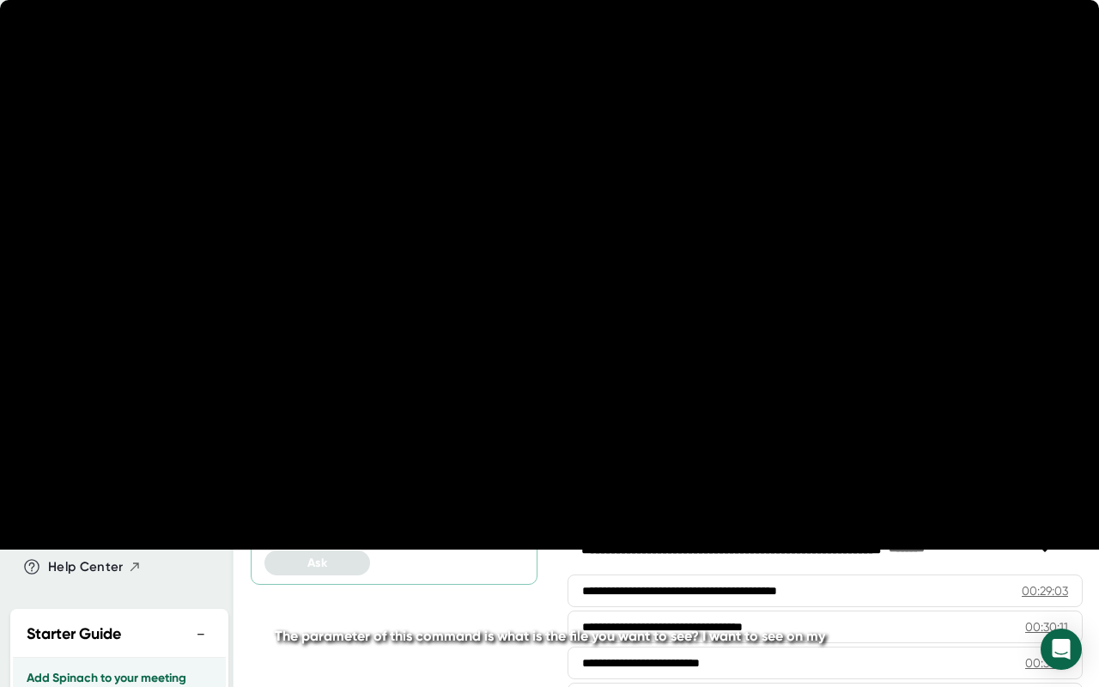
click at [635, 362] on div "20" at bounding box center [639, 343] width 72 height 72
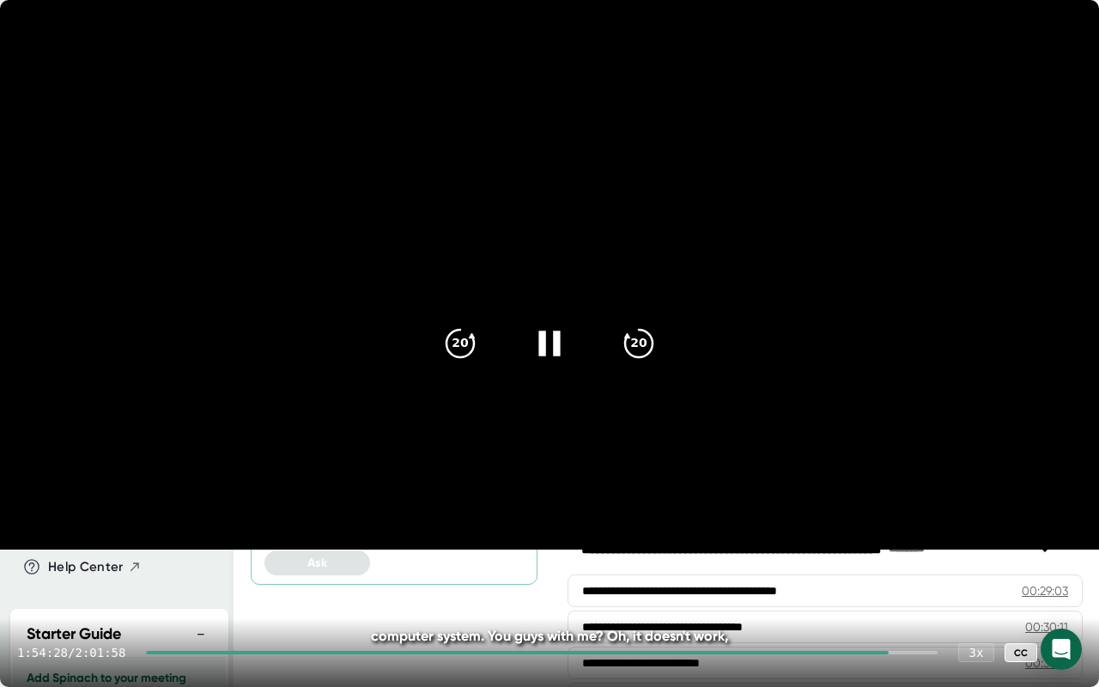
click at [546, 341] on icon at bounding box center [549, 343] width 43 height 43
click at [1070, 541] on icon at bounding box center [1065, 652] width 21 height 21
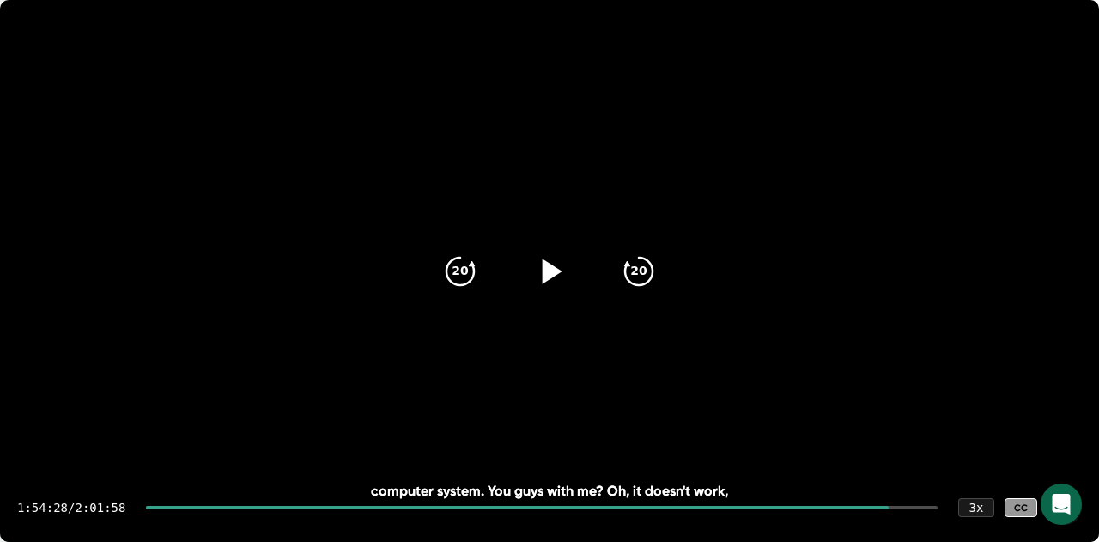
click at [74, 168] on div "c Starter Plan Upgrade Search notes (Ctrl + K) Quick record Include tab audio S…" at bounding box center [117, 288] width 234 height 576
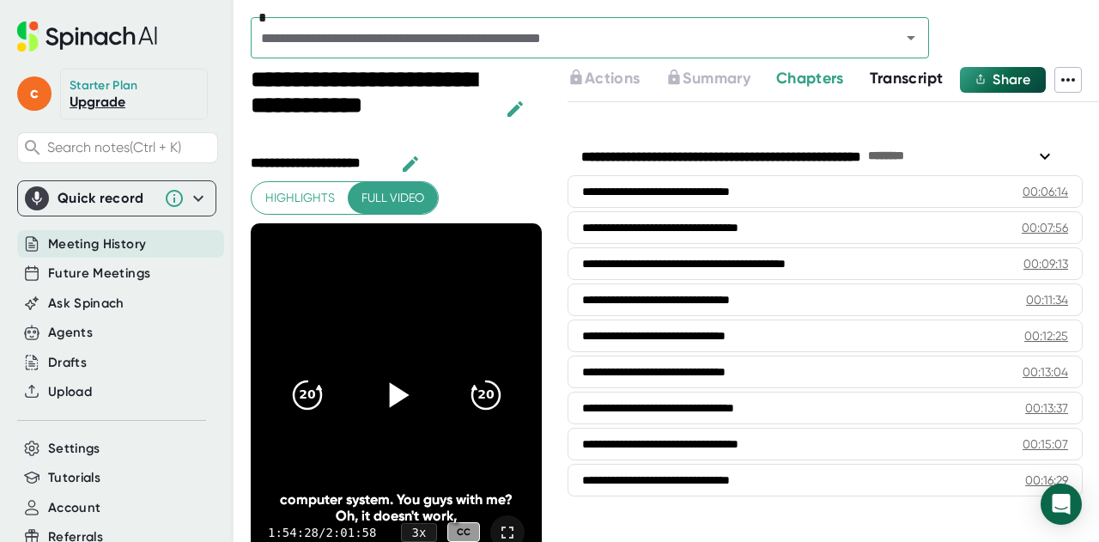
click at [497, 526] on icon at bounding box center [507, 532] width 21 height 21
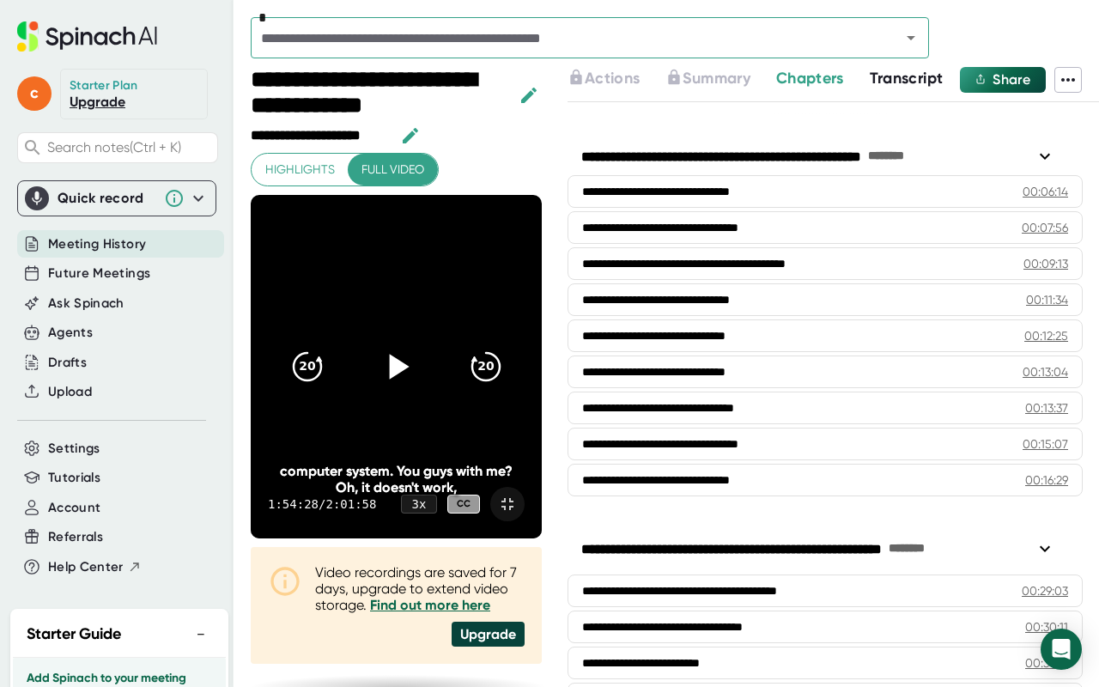
click at [417, 350] on icon at bounding box center [395, 366] width 43 height 43
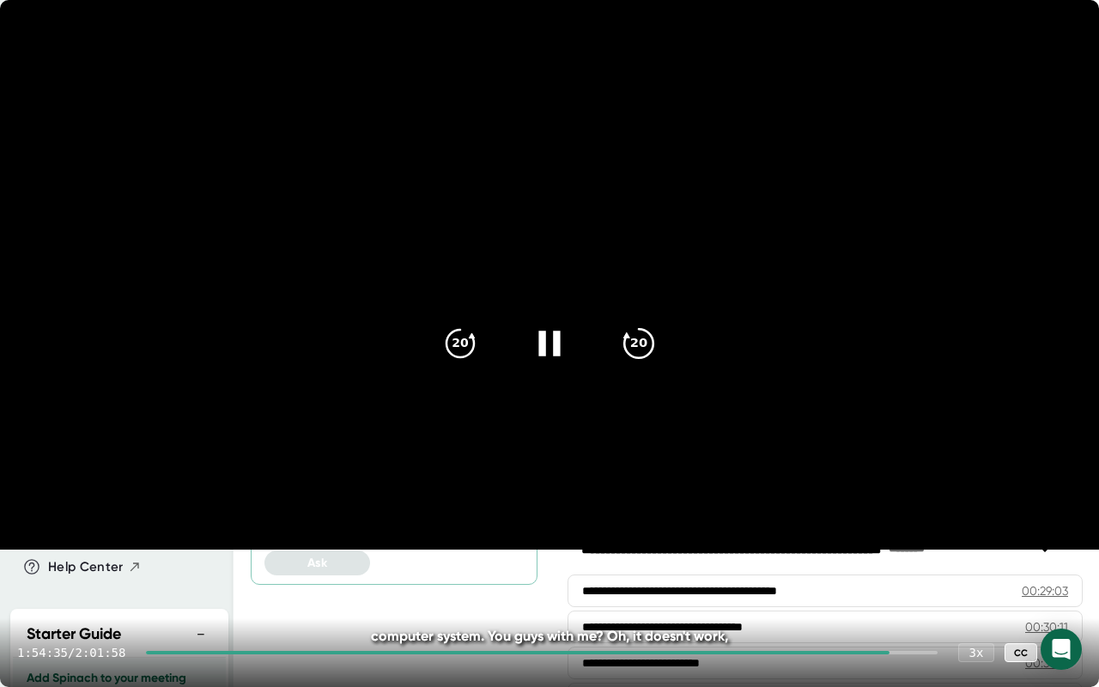
click at [634, 321] on div "20" at bounding box center [639, 343] width 72 height 72
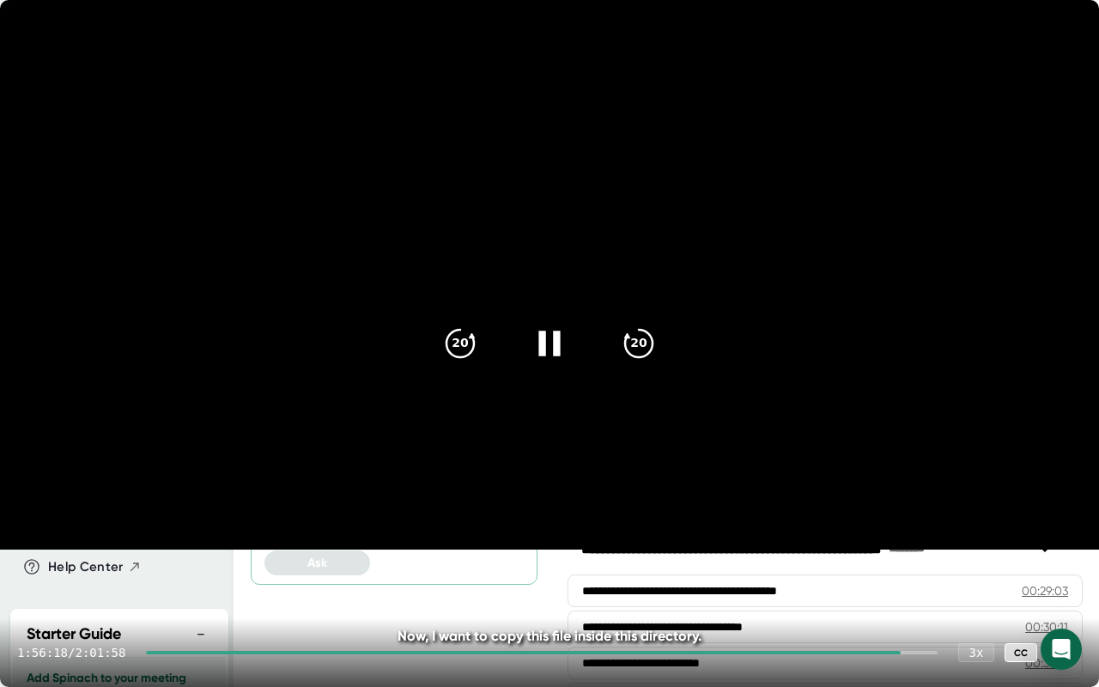
click at [544, 343] on icon at bounding box center [548, 343] width 21 height 25
click at [1065, 541] on icon at bounding box center [1065, 652] width 21 height 21
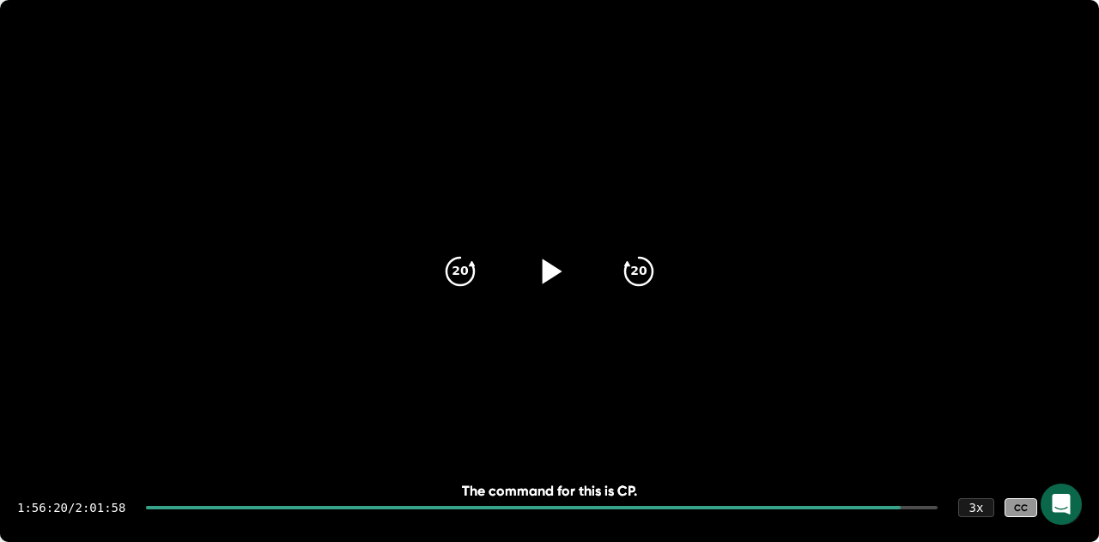
click at [72, 216] on div at bounding box center [116, 222] width 199 height 13
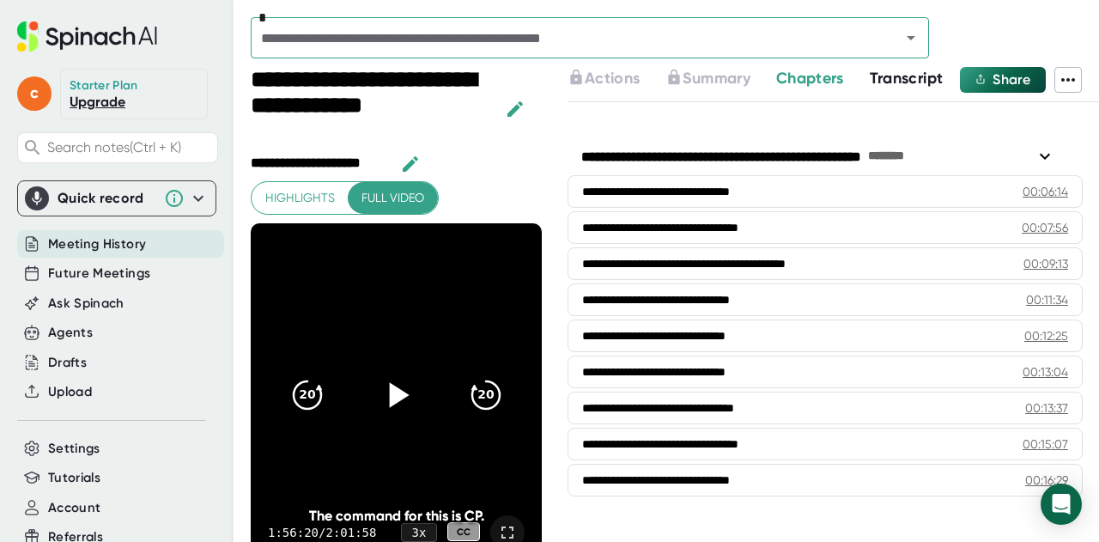
click at [497, 530] on icon at bounding box center [507, 532] width 21 height 21
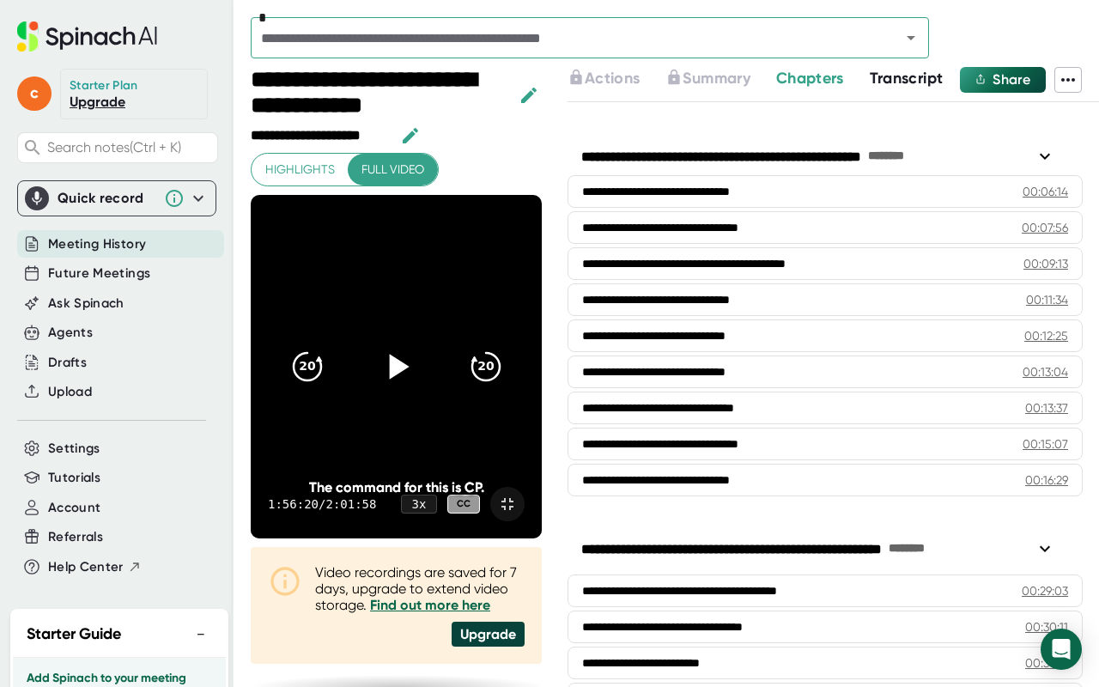
click at [417, 345] on icon at bounding box center [395, 366] width 43 height 43
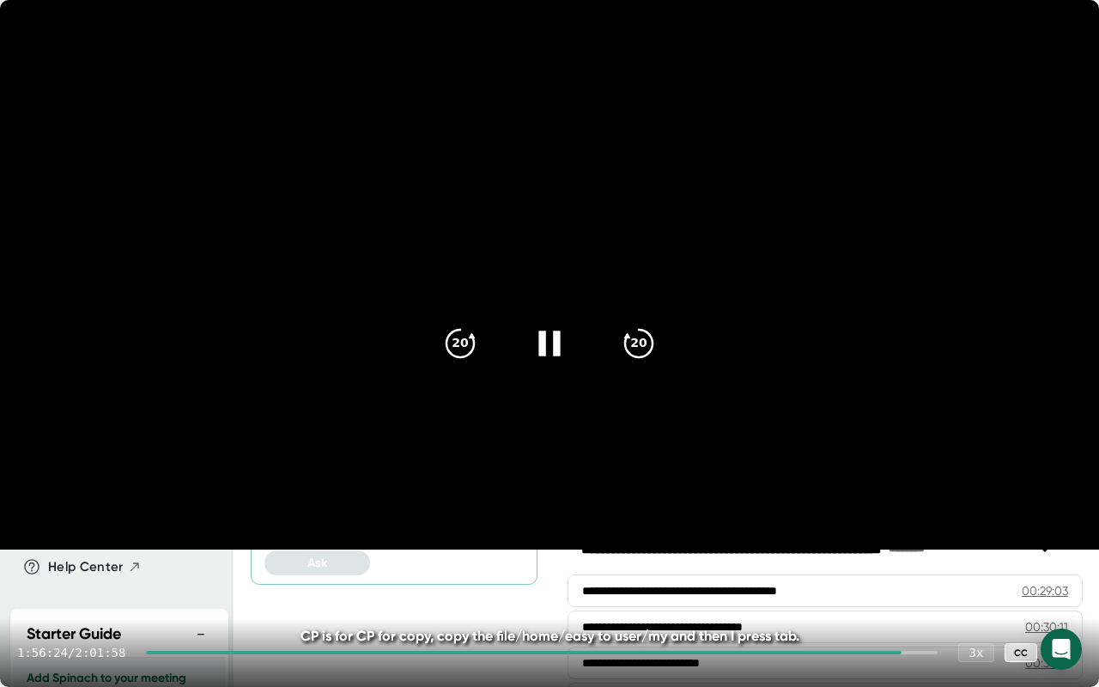
click at [543, 345] on icon at bounding box center [548, 343] width 21 height 25
click at [543, 345] on icon at bounding box center [549, 343] width 43 height 43
click at [543, 345] on icon at bounding box center [548, 343] width 21 height 25
click at [1070, 541] on icon at bounding box center [1065, 653] width 12 height 12
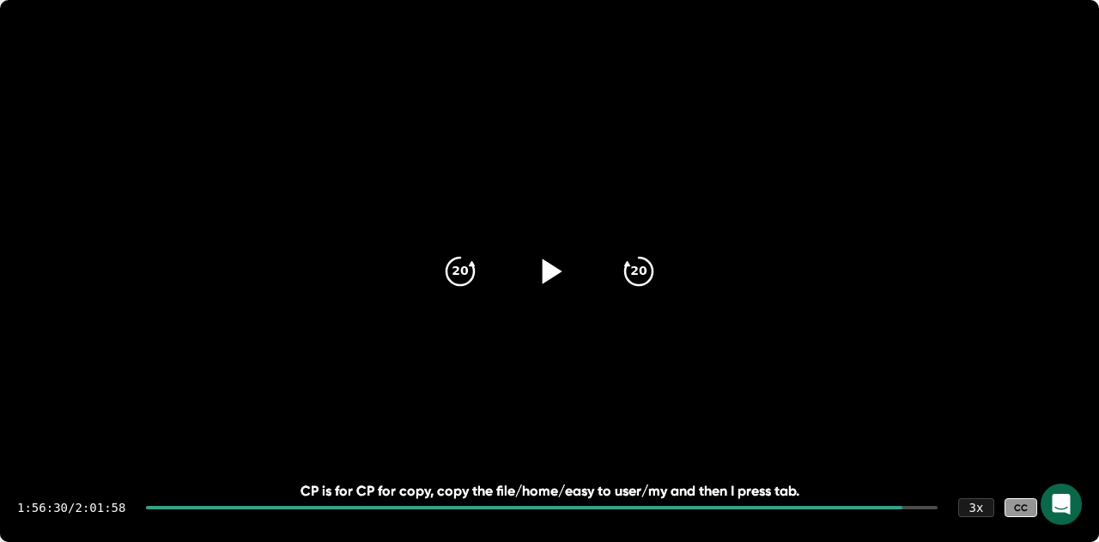
click at [64, 173] on div "c Starter Plan Upgrade Search notes (Ctrl + K) Quick record Include tab audio S…" at bounding box center [117, 288] width 234 height 576
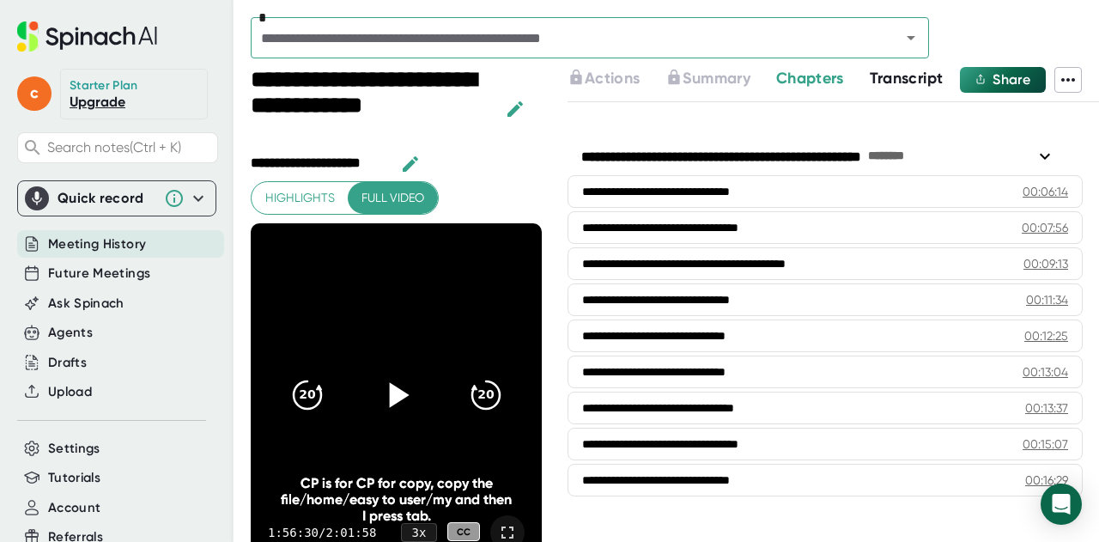
click at [497, 538] on icon at bounding box center [507, 532] width 21 height 21
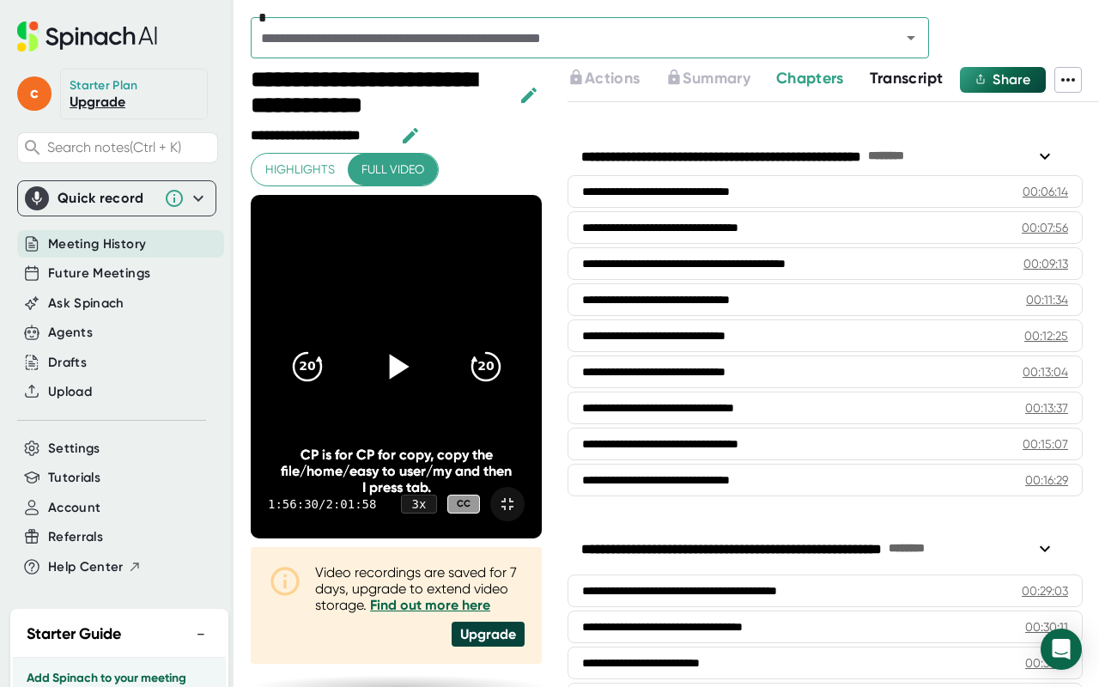
click at [417, 349] on icon at bounding box center [395, 366] width 43 height 43
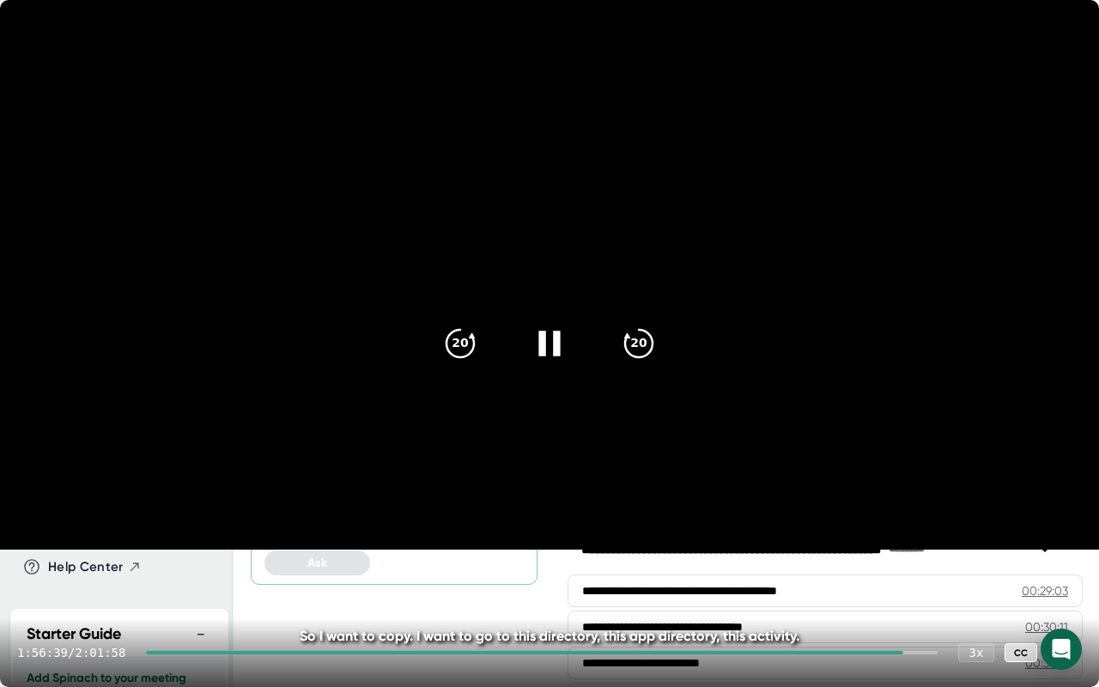
click at [539, 343] on icon at bounding box center [549, 343] width 43 height 43
click at [1061, 541] on icon at bounding box center [1065, 653] width 12 height 12
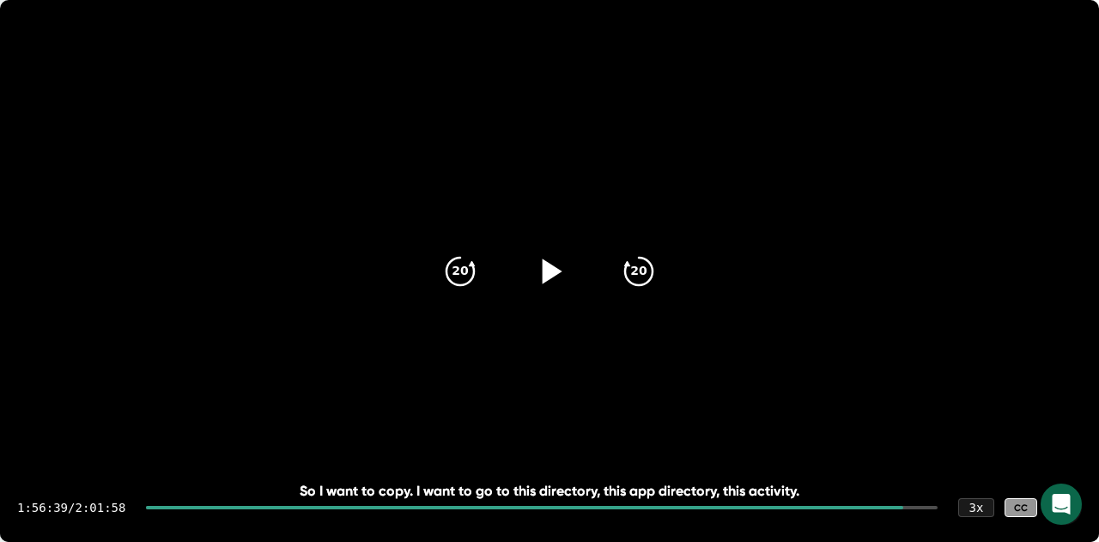
click at [59, 168] on div "c Starter Plan Upgrade Search notes (Ctrl + K) Quick record Include tab audio S…" at bounding box center [117, 288] width 234 height 576
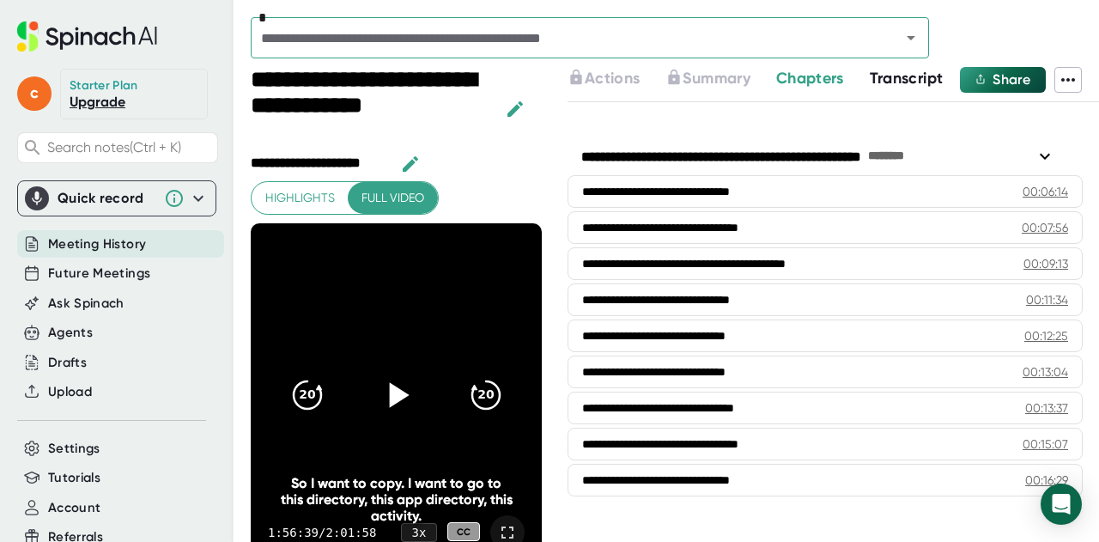
click at [500, 531] on div at bounding box center [507, 532] width 34 height 34
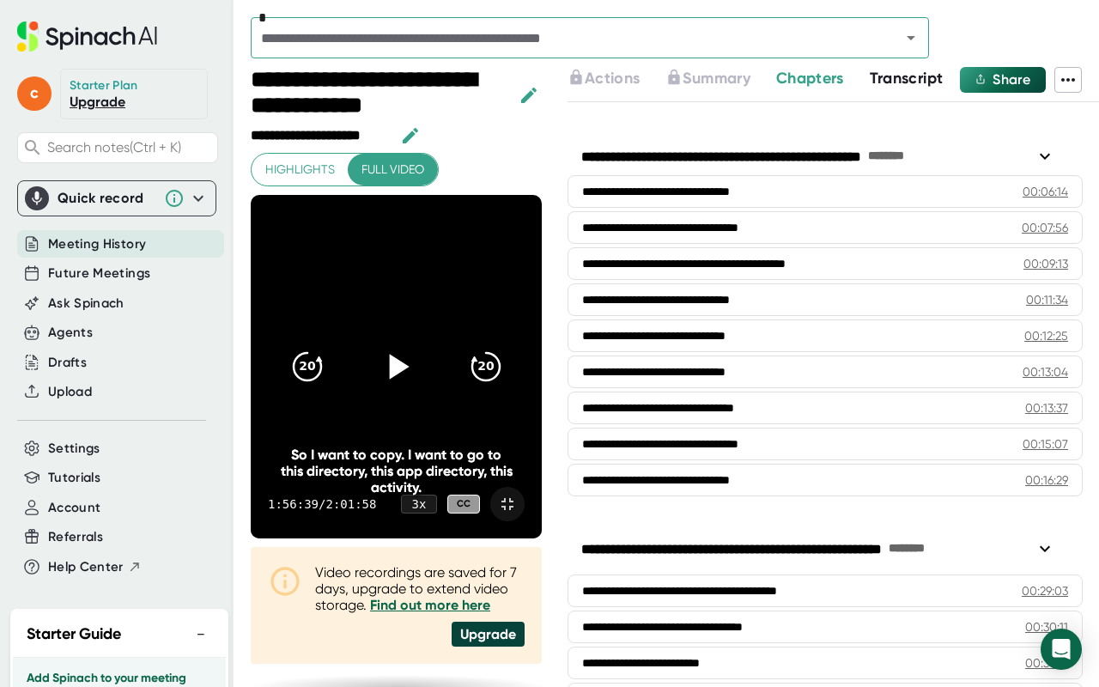
click at [409, 354] on icon at bounding box center [399, 366] width 20 height 25
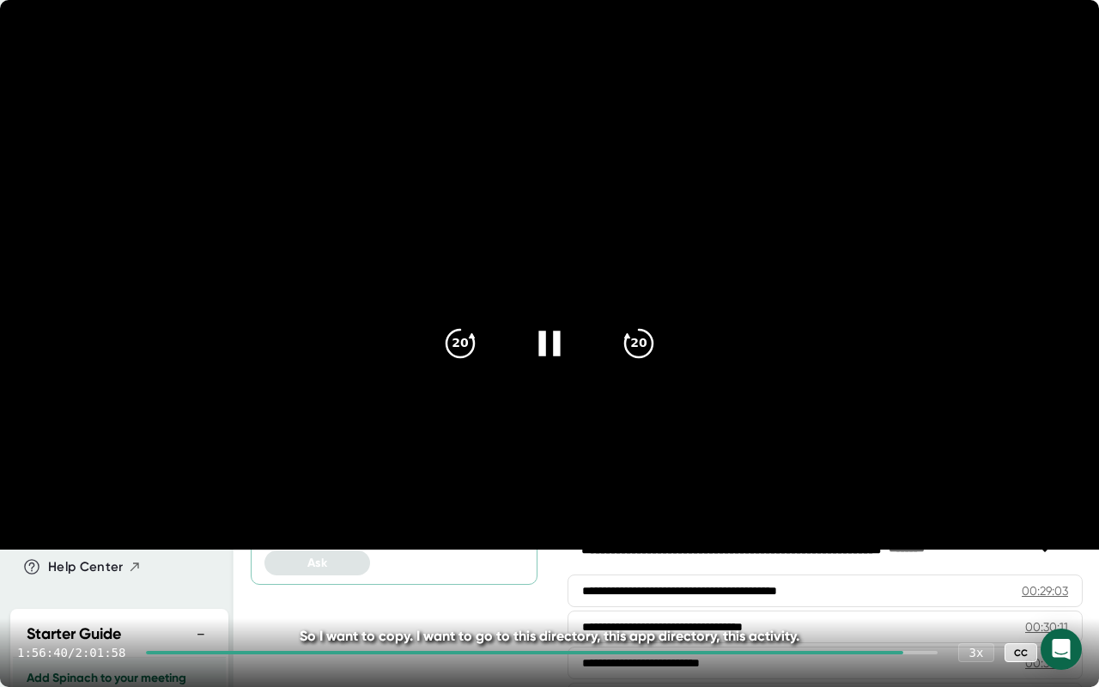
click at [546, 351] on icon at bounding box center [549, 343] width 43 height 43
click at [1067, 541] on icon at bounding box center [1065, 653] width 12 height 12
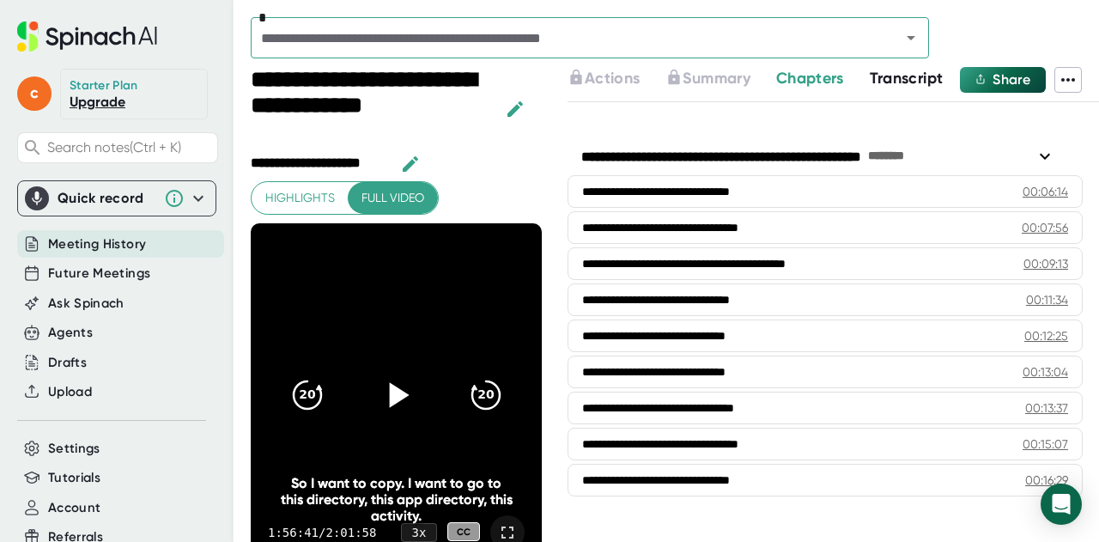
click at [86, 221] on div at bounding box center [116, 222] width 199 height 13
click at [497, 523] on icon at bounding box center [507, 532] width 21 height 21
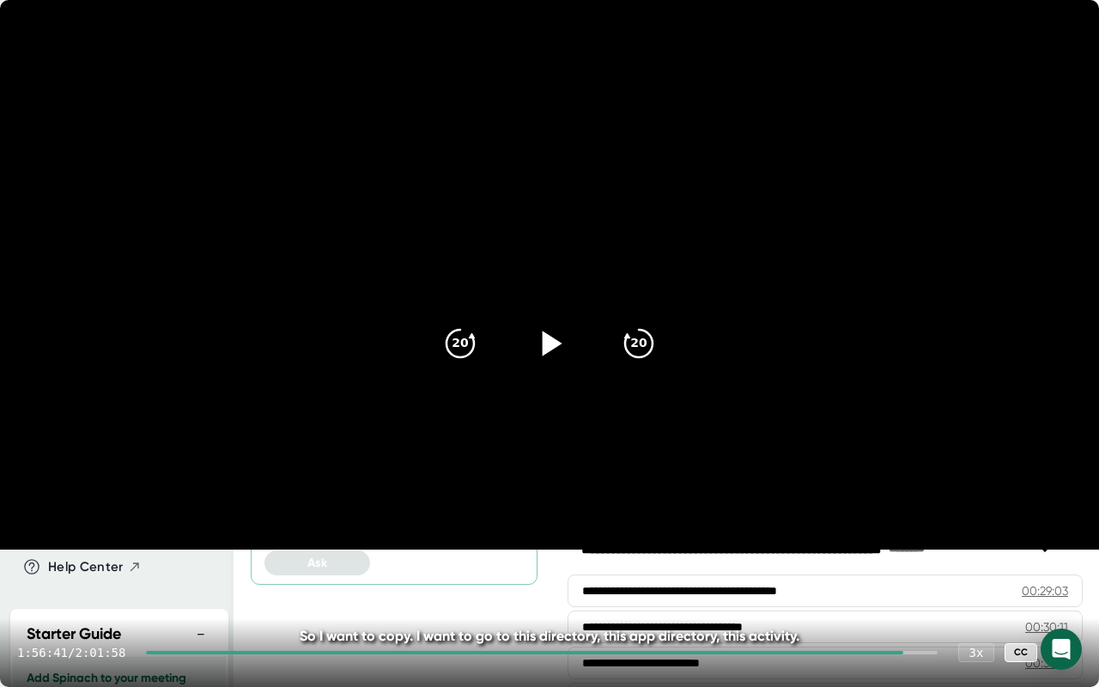
click at [542, 339] on icon at bounding box center [549, 343] width 43 height 43
click at [542, 340] on icon at bounding box center [548, 343] width 21 height 25
click at [1061, 541] on icon at bounding box center [1065, 652] width 21 height 21
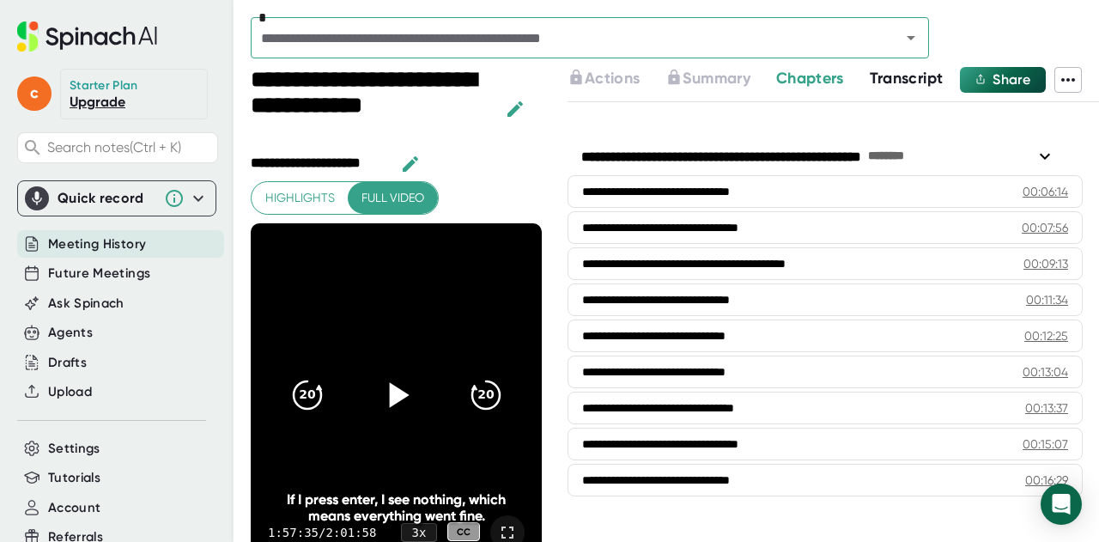
click at [497, 535] on icon at bounding box center [507, 532] width 21 height 21
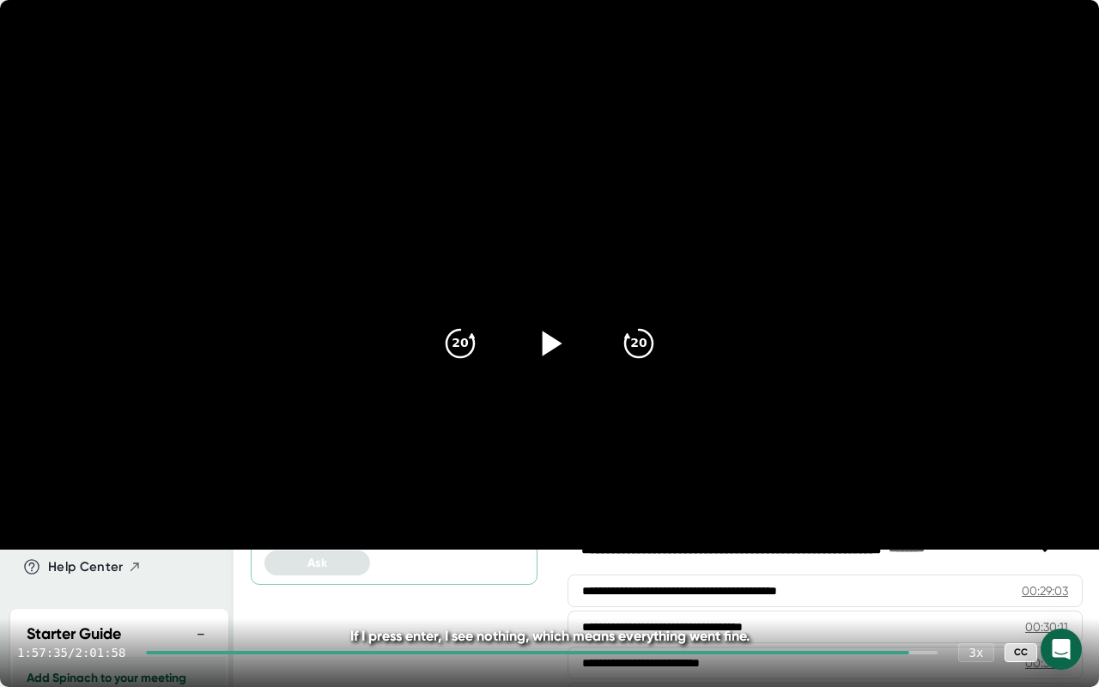
click at [1063, 541] on icon at bounding box center [1065, 653] width 12 height 12
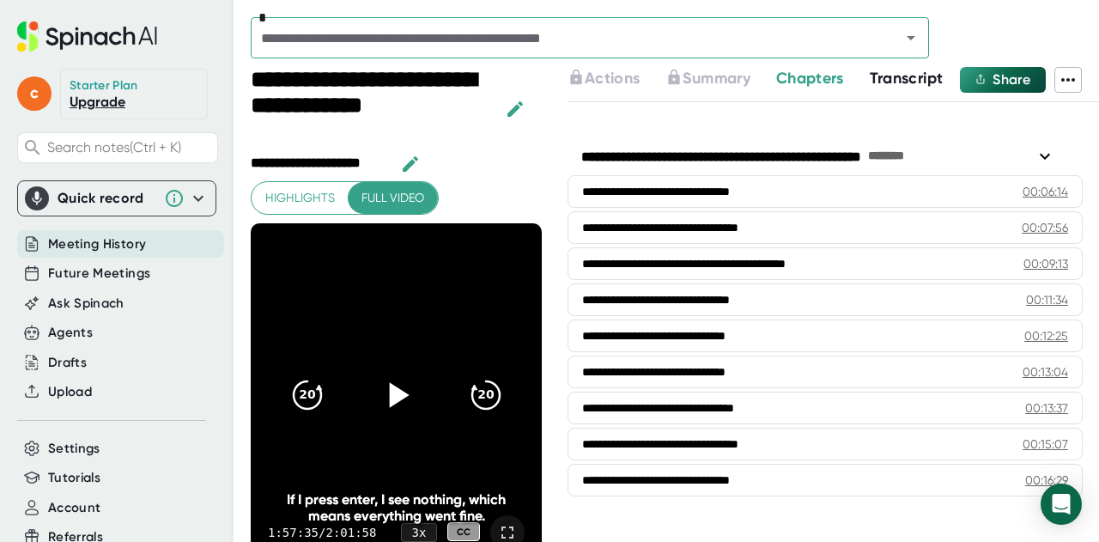
click at [74, 59] on div "c Starter Plan Upgrade Search notes (Ctrl + K) Quick record Include tab audio S…" at bounding box center [117, 288] width 234 height 576
click at [497, 524] on icon at bounding box center [507, 532] width 21 height 21
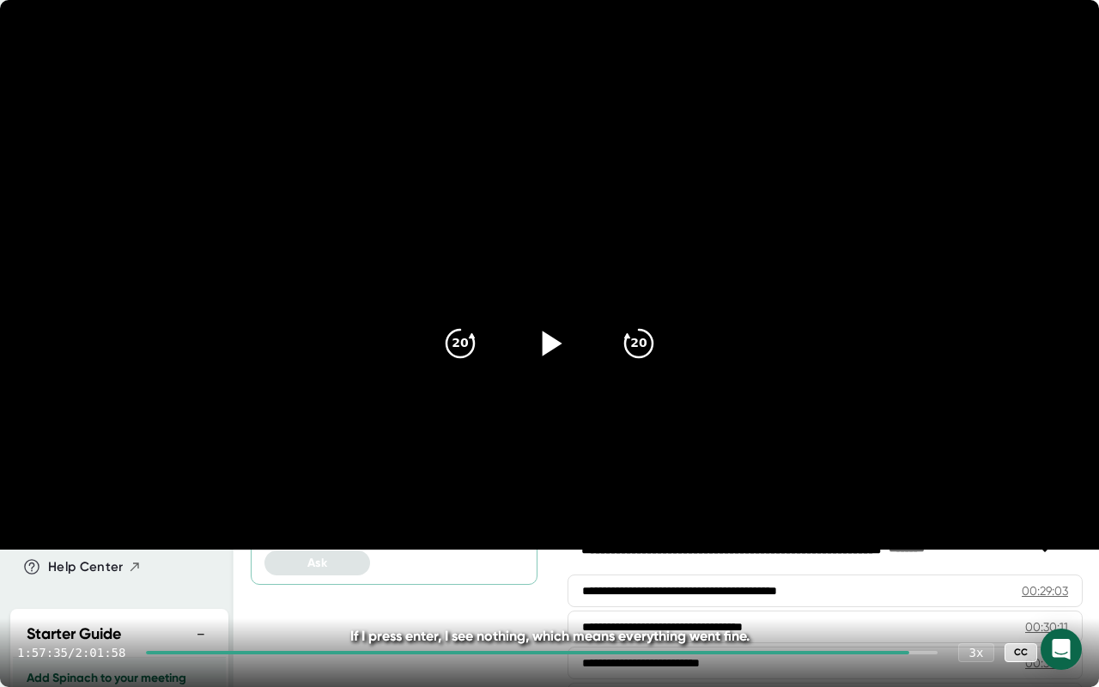
click at [535, 339] on icon at bounding box center [549, 343] width 43 height 43
click at [538, 343] on icon at bounding box center [549, 343] width 43 height 43
click at [648, 328] on icon "20" at bounding box center [638, 343] width 43 height 43
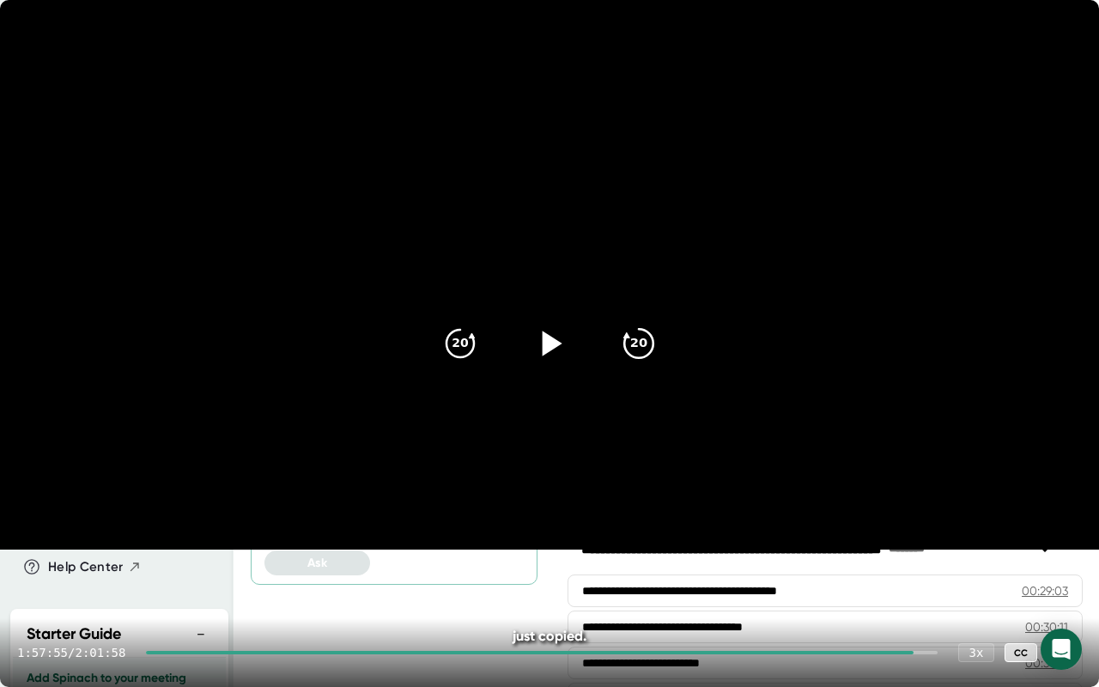
click at [648, 328] on icon "20" at bounding box center [638, 343] width 43 height 43
click at [547, 343] on icon at bounding box center [553, 343] width 20 height 25
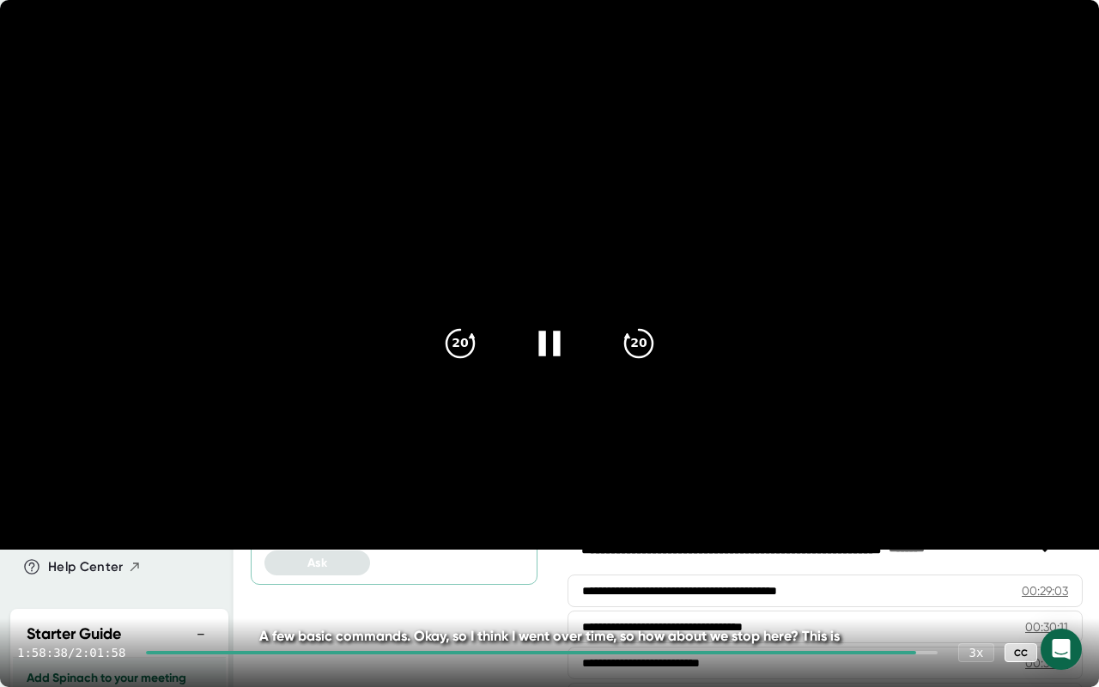
click at [732, 540] on video at bounding box center [549, 275] width 1099 height 550
click at [462, 337] on icon "20" at bounding box center [460, 343] width 43 height 43
click at [1073, 541] on icon at bounding box center [1065, 652] width 21 height 21
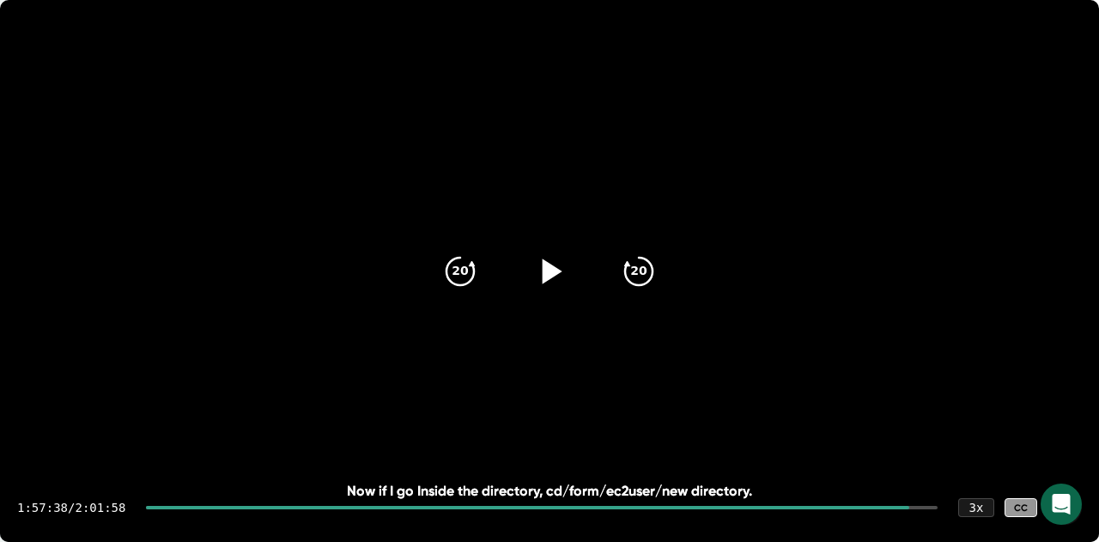
click at [95, 168] on div "c Starter Plan Upgrade Search notes (Ctrl + K) Quick record Include tab audio S…" at bounding box center [117, 288] width 234 height 576
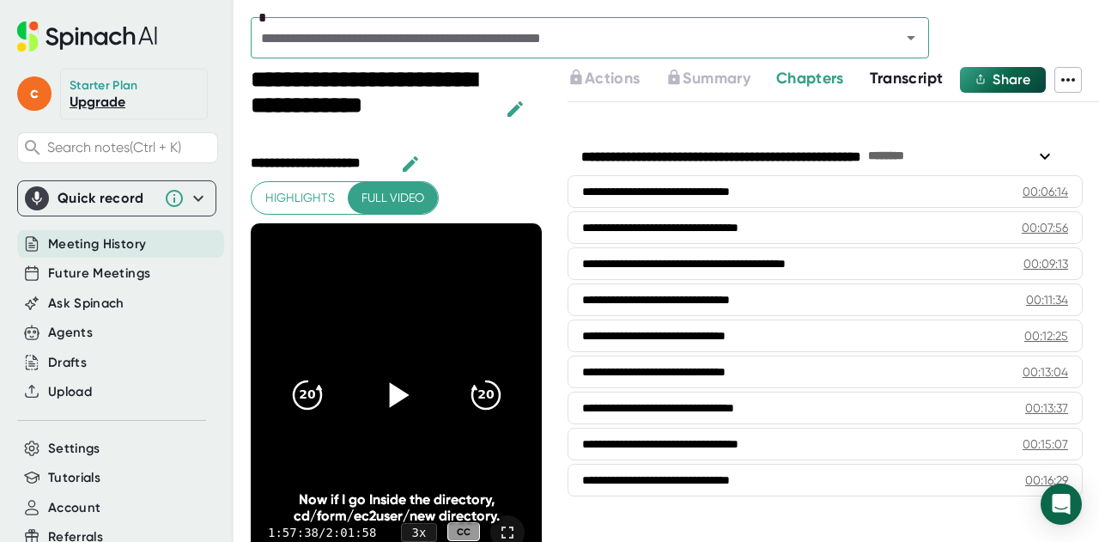
click at [497, 525] on icon at bounding box center [507, 532] width 21 height 21
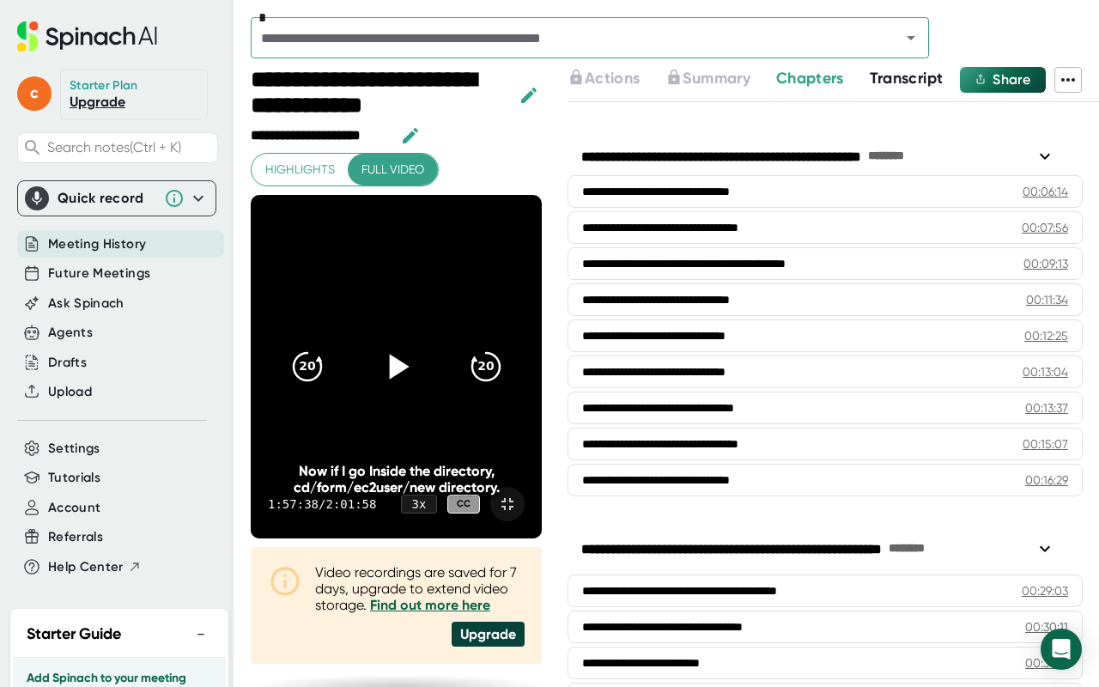
click at [518, 514] on icon at bounding box center [507, 504] width 21 height 21
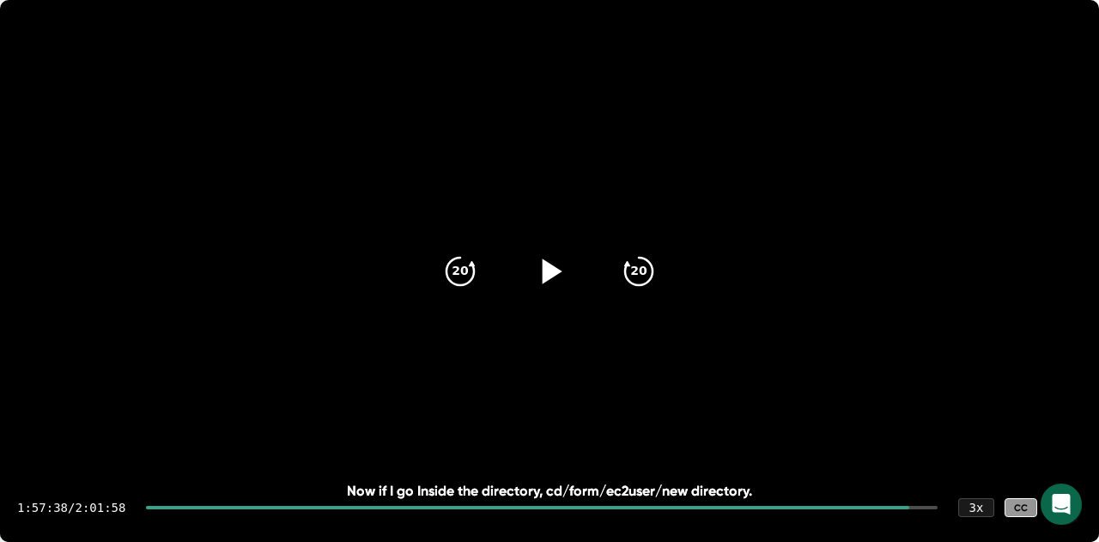
click at [72, 165] on div "c Starter Plan Upgrade Search notes (Ctrl + K) Quick record Include tab audio S…" at bounding box center [117, 288] width 234 height 576
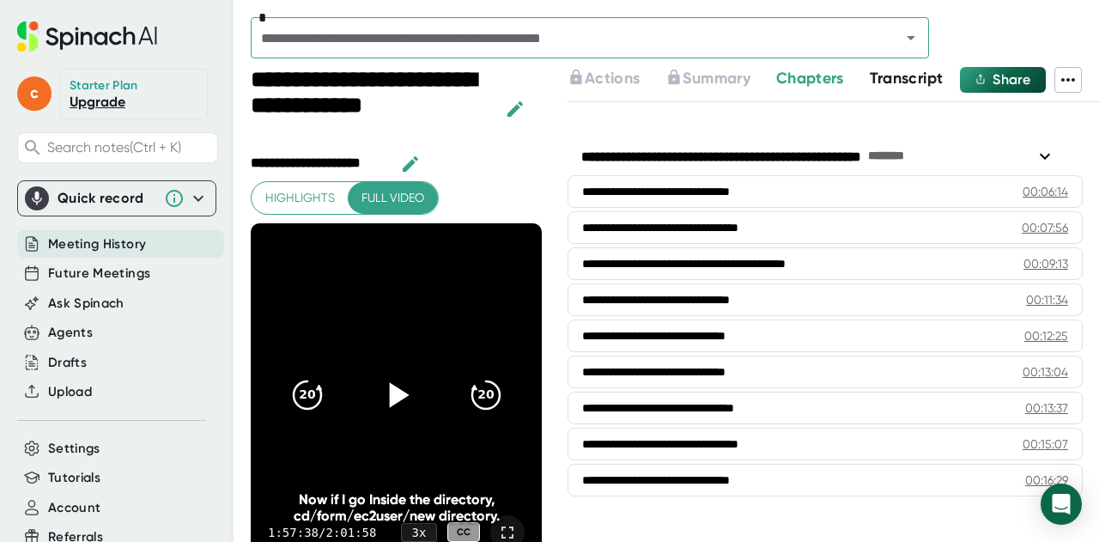
click at [497, 528] on icon at bounding box center [507, 532] width 21 height 21
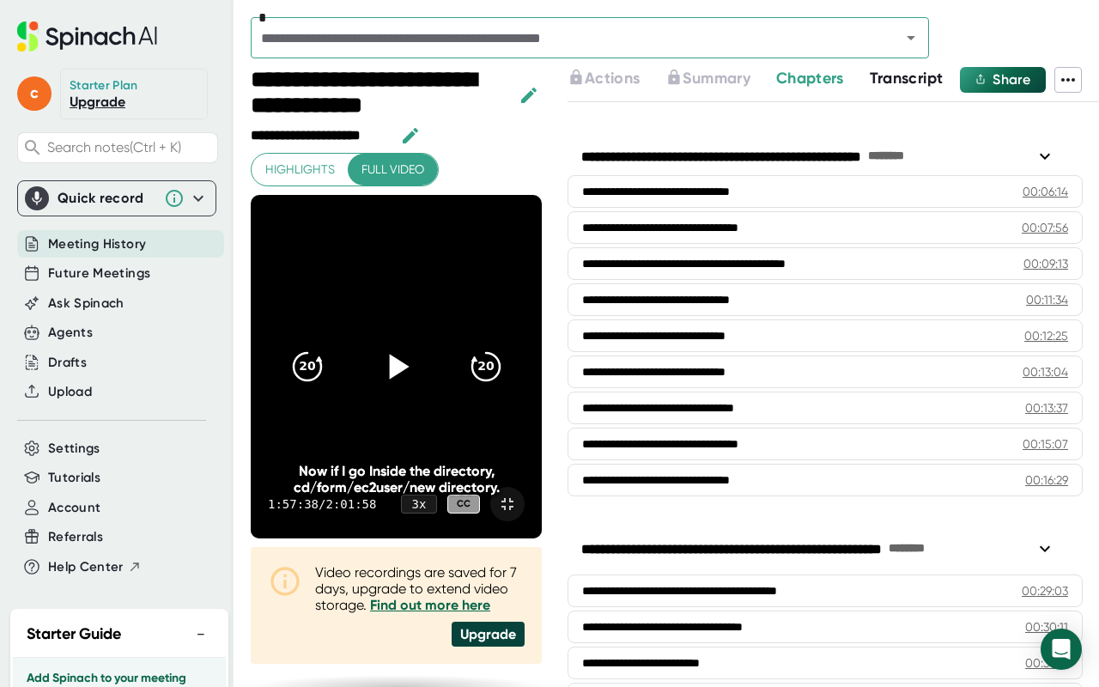
click at [417, 353] on icon at bounding box center [395, 366] width 43 height 43
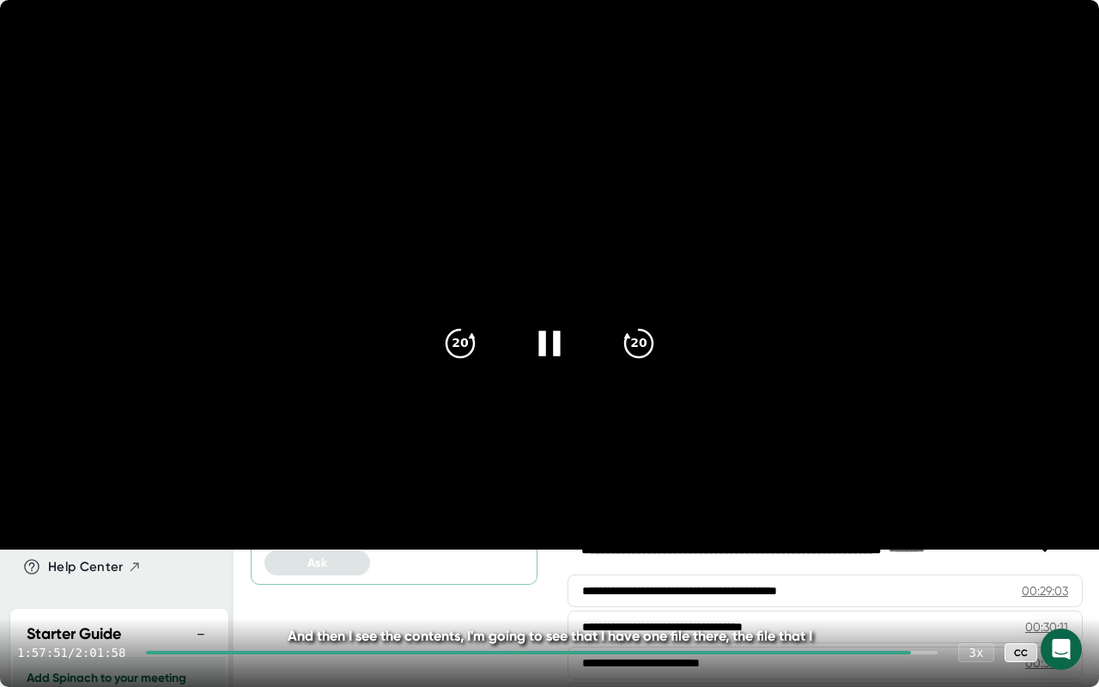
click at [554, 346] on icon at bounding box center [548, 343] width 21 height 25
click at [1060, 541] on div at bounding box center [1065, 652] width 34 height 34
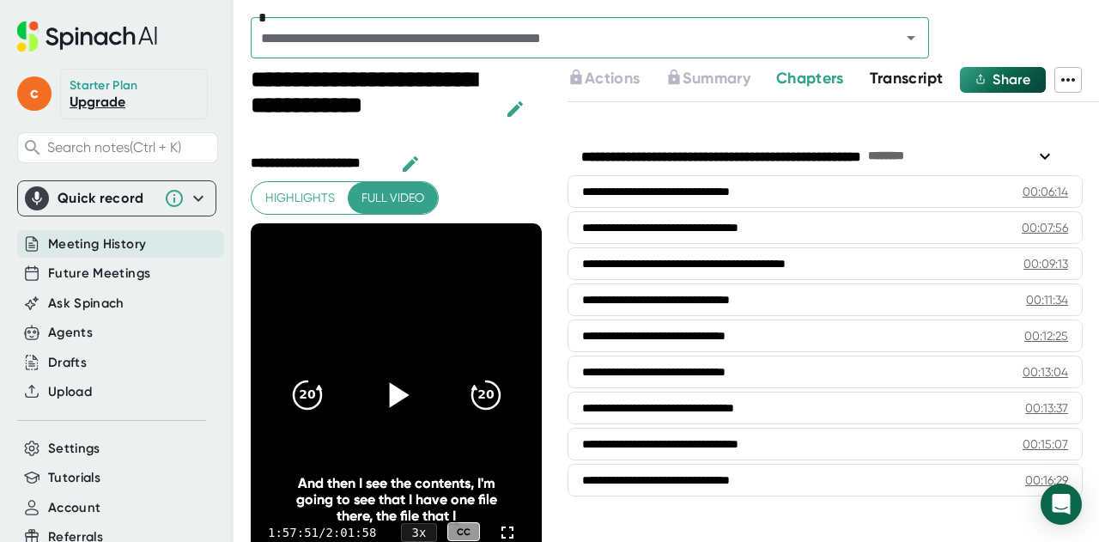
click at [60, 173] on div "c Starter Plan Upgrade Search notes (Ctrl + K) Quick record Include tab audio S…" at bounding box center [117, 288] width 234 height 576
click at [501, 526] on icon at bounding box center [507, 532] width 12 height 12
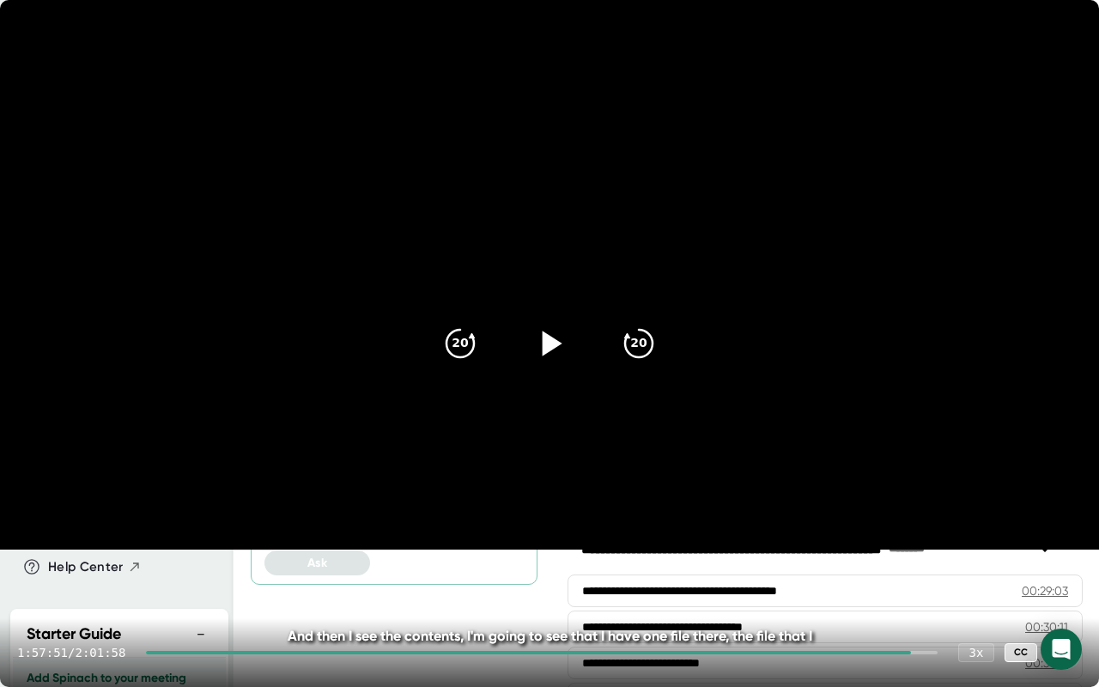
click at [1069, 541] on icon at bounding box center [1065, 652] width 21 height 21
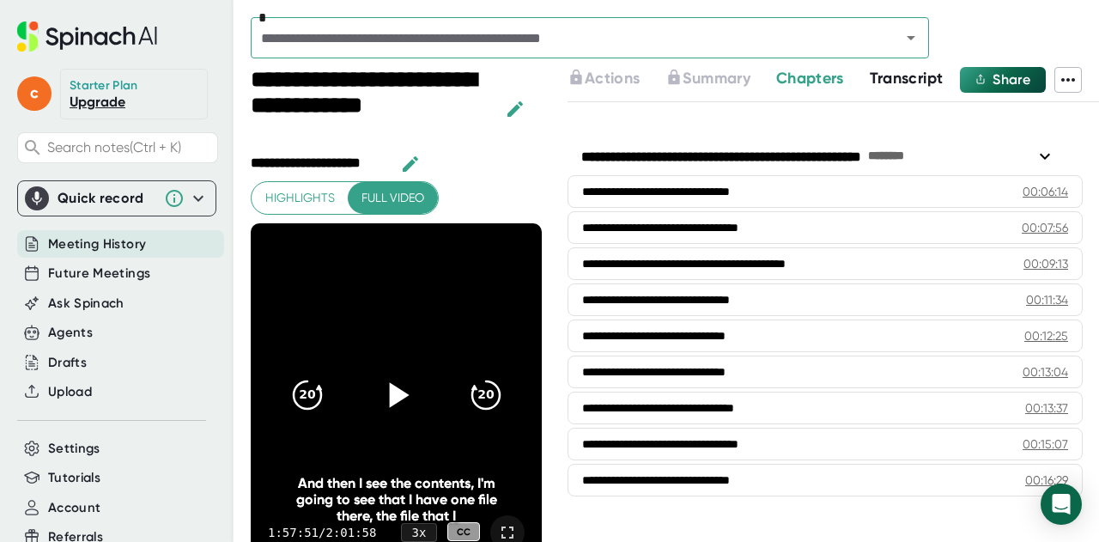
click at [72, 168] on div "c Starter Plan Upgrade Search notes (Ctrl + K) Quick record Include tab audio S…" at bounding box center [117, 288] width 234 height 576
click at [506, 528] on div "1:57:51 / 2:01:58 3 x CC" at bounding box center [396, 532] width 291 height 69
click at [497, 525] on icon at bounding box center [507, 532] width 21 height 21
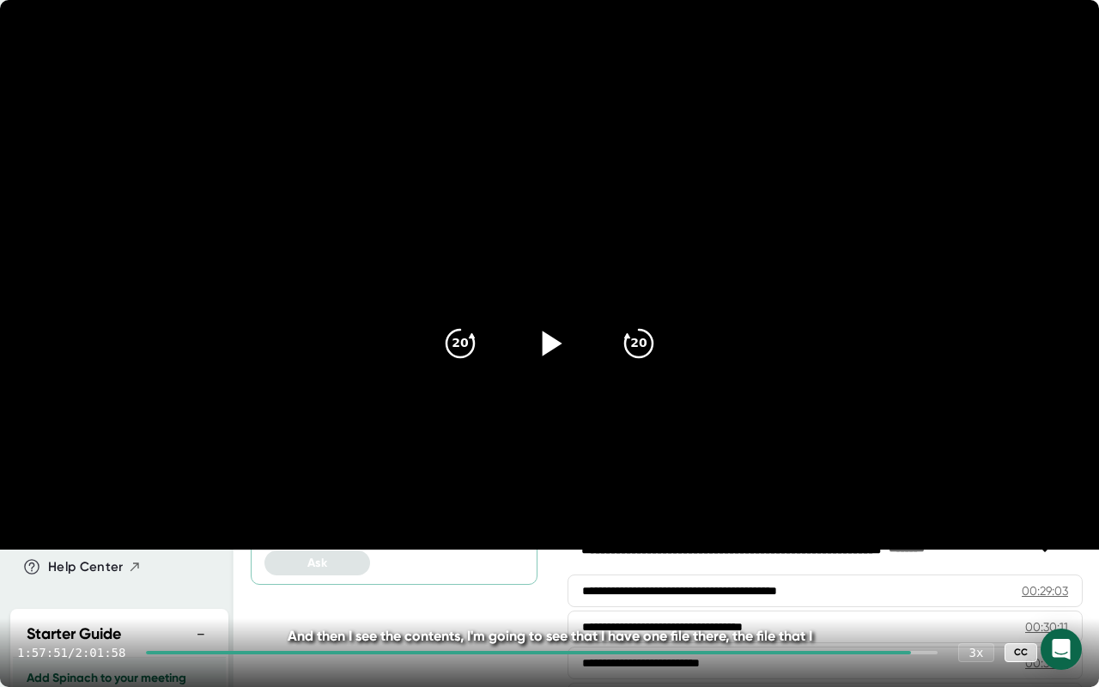
click at [1055, 541] on icon at bounding box center [1065, 652] width 21 height 21
